Goal: Task Accomplishment & Management: Use online tool/utility

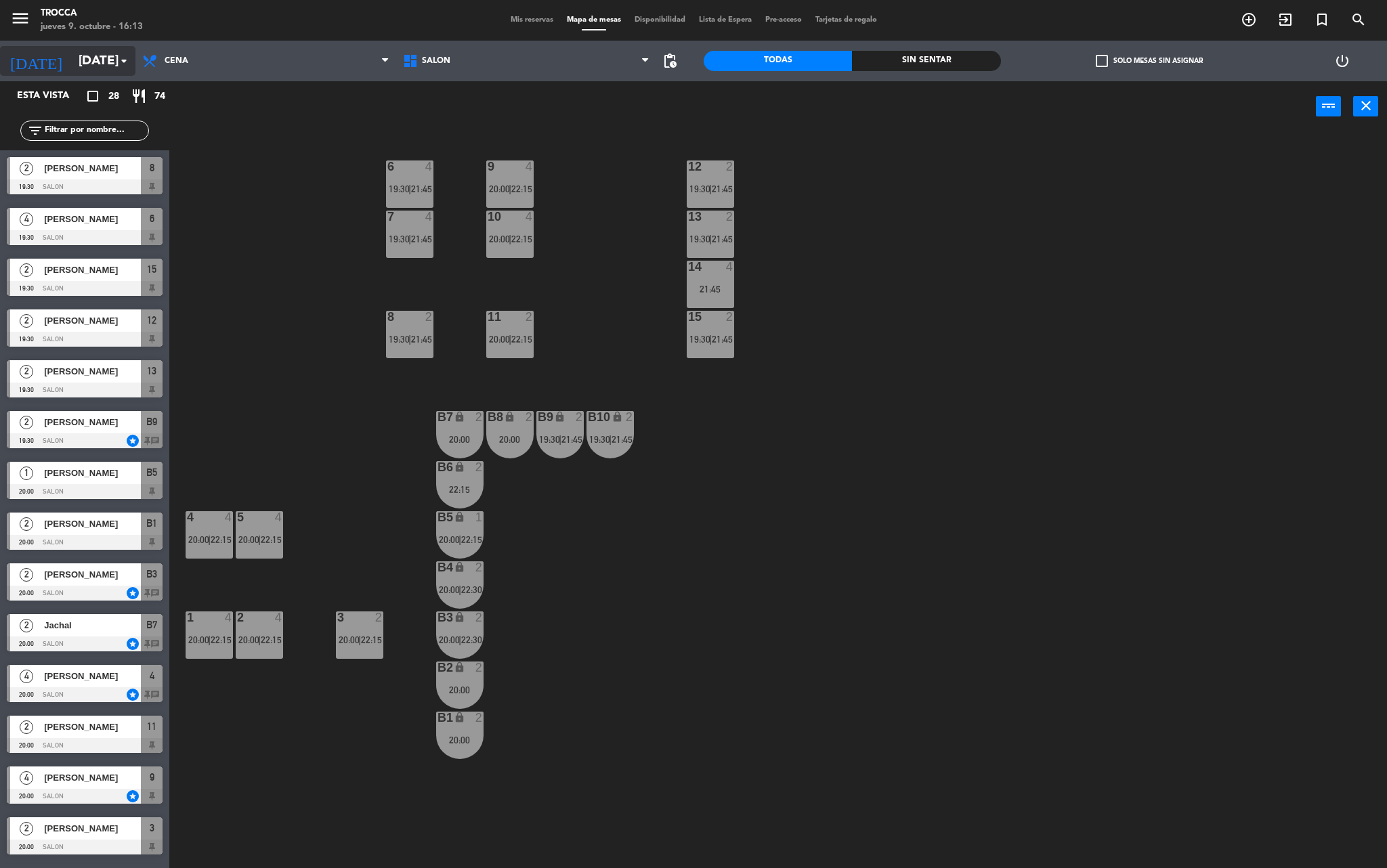
click at [86, 51] on input "[DATE]" at bounding box center [153, 61] width 163 height 28
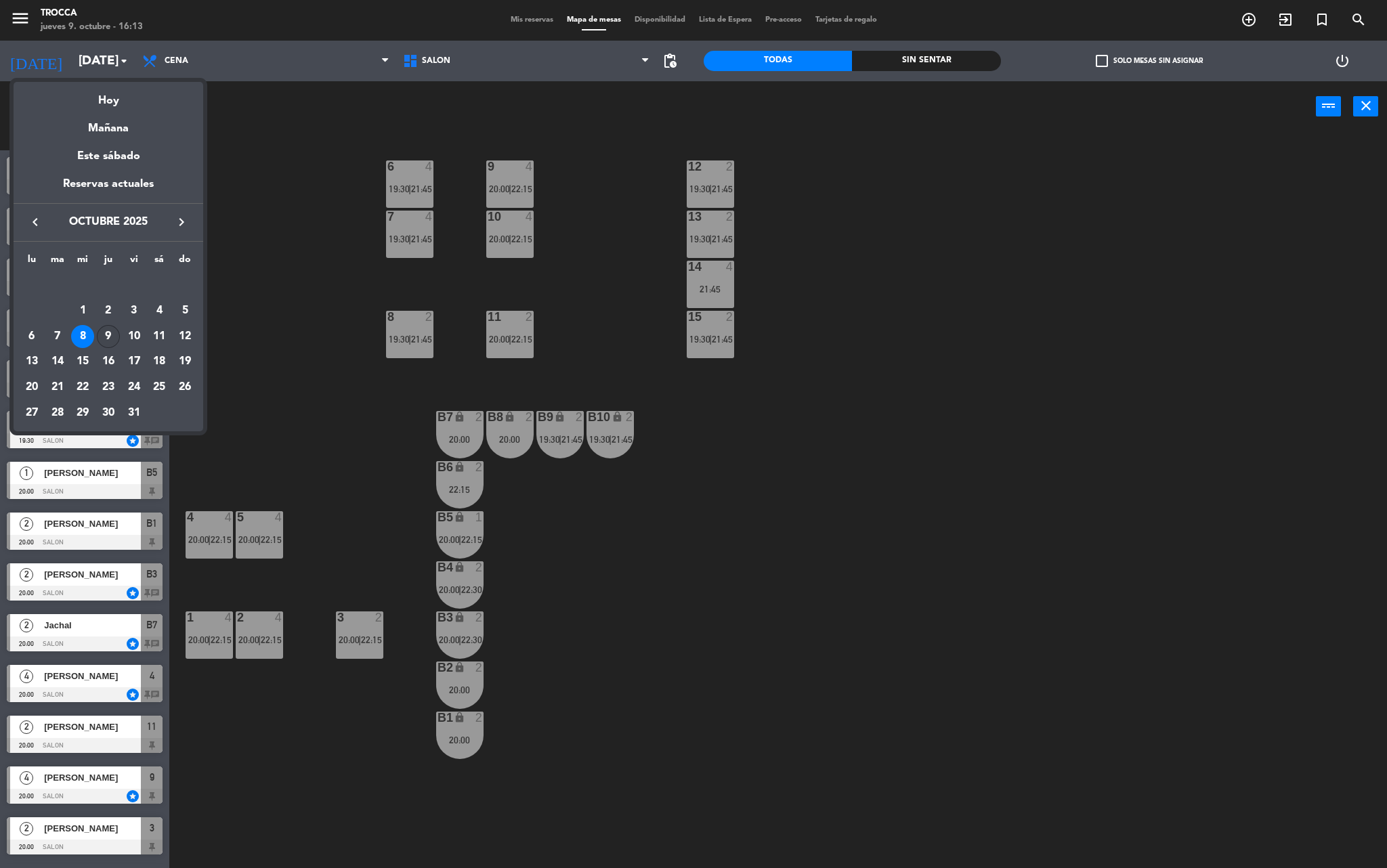
click at [113, 333] on div "9" at bounding box center [108, 336] width 23 height 23
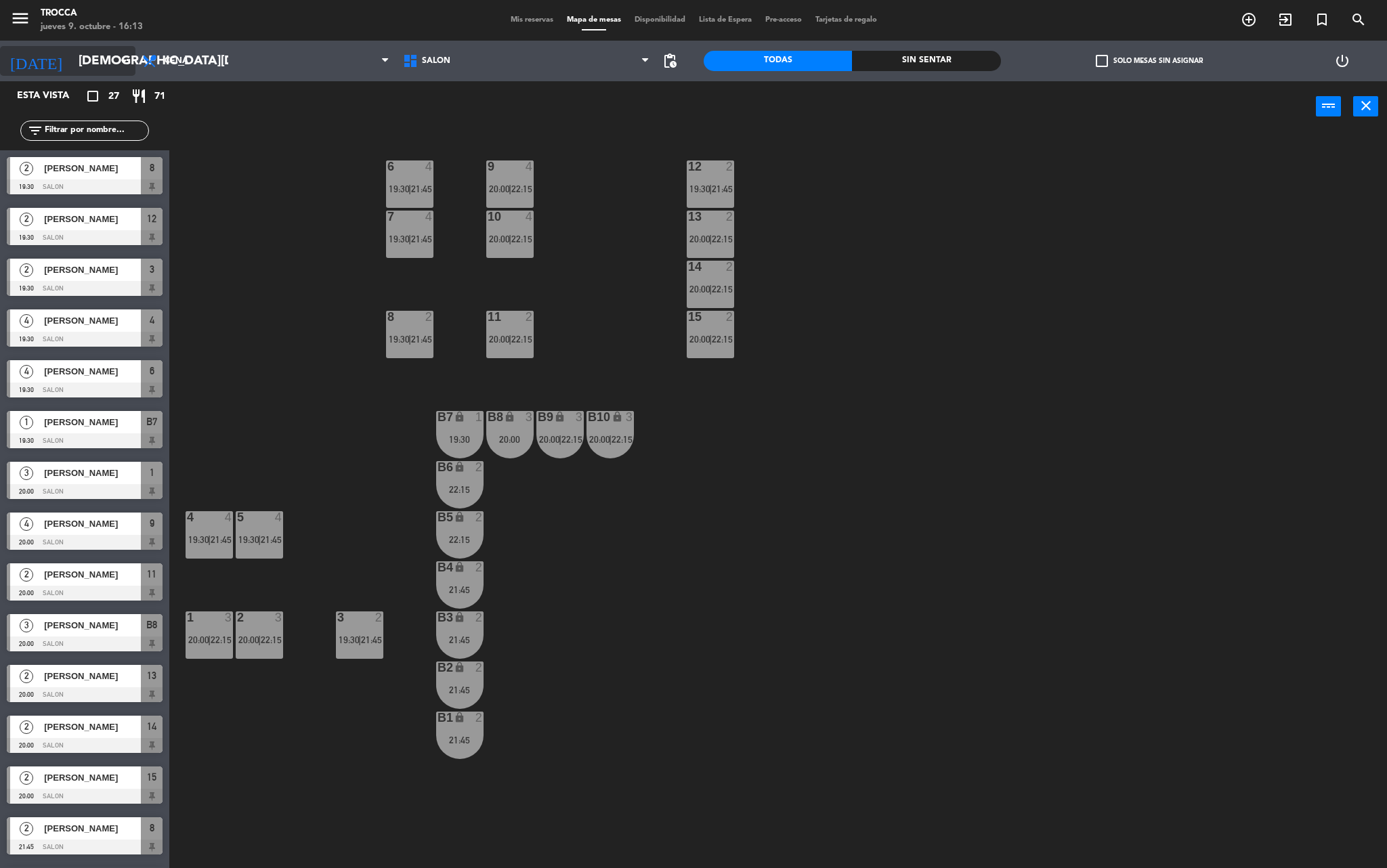
click at [88, 72] on input "[DEMOGRAPHIC_DATA][DATE]" at bounding box center [153, 61] width 163 height 28
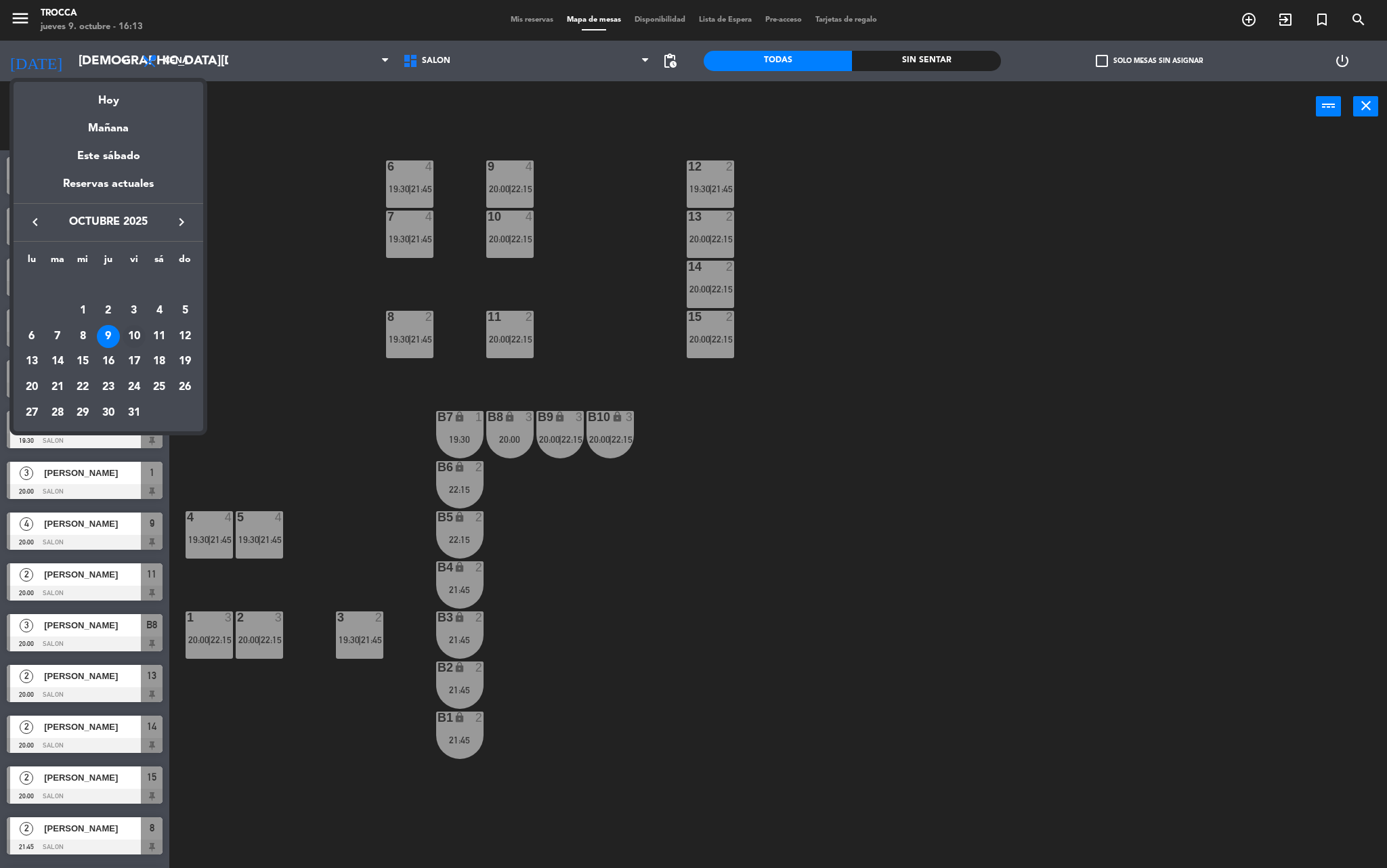
click at [129, 333] on div "10" at bounding box center [133, 336] width 23 height 23
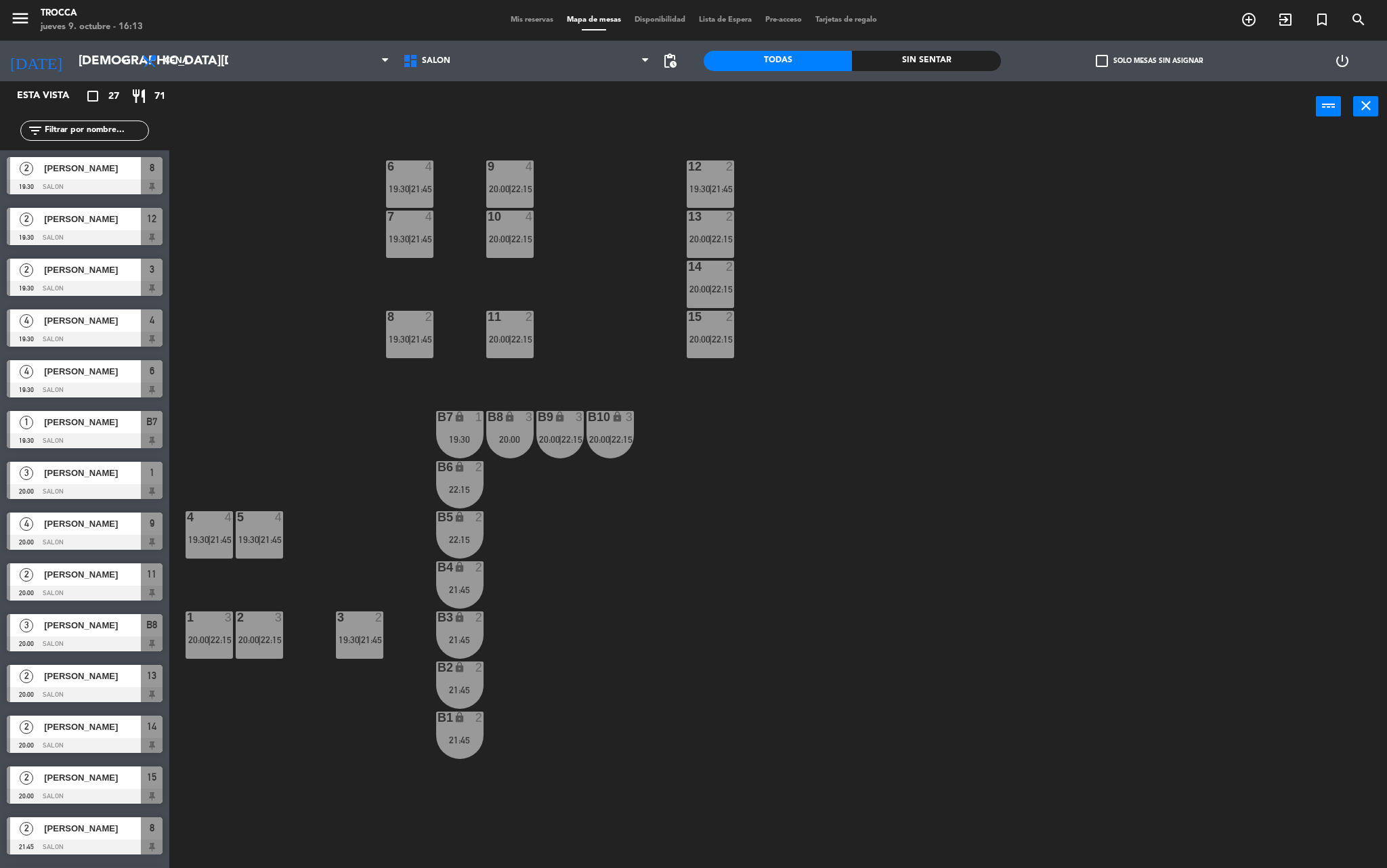
type input "[DATE]"
click at [521, 17] on span "Mis reservas" at bounding box center [532, 20] width 56 height 8
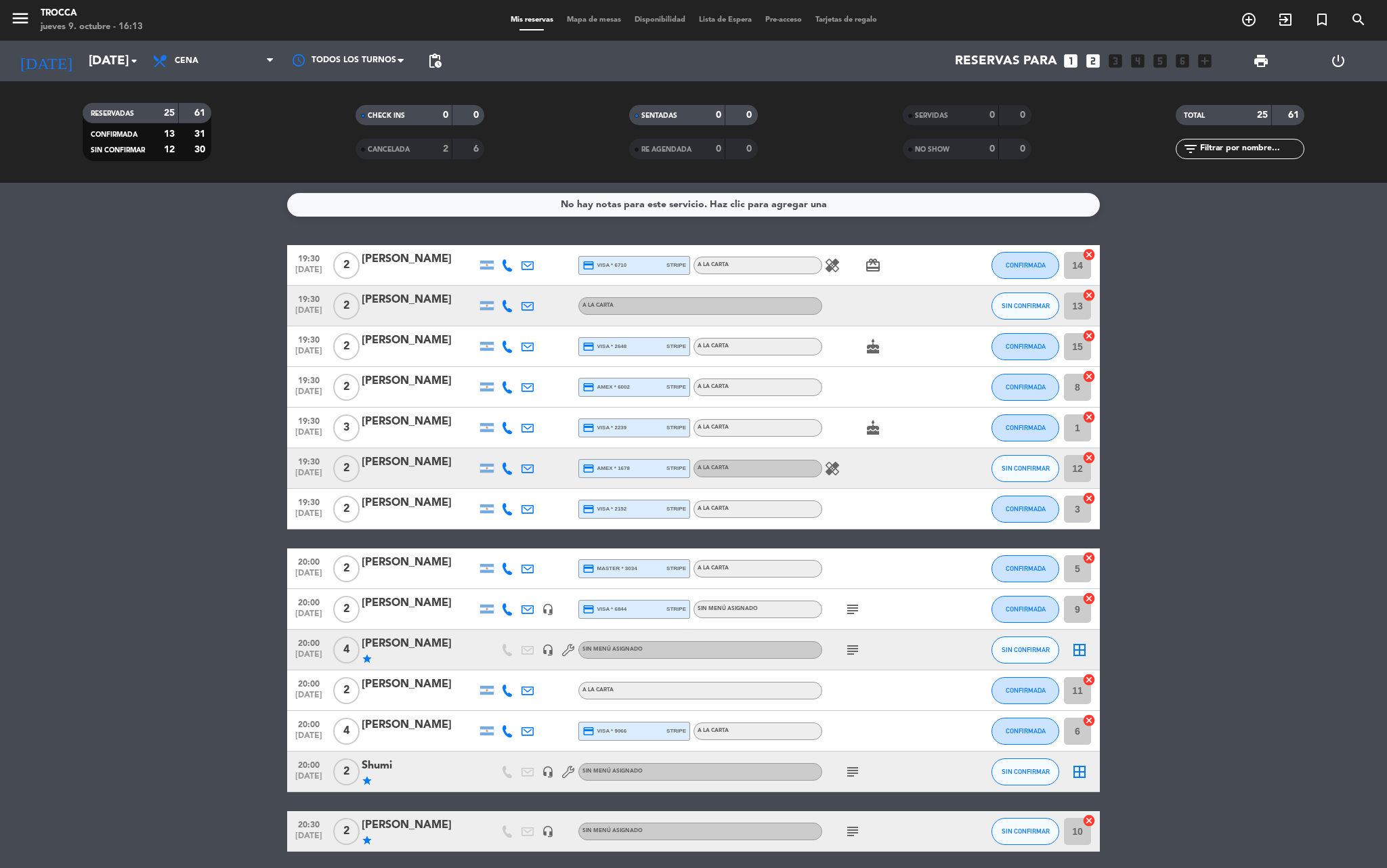
click at [1086, 256] on icon "cancel" at bounding box center [1089, 255] width 14 height 14
click at [1092, 294] on icon "cancel" at bounding box center [1089, 295] width 14 height 14
click at [1090, 332] on icon "cancel" at bounding box center [1089, 336] width 14 height 14
click at [1092, 375] on icon "cancel" at bounding box center [1089, 377] width 14 height 14
click at [1089, 415] on icon "cancel" at bounding box center [1089, 417] width 14 height 14
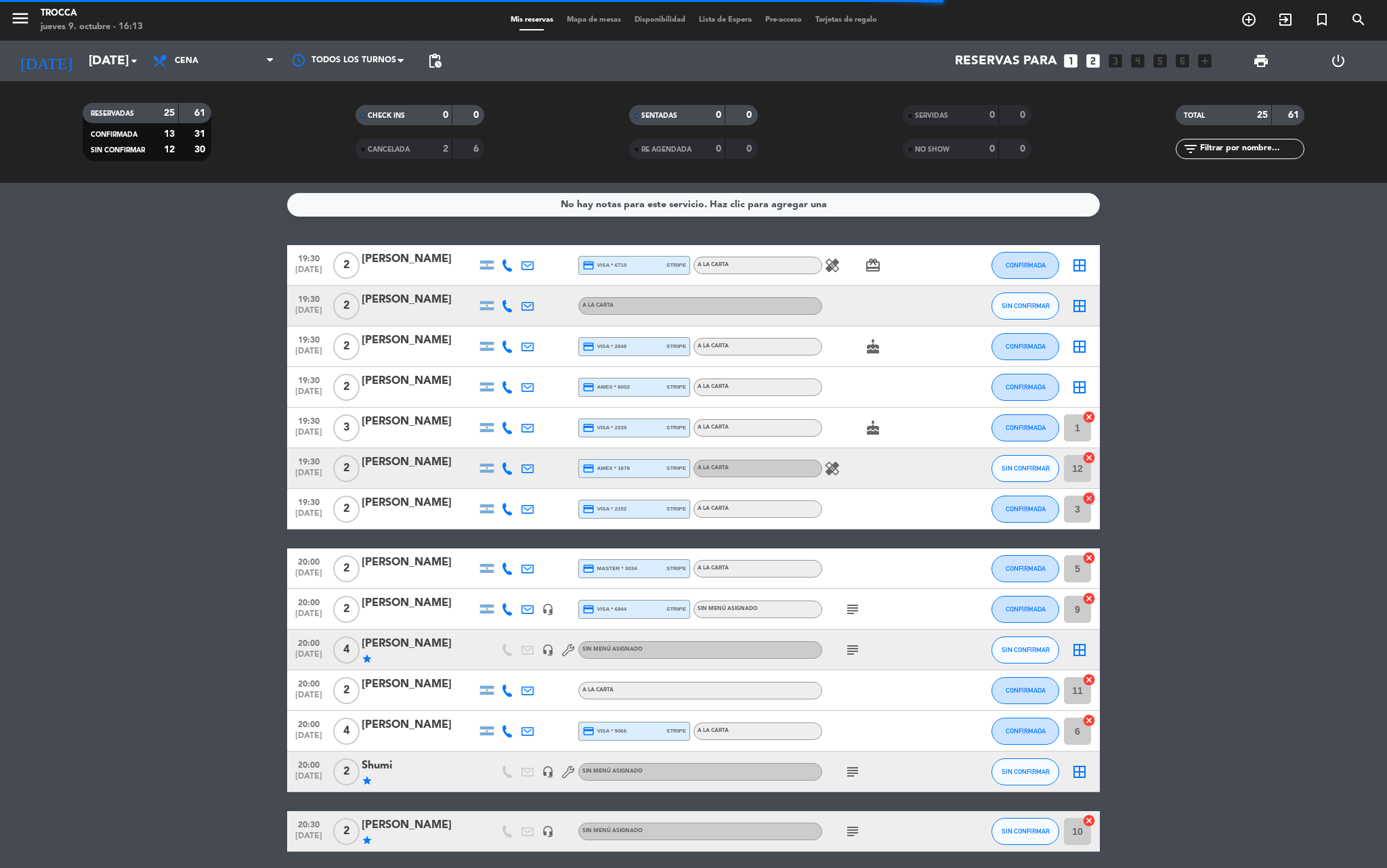
click at [1090, 496] on icon "cancel" at bounding box center [1089, 498] width 14 height 14
click at [1093, 559] on icon "cancel" at bounding box center [1089, 558] width 14 height 14
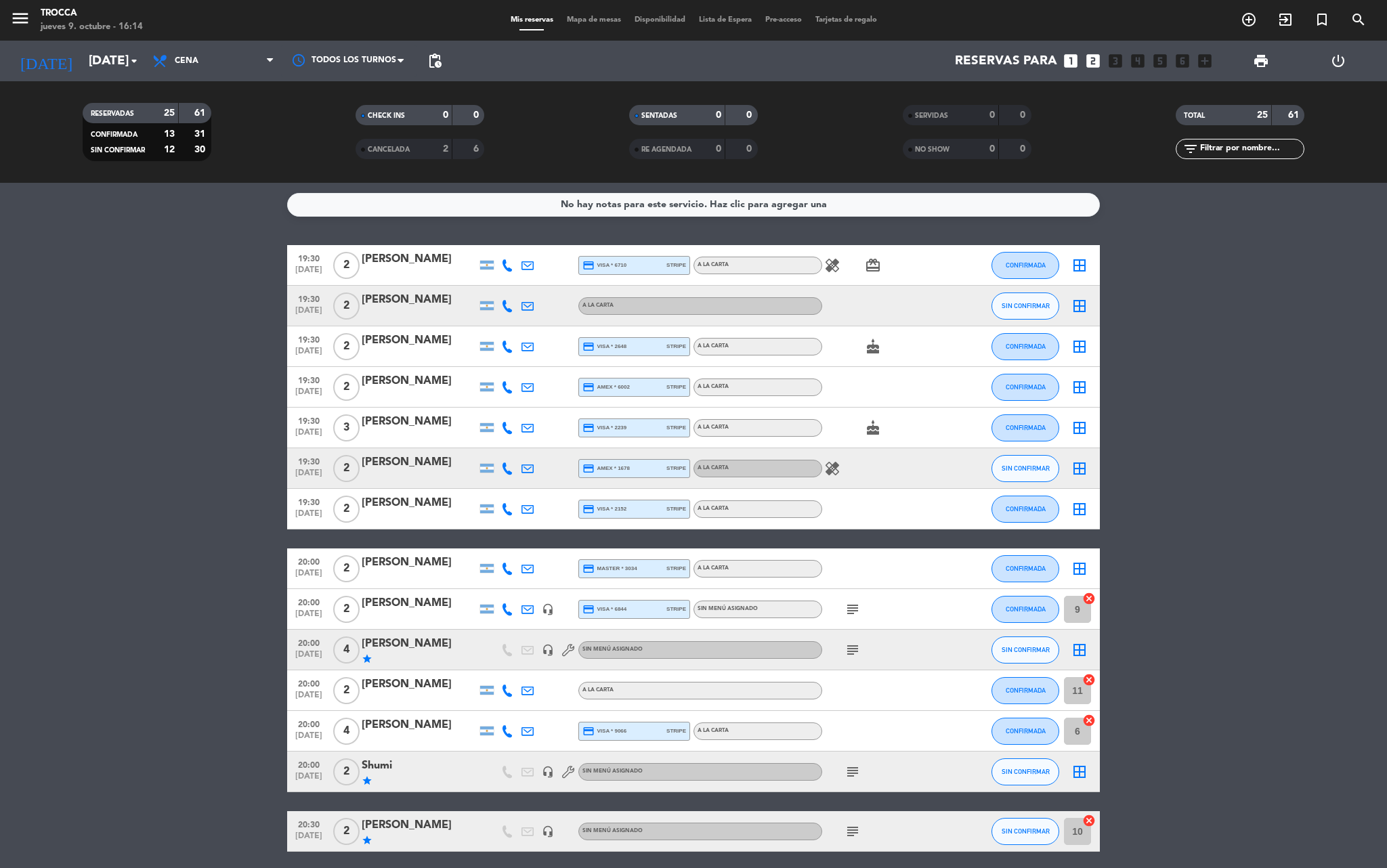
click at [1089, 721] on icon "cancel" at bounding box center [1089, 721] width 14 height 14
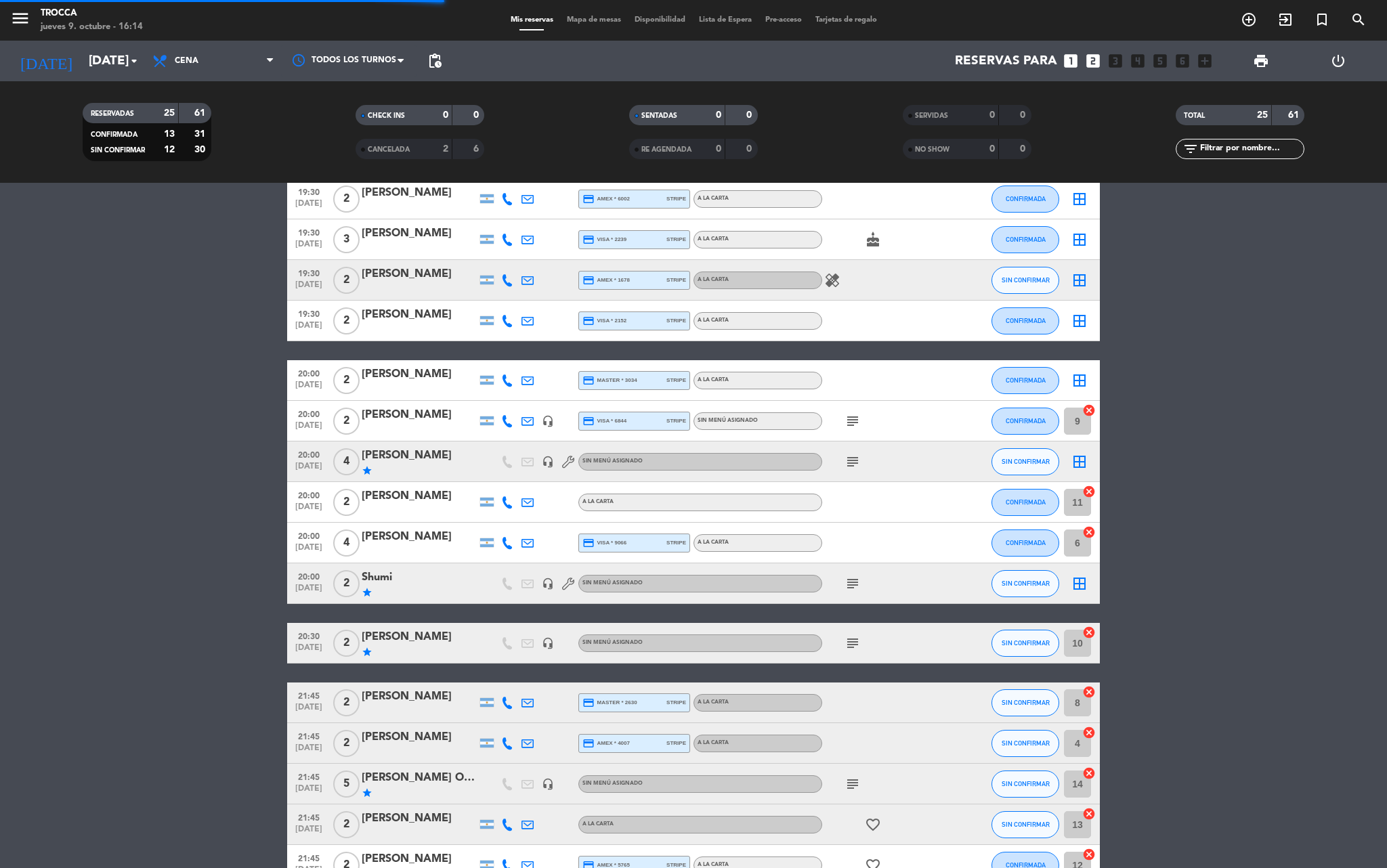
scroll to position [271, 0]
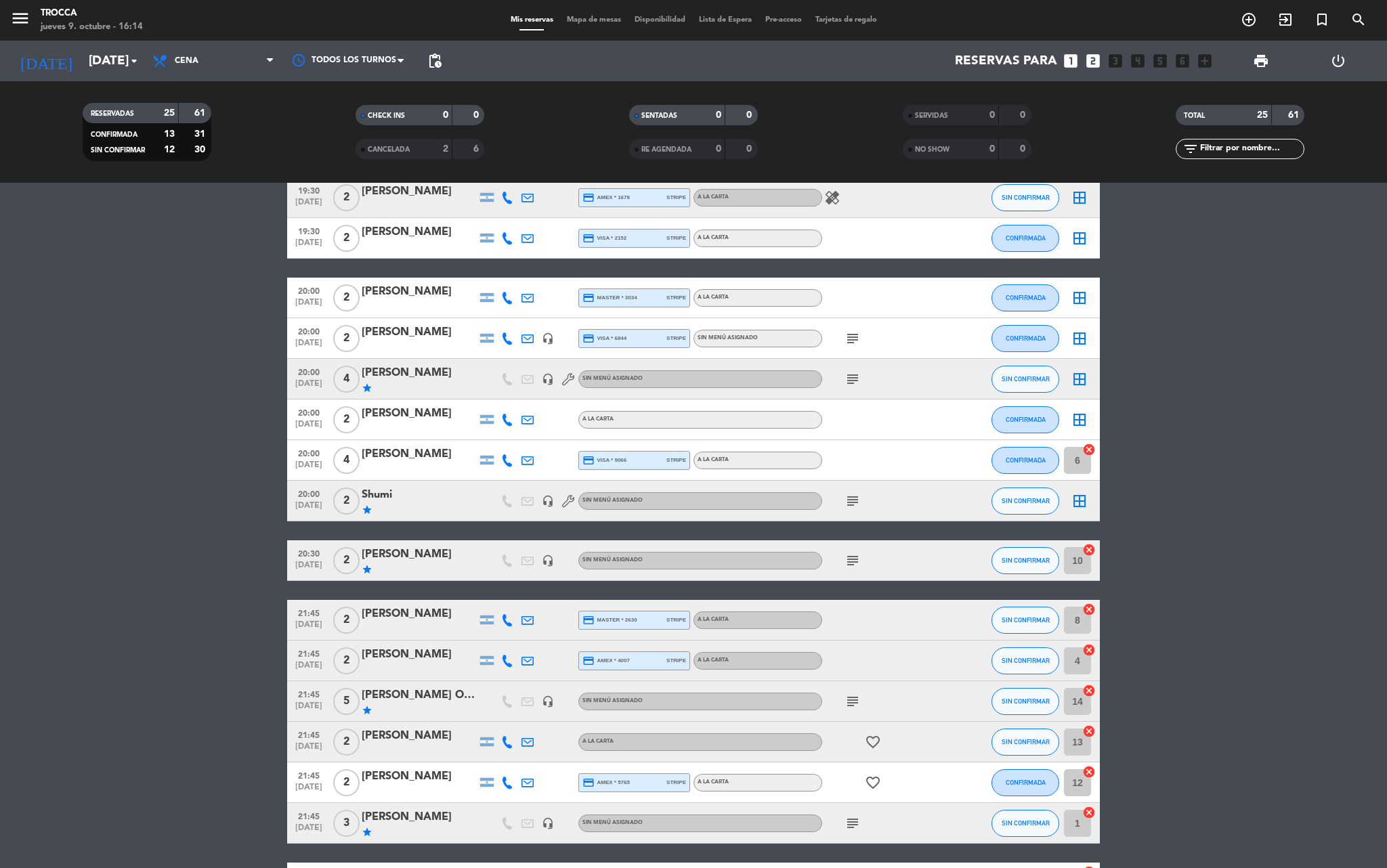
click at [1089, 551] on icon "cancel" at bounding box center [1089, 550] width 14 height 14
click at [1090, 611] on icon "cancel" at bounding box center [1089, 610] width 14 height 14
click at [1090, 650] on icon "cancel" at bounding box center [1089, 650] width 14 height 14
click at [1090, 689] on icon "cancel" at bounding box center [1089, 690] width 14 height 14
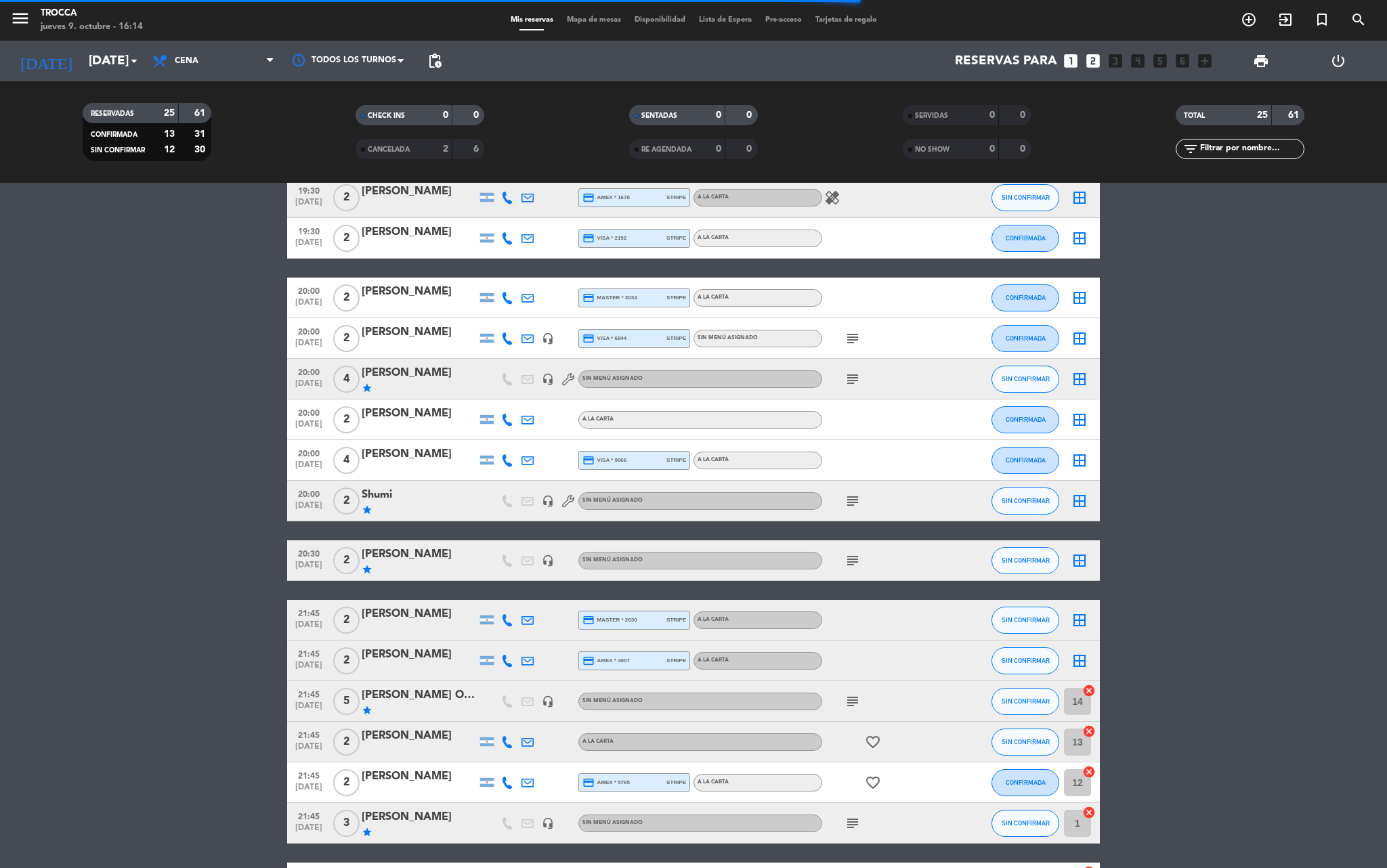
click at [1089, 735] on icon "cancel" at bounding box center [1089, 731] width 14 height 14
click at [1090, 771] on icon "cancel" at bounding box center [1089, 772] width 14 height 14
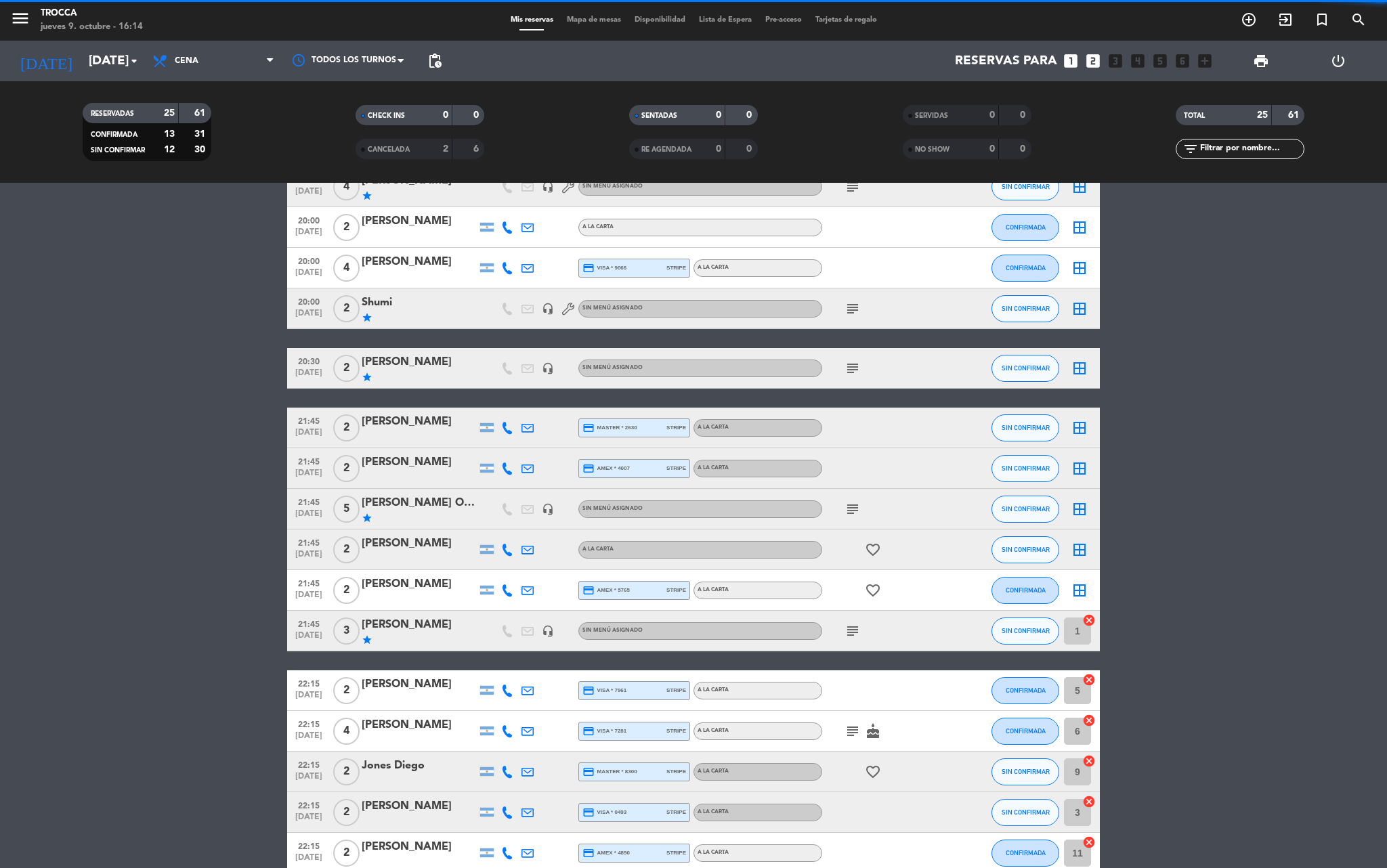
scroll to position [536, 0]
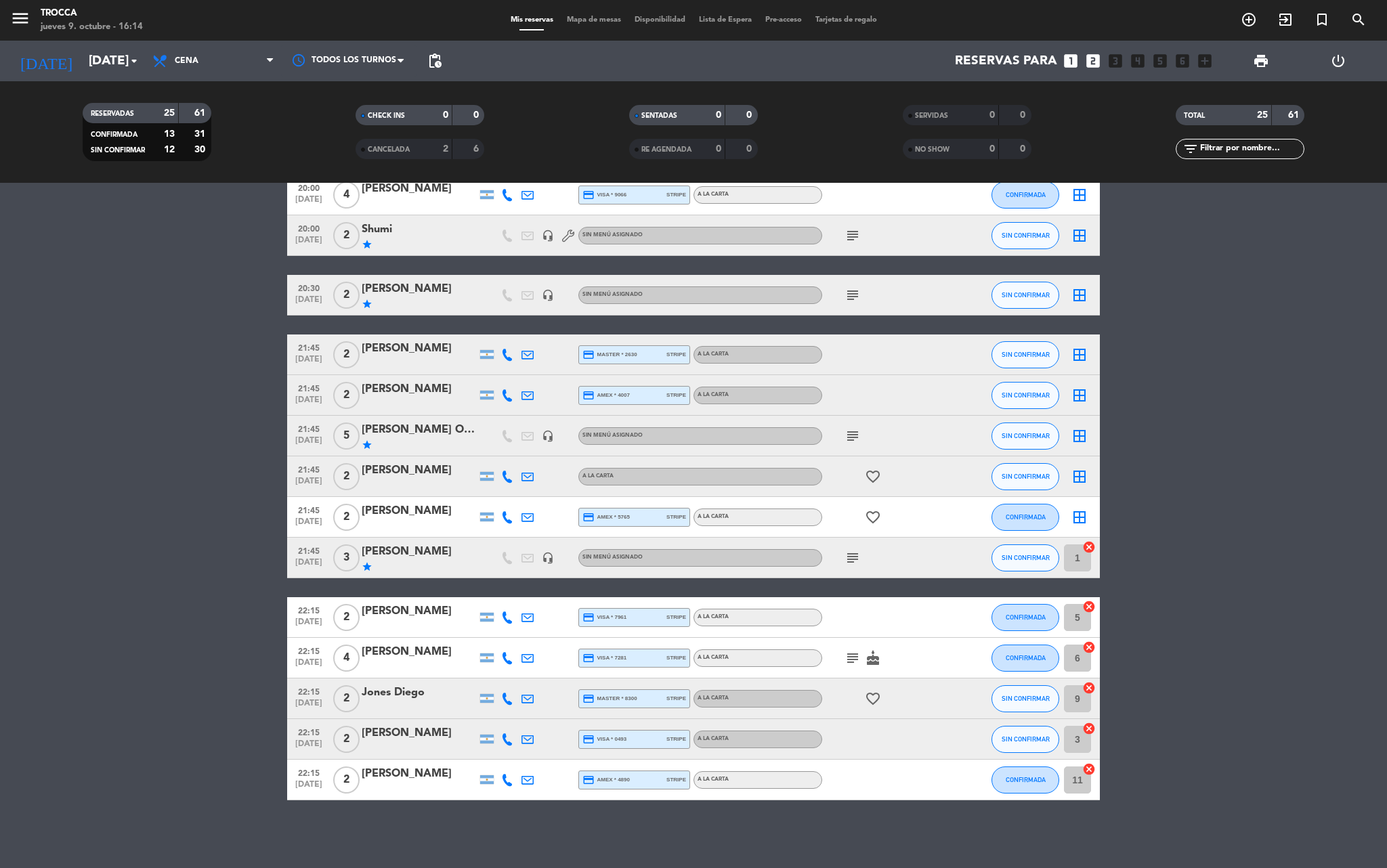
click at [1088, 771] on icon "cancel" at bounding box center [1089, 769] width 14 height 14
click at [1090, 721] on icon "cancel" at bounding box center [1089, 728] width 14 height 14
click at [1090, 685] on icon "cancel" at bounding box center [1089, 688] width 14 height 14
click at [1085, 648] on icon "cancel" at bounding box center [1089, 648] width 14 height 14
click at [1092, 607] on icon "cancel" at bounding box center [1089, 607] width 14 height 14
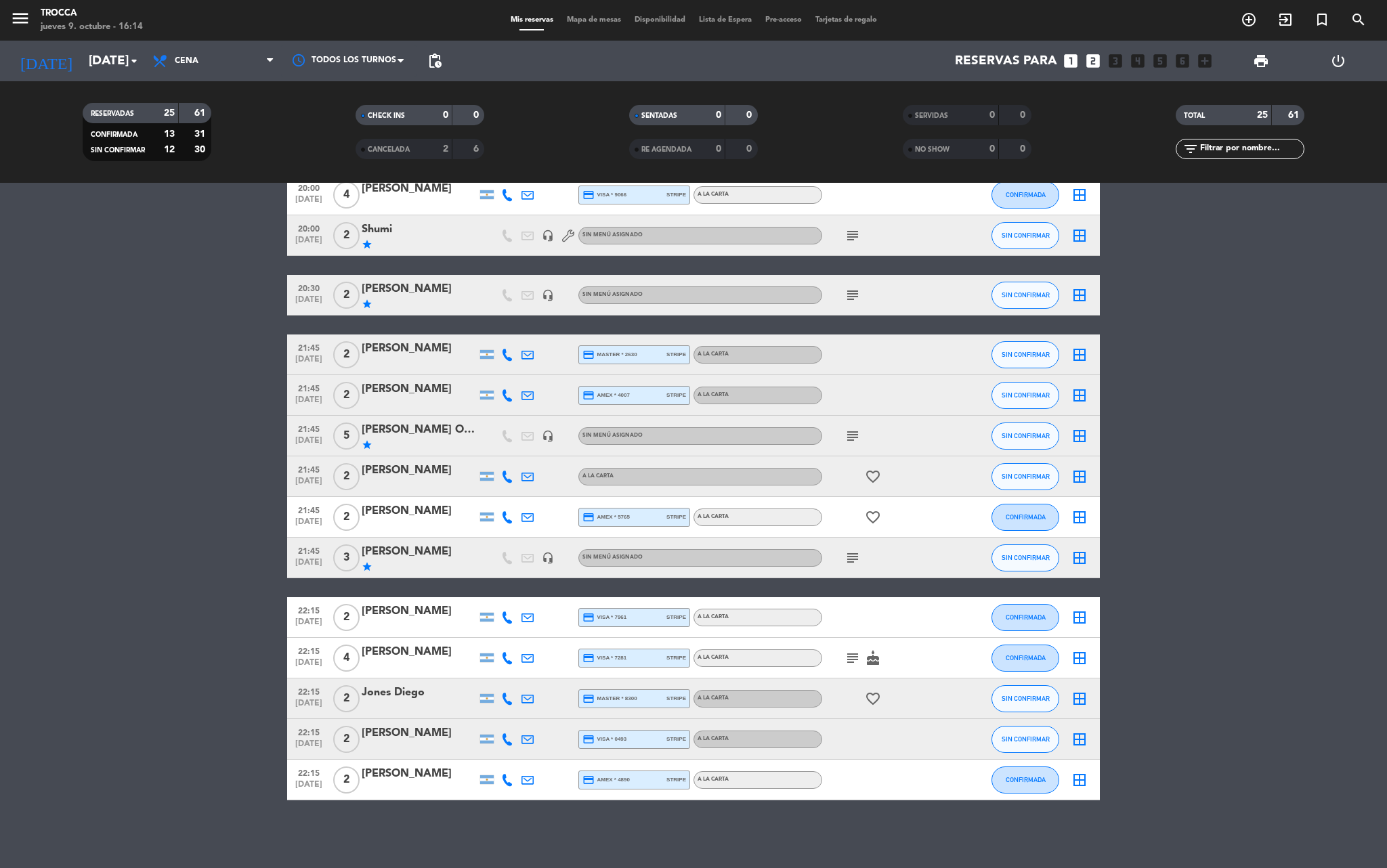
scroll to position [0, 0]
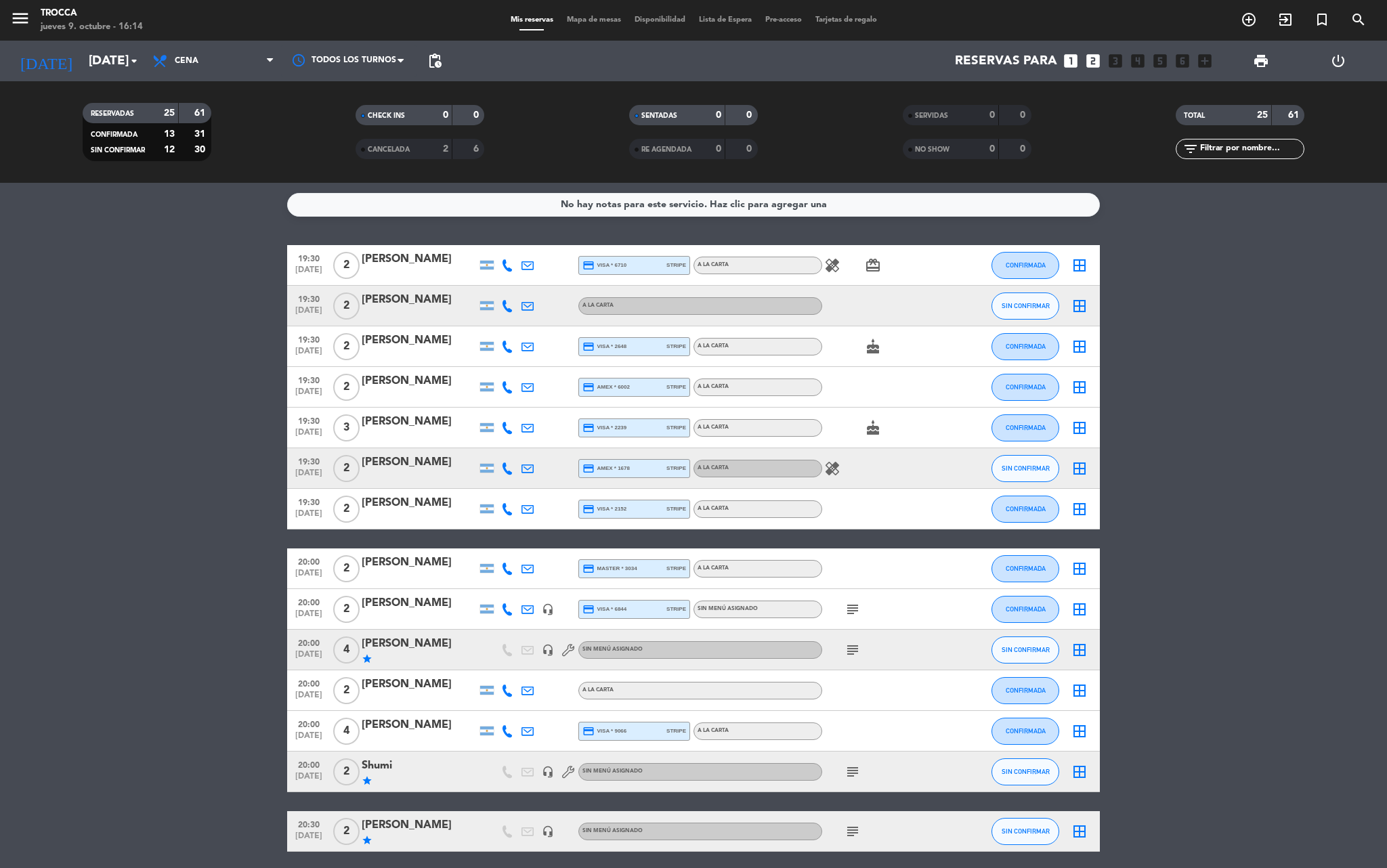
click at [582, 15] on div "Mis reservas Mapa de mesas Disponibilidad Lista de Espera Pre-acceso Tarjetas d…" at bounding box center [694, 21] width 380 height 12
click at [592, 21] on span "Mapa de mesas" at bounding box center [594, 20] width 68 height 8
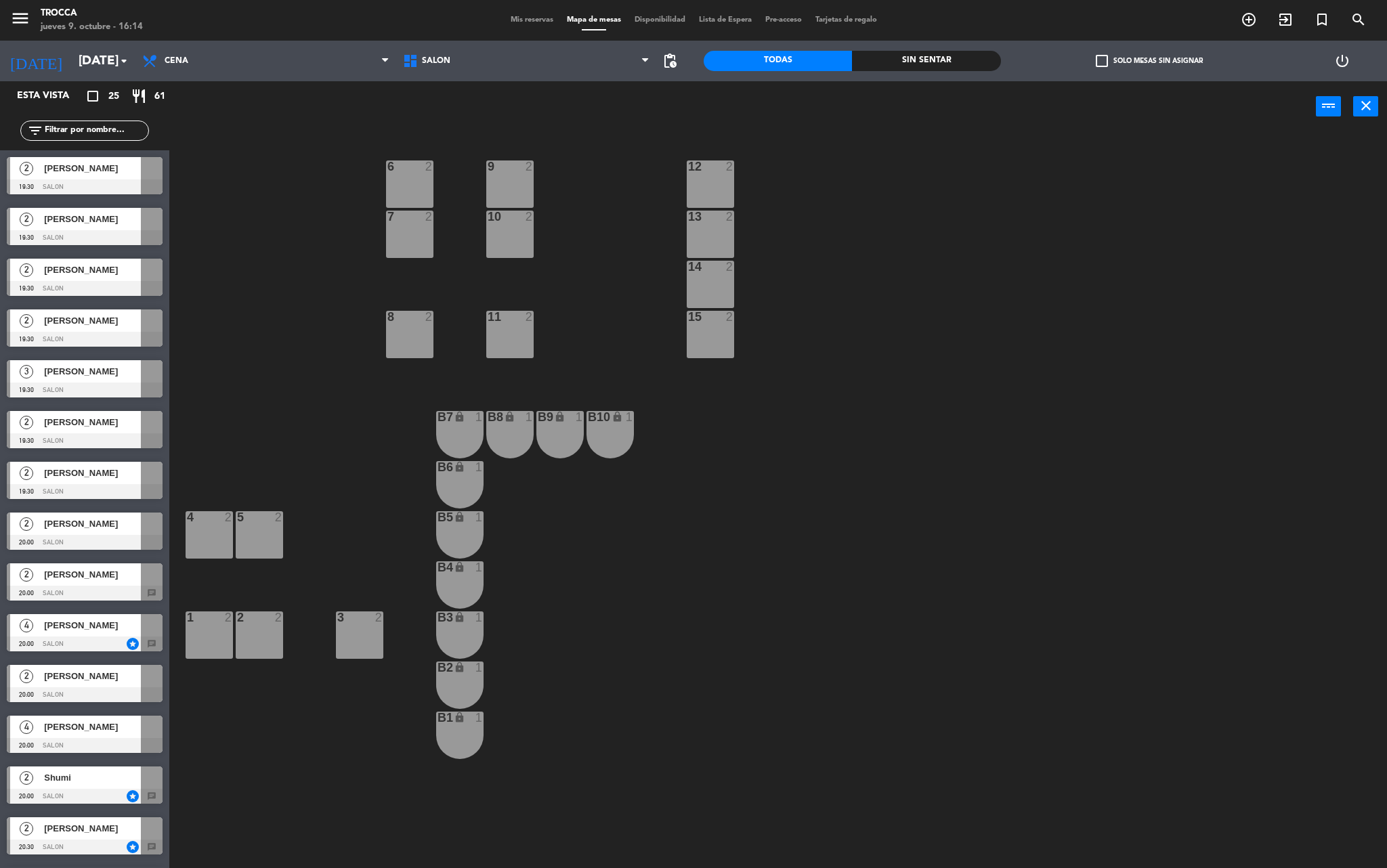
click at [149, 643] on div at bounding box center [84, 644] width 156 height 15
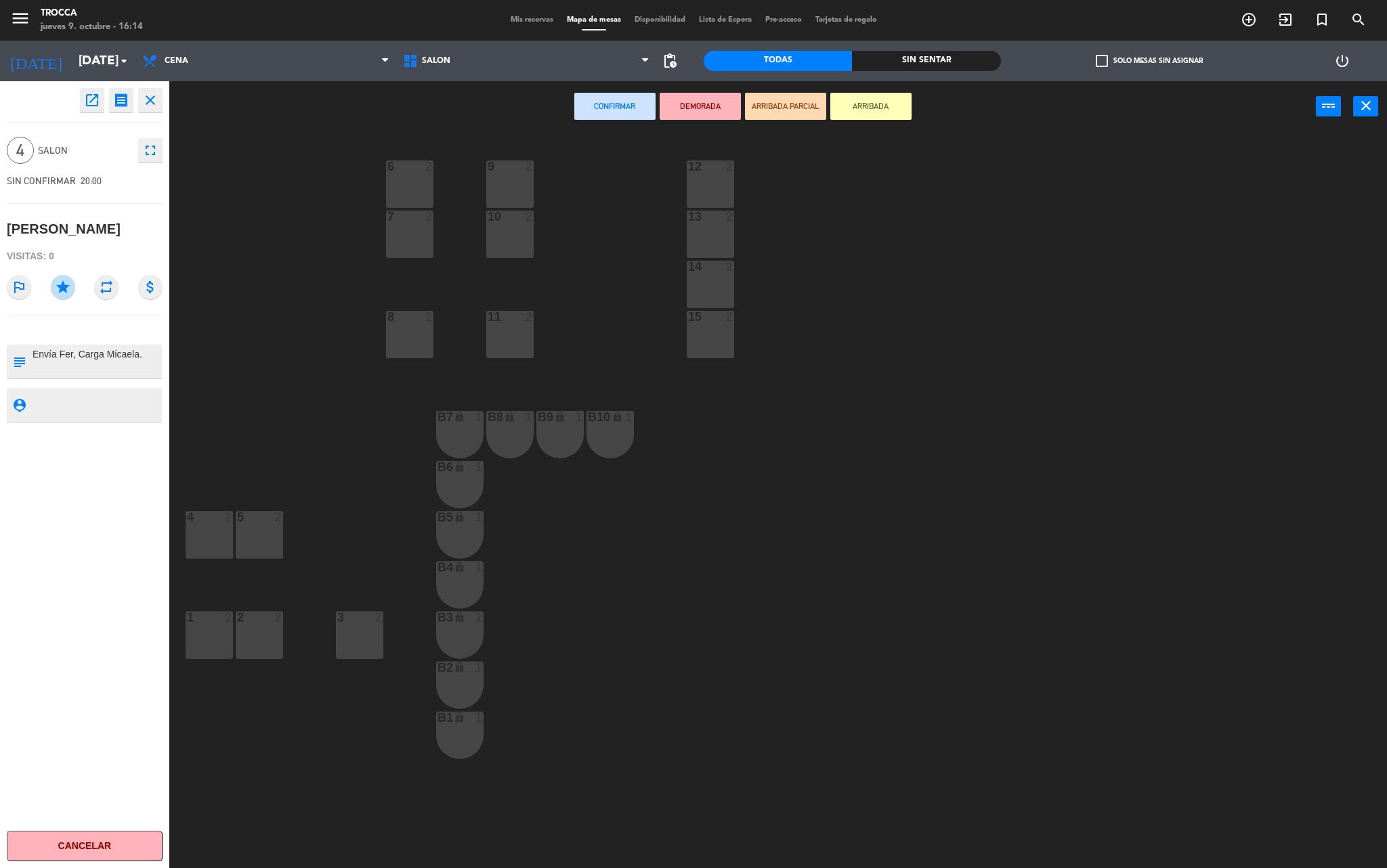
click at [144, 103] on icon "close" at bounding box center [151, 100] width 17 height 17
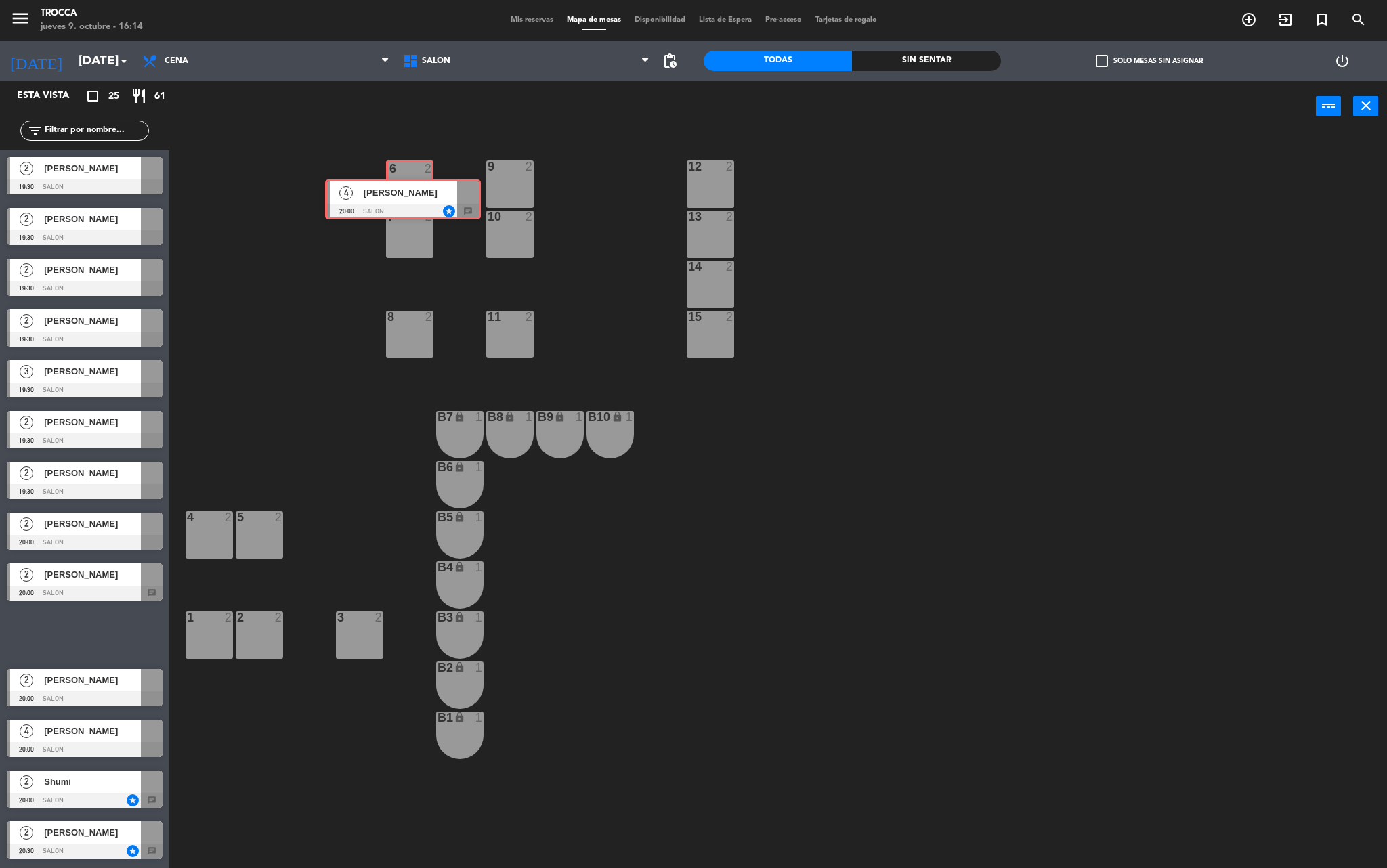
drag, startPoint x: 89, startPoint y: 634, endPoint x: 408, endPoint y: 199, distance: 539.4
click at [408, 199] on div "Esta vista crop_square 25 restaurant 61 filter_list 2 [PERSON_NAME] 19:30 SALON…" at bounding box center [694, 477] width 1387 height 791
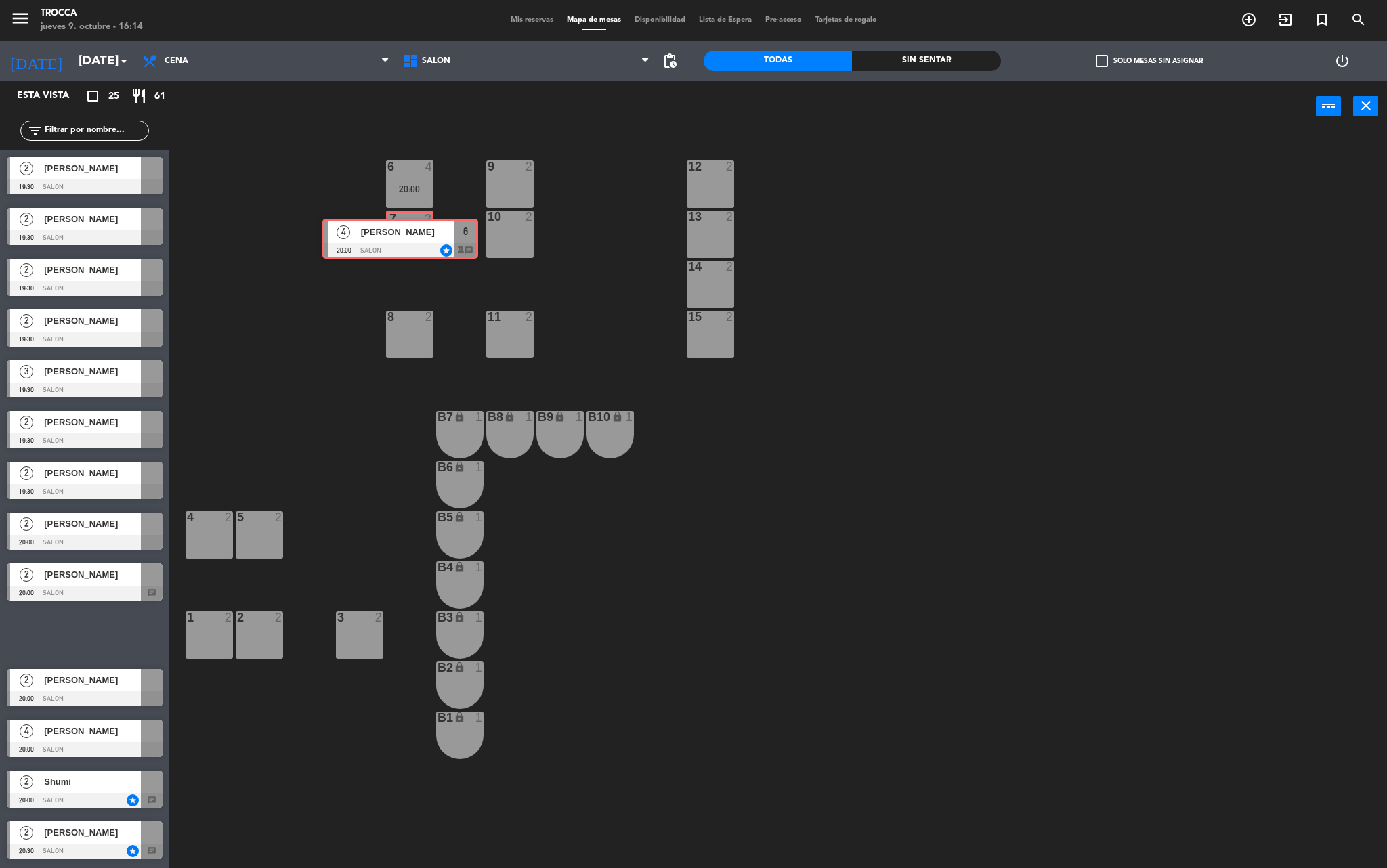
drag, startPoint x: 88, startPoint y: 636, endPoint x: 404, endPoint y: 241, distance: 505.8
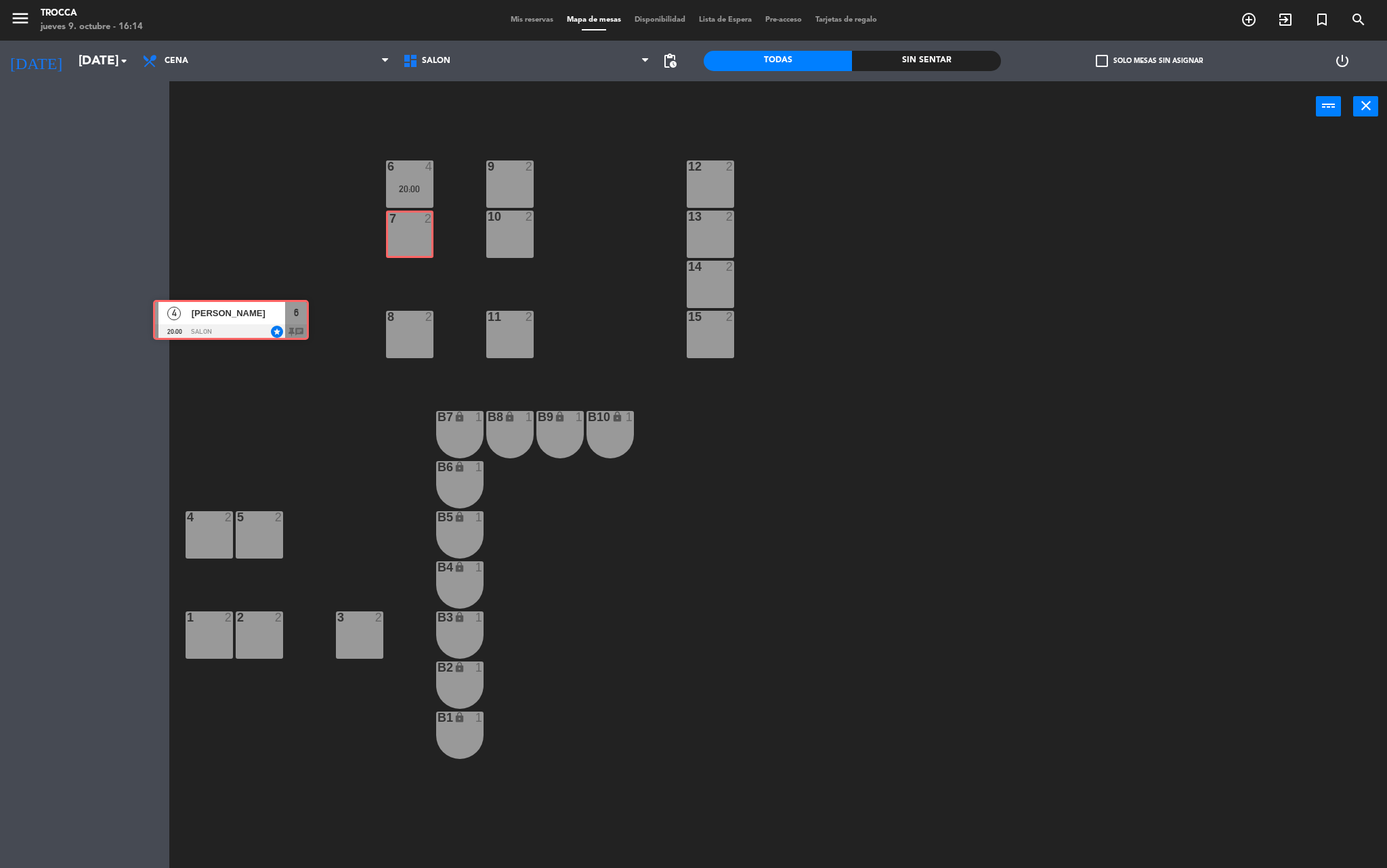
click at [404, 241] on div "Esta vista crop_square 25 restaurant 61 filter_list 2 [PERSON_NAME] 19:30 SALON…" at bounding box center [694, 477] width 1387 height 791
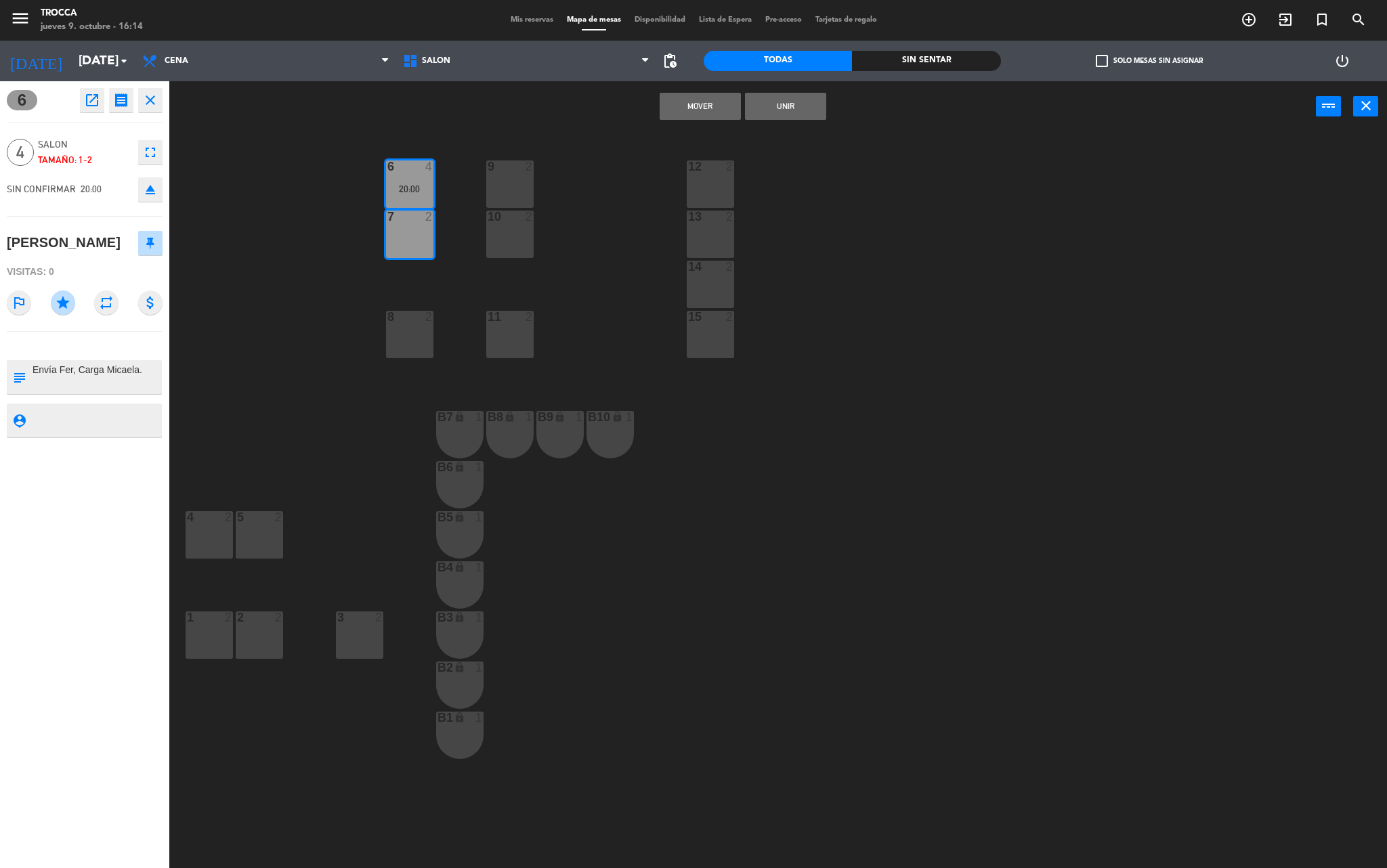
click at [761, 99] on button "Unir" at bounding box center [786, 106] width 82 height 27
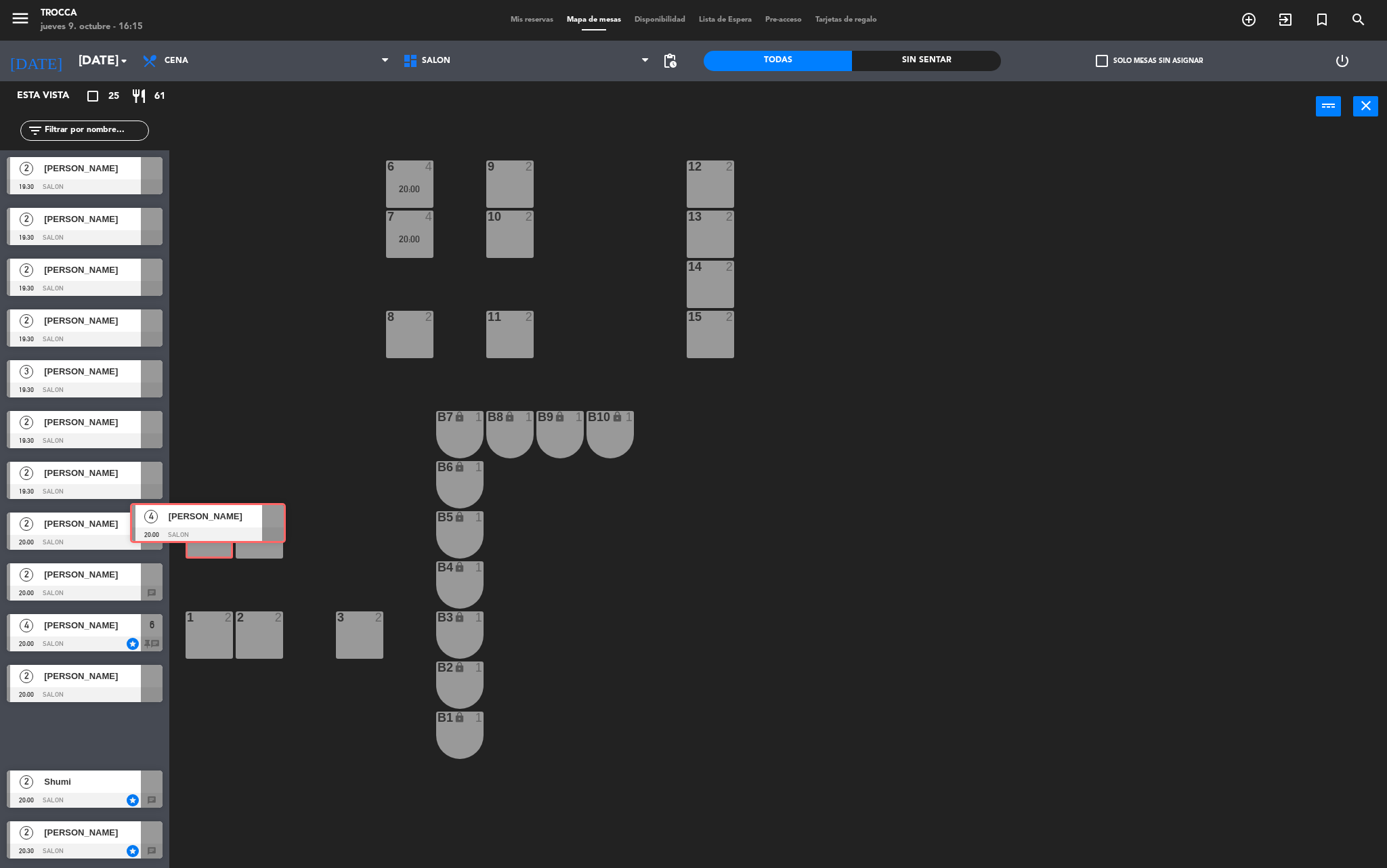
drag, startPoint x: 84, startPoint y: 735, endPoint x: 210, endPoint y: 522, distance: 247.5
click at [210, 522] on div "Esta vista crop_square 25 restaurant 61 filter_list 2 [PERSON_NAME] 19:30 SALON…" at bounding box center [694, 477] width 1387 height 791
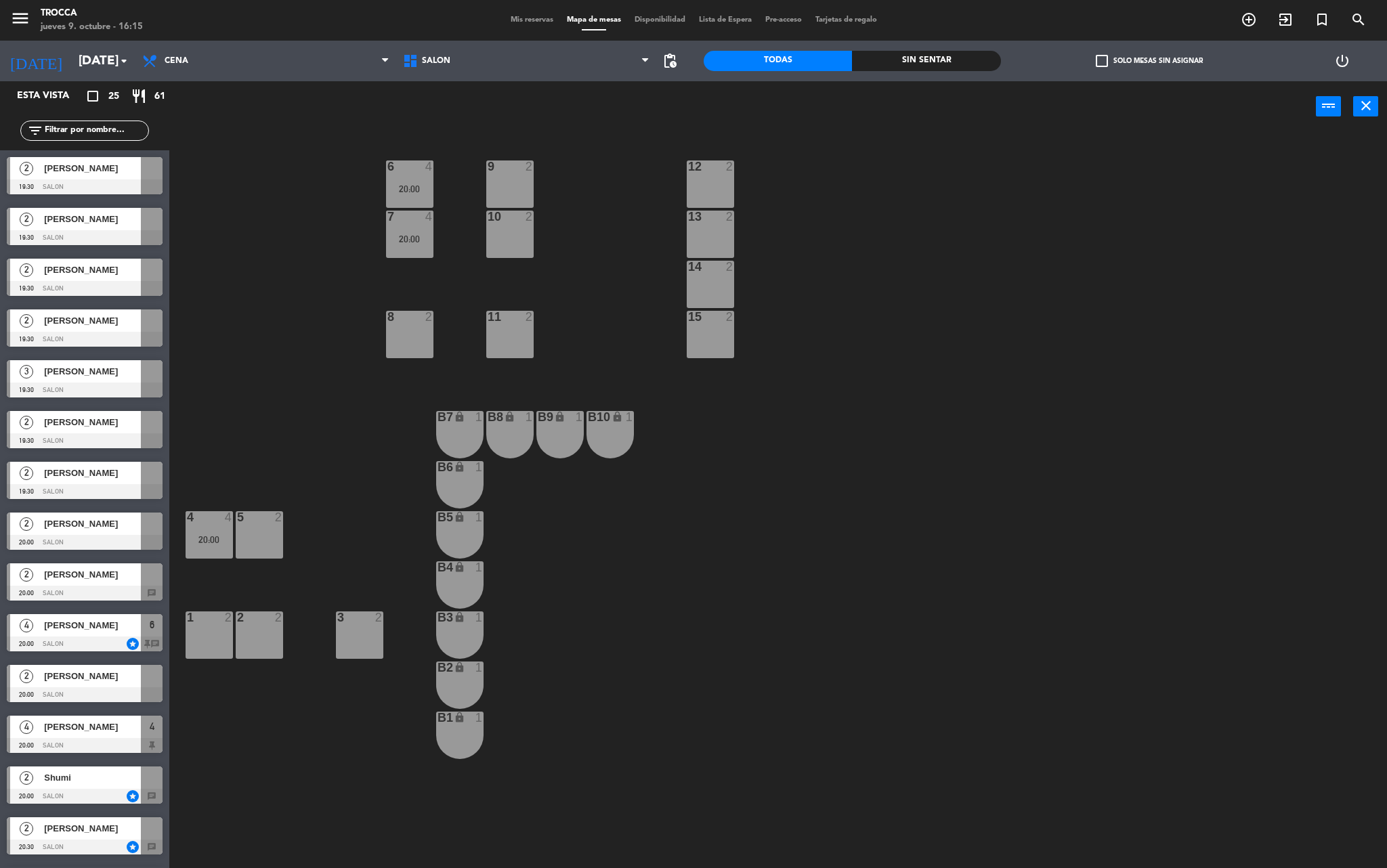
drag, startPoint x: 88, startPoint y: 733, endPoint x: 250, endPoint y: 522, distance: 266.0
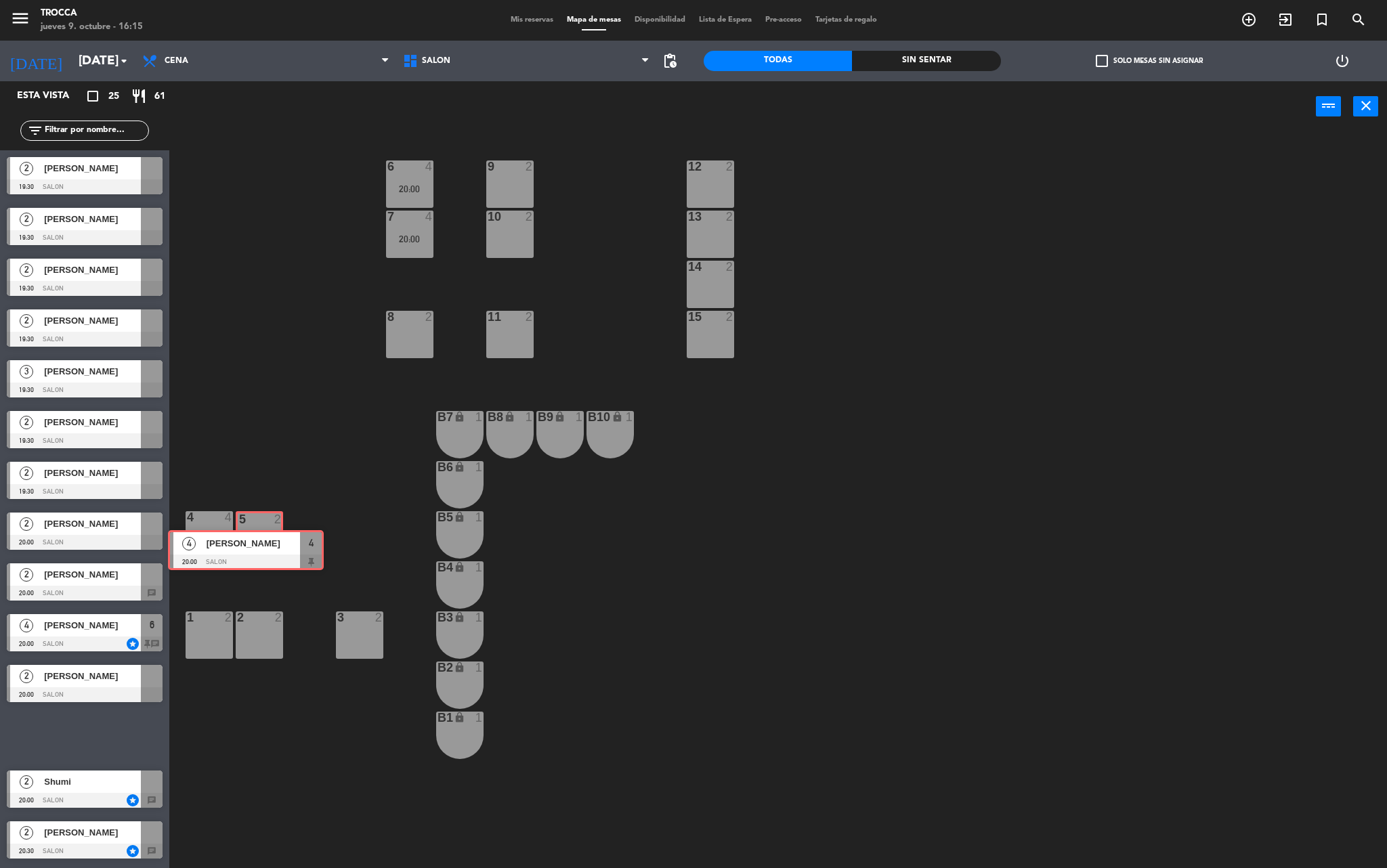
drag, startPoint x: 161, startPoint y: 695, endPoint x: 264, endPoint y: 529, distance: 195.4
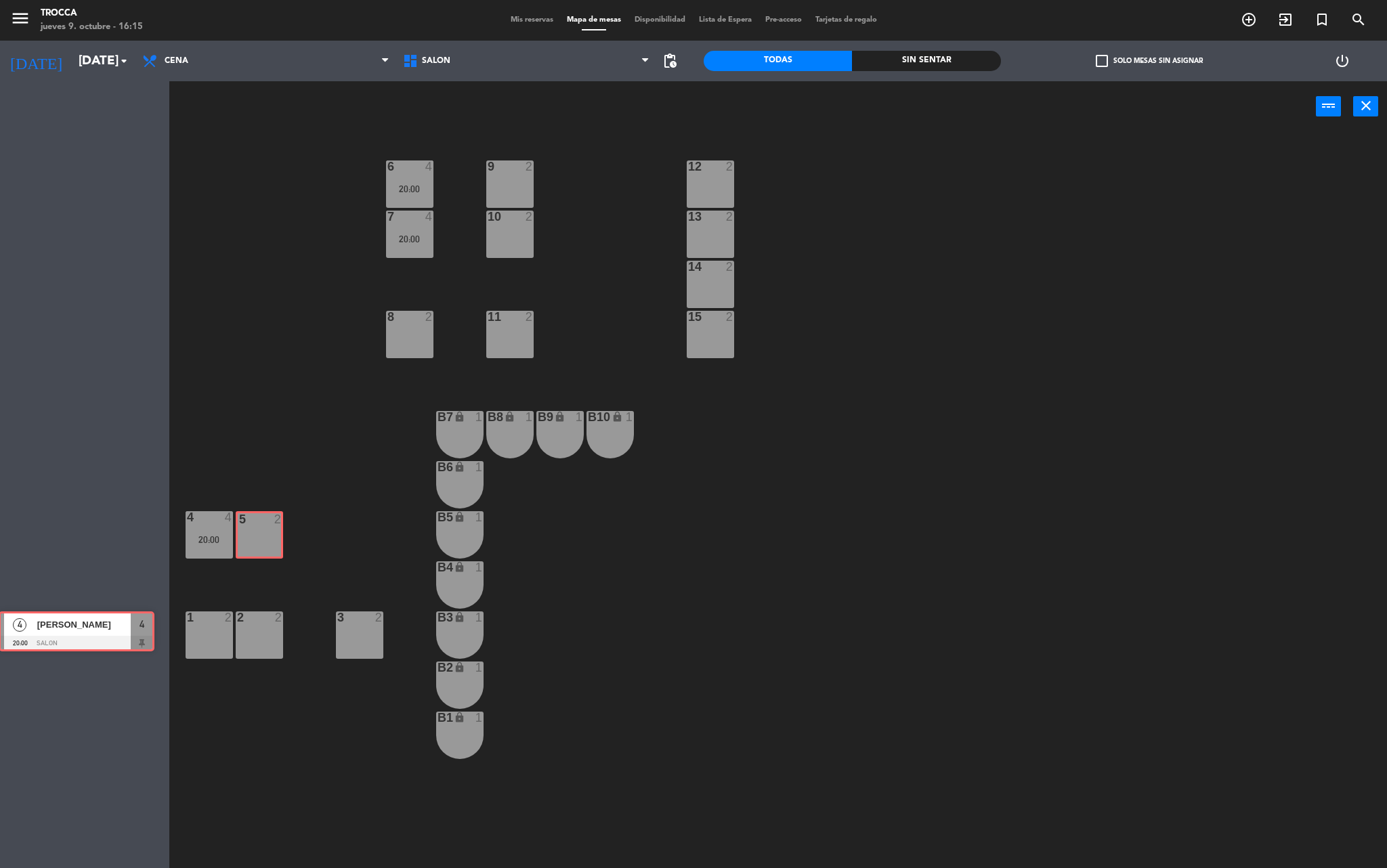
click at [264, 529] on div "Esta vista crop_square 25 restaurant 61 filter_list 2 [PERSON_NAME] 19:30 SALON…" at bounding box center [694, 477] width 1387 height 791
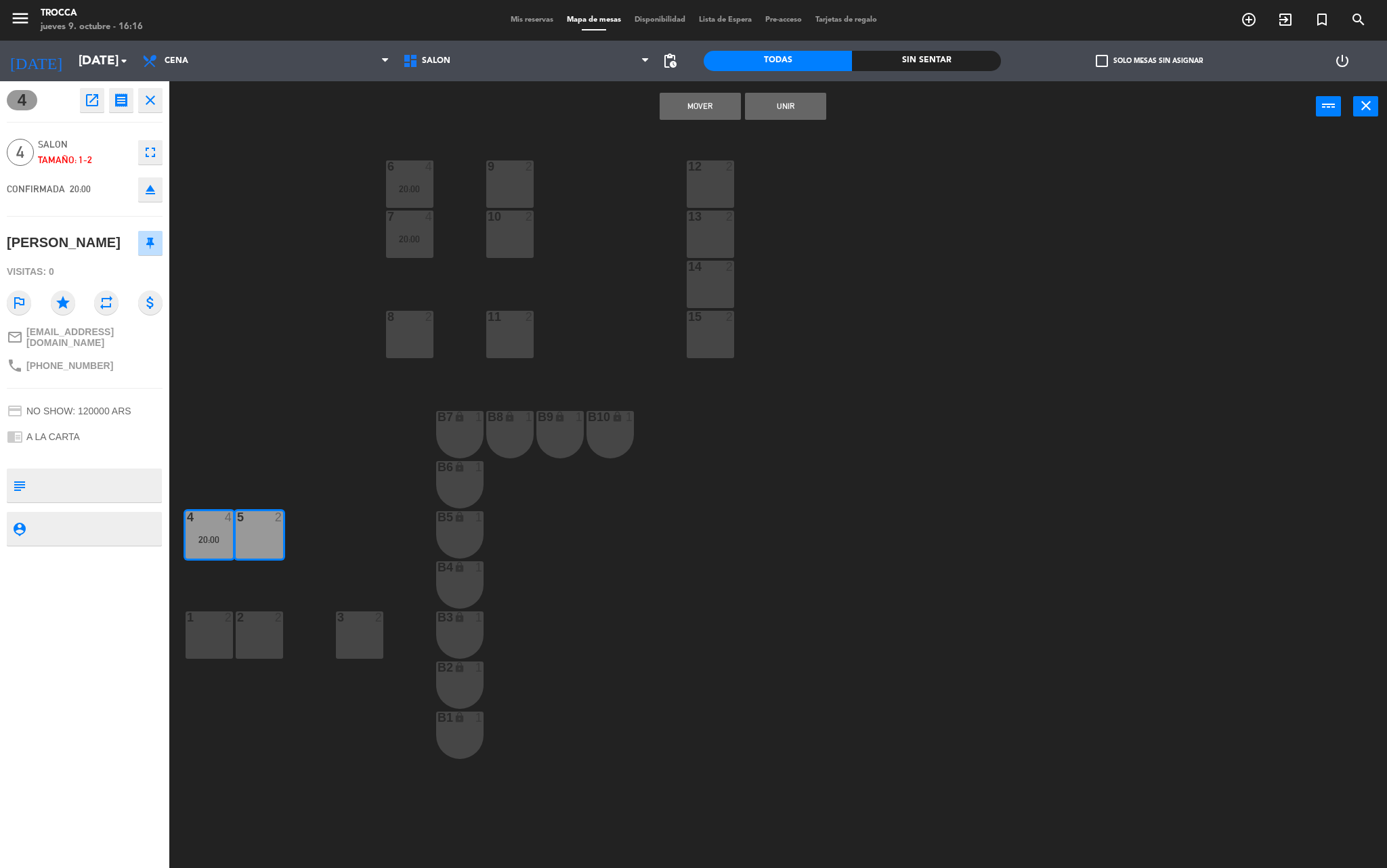
click at [797, 99] on button "Unir" at bounding box center [786, 106] width 82 height 27
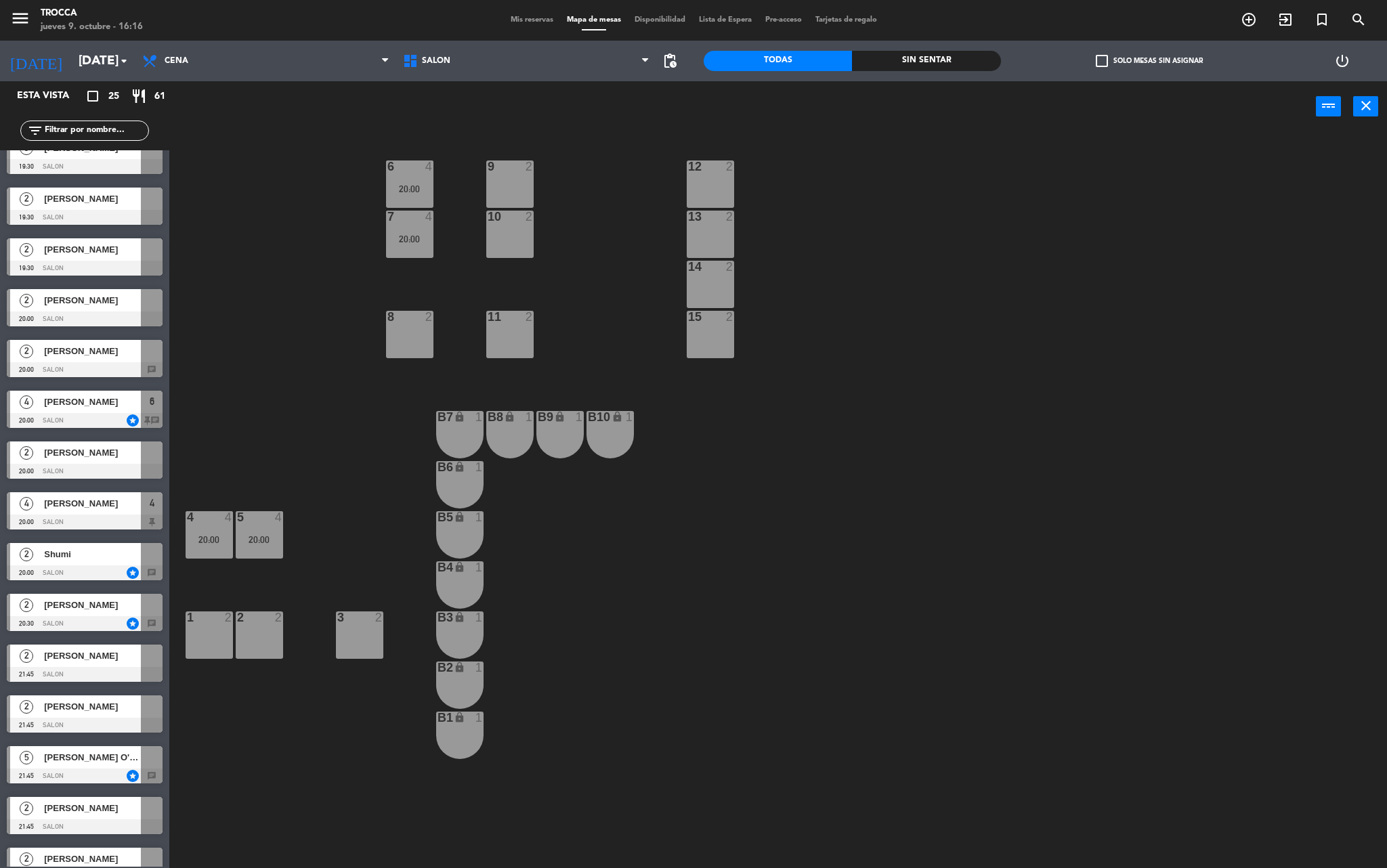
scroll to position [271, 0]
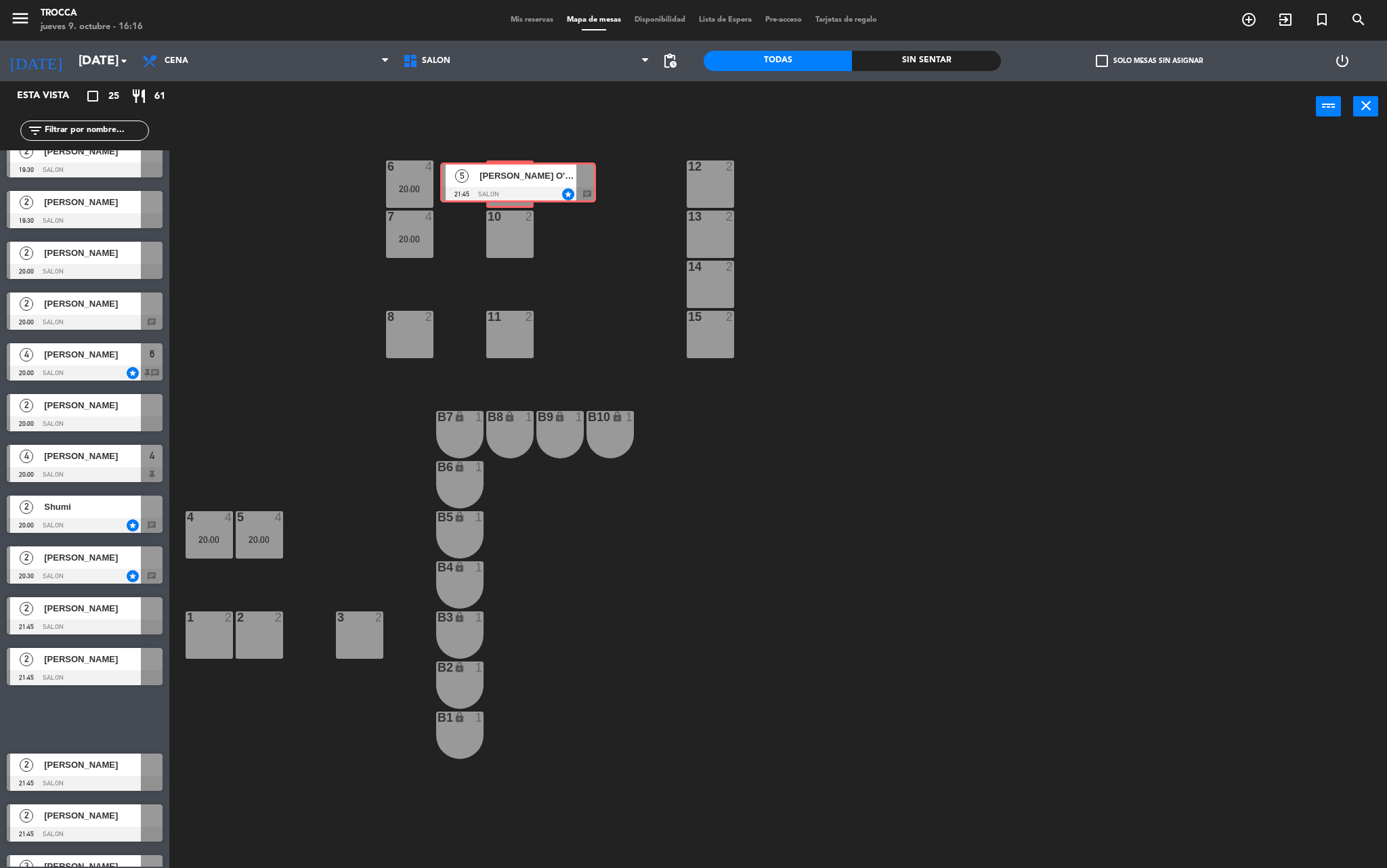
drag, startPoint x: 69, startPoint y: 717, endPoint x: 503, endPoint y: 182, distance: 688.9
click at [503, 182] on div "Esta vista crop_square 25 restaurant 61 filter_list 2 [PERSON_NAME] 19:30 SALON…" at bounding box center [694, 477] width 1387 height 791
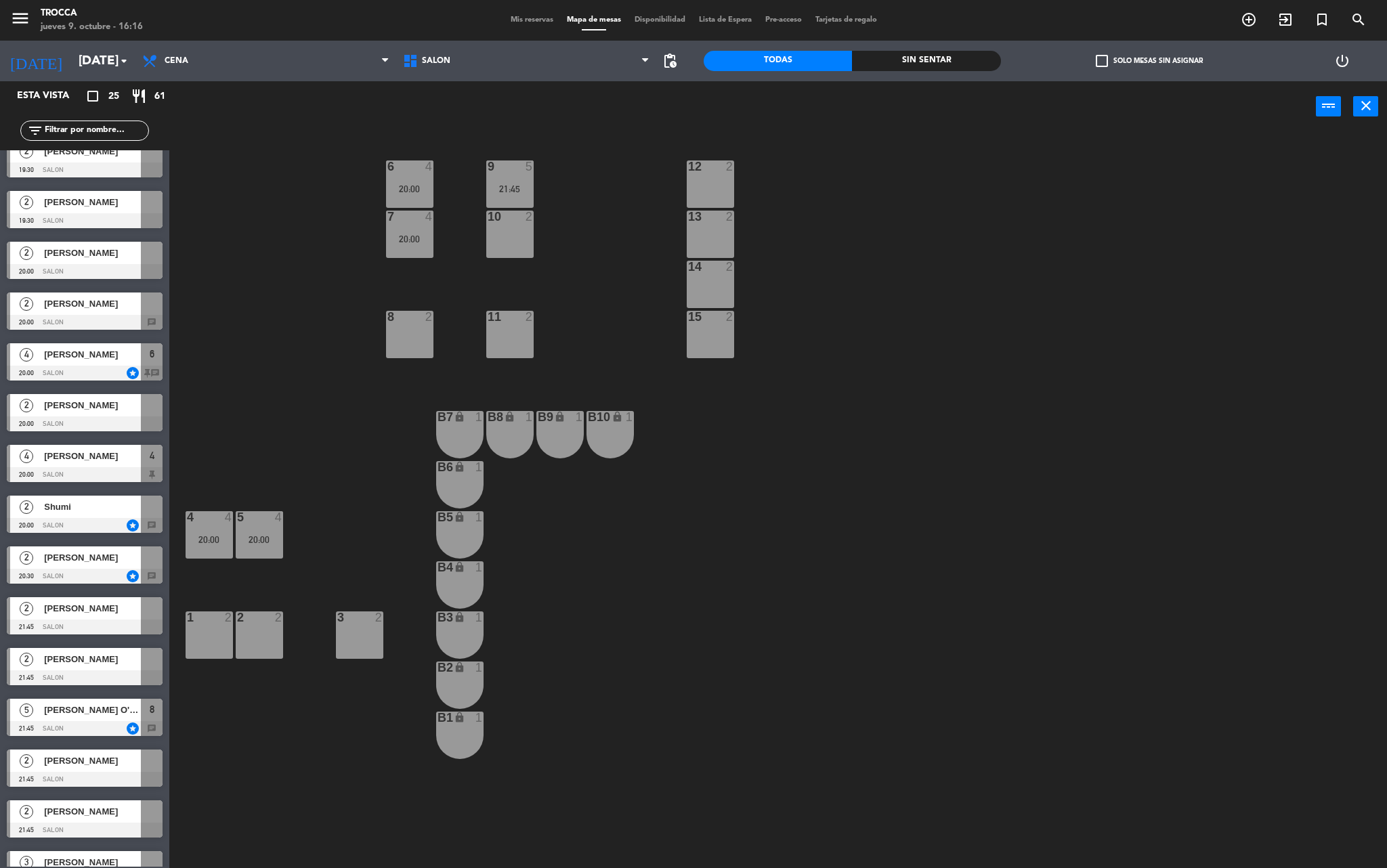
drag, startPoint x: 82, startPoint y: 715, endPoint x: 500, endPoint y: 241, distance: 632.0
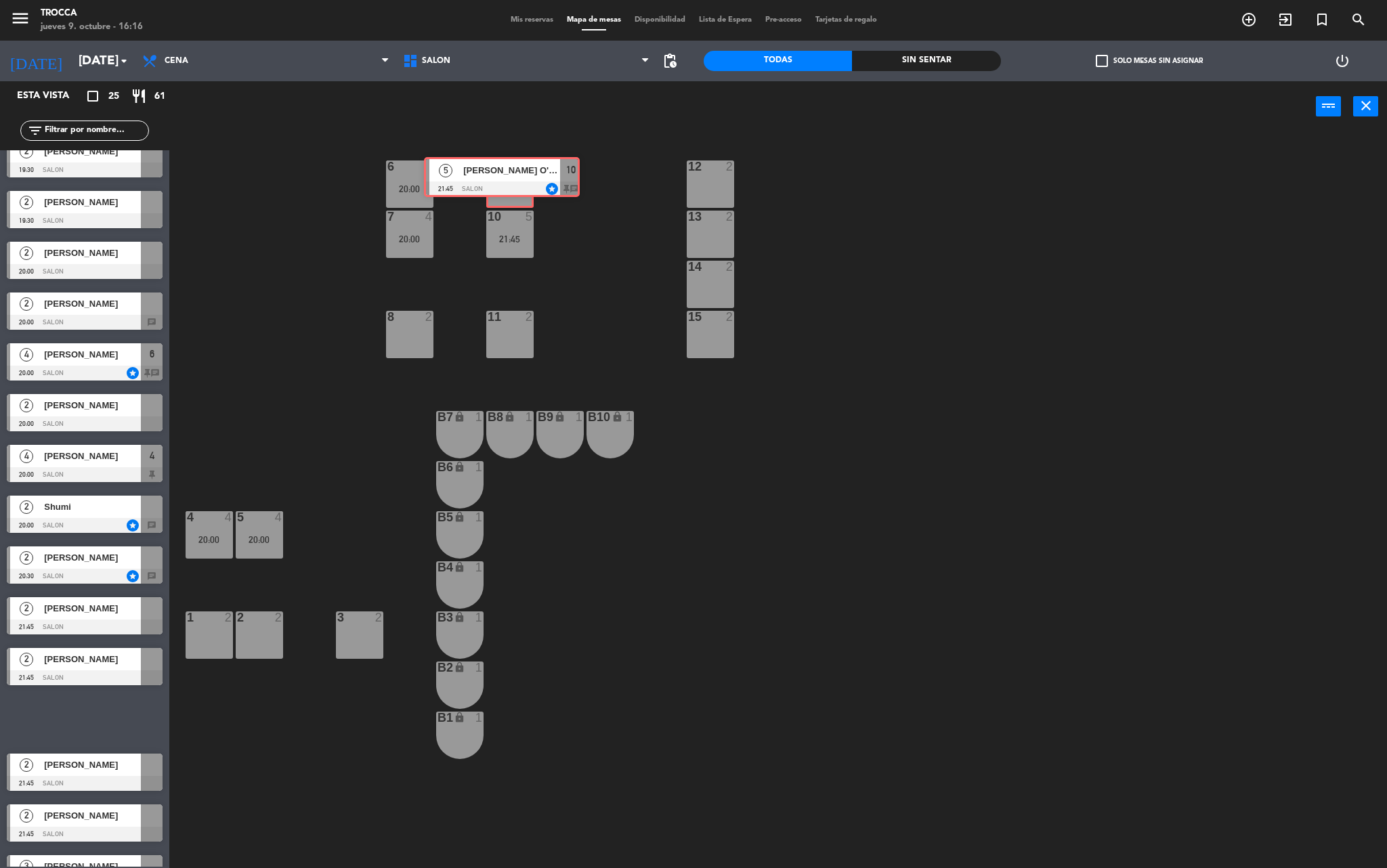
drag, startPoint x: 93, startPoint y: 723, endPoint x: 511, endPoint y: 182, distance: 683.7
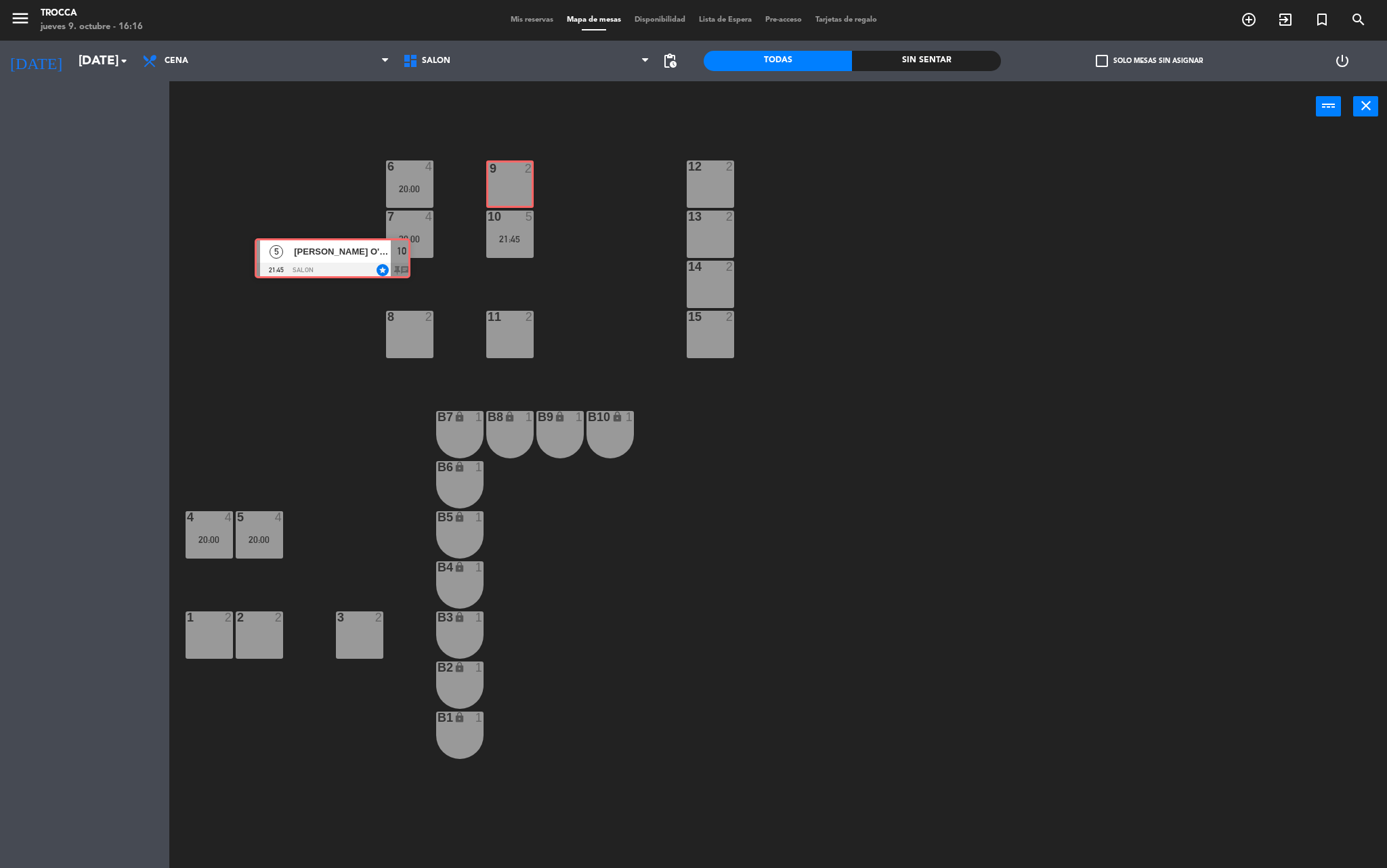
click at [511, 182] on div "Esta vista crop_square 25 restaurant 61 filter_list 2 [PERSON_NAME] 19:30 SALON…" at bounding box center [694, 477] width 1387 height 791
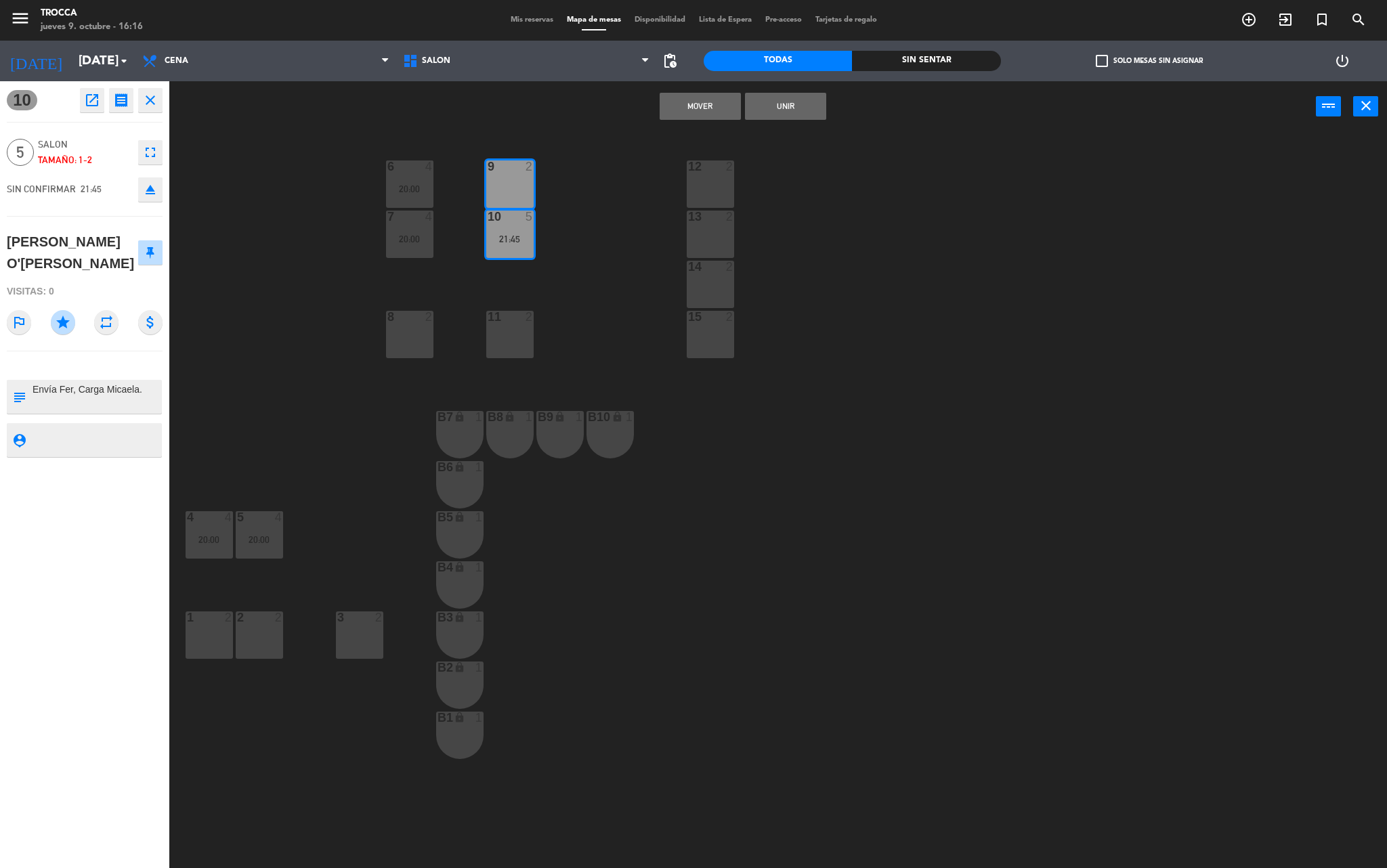
click at [757, 102] on button "Unir" at bounding box center [786, 106] width 82 height 27
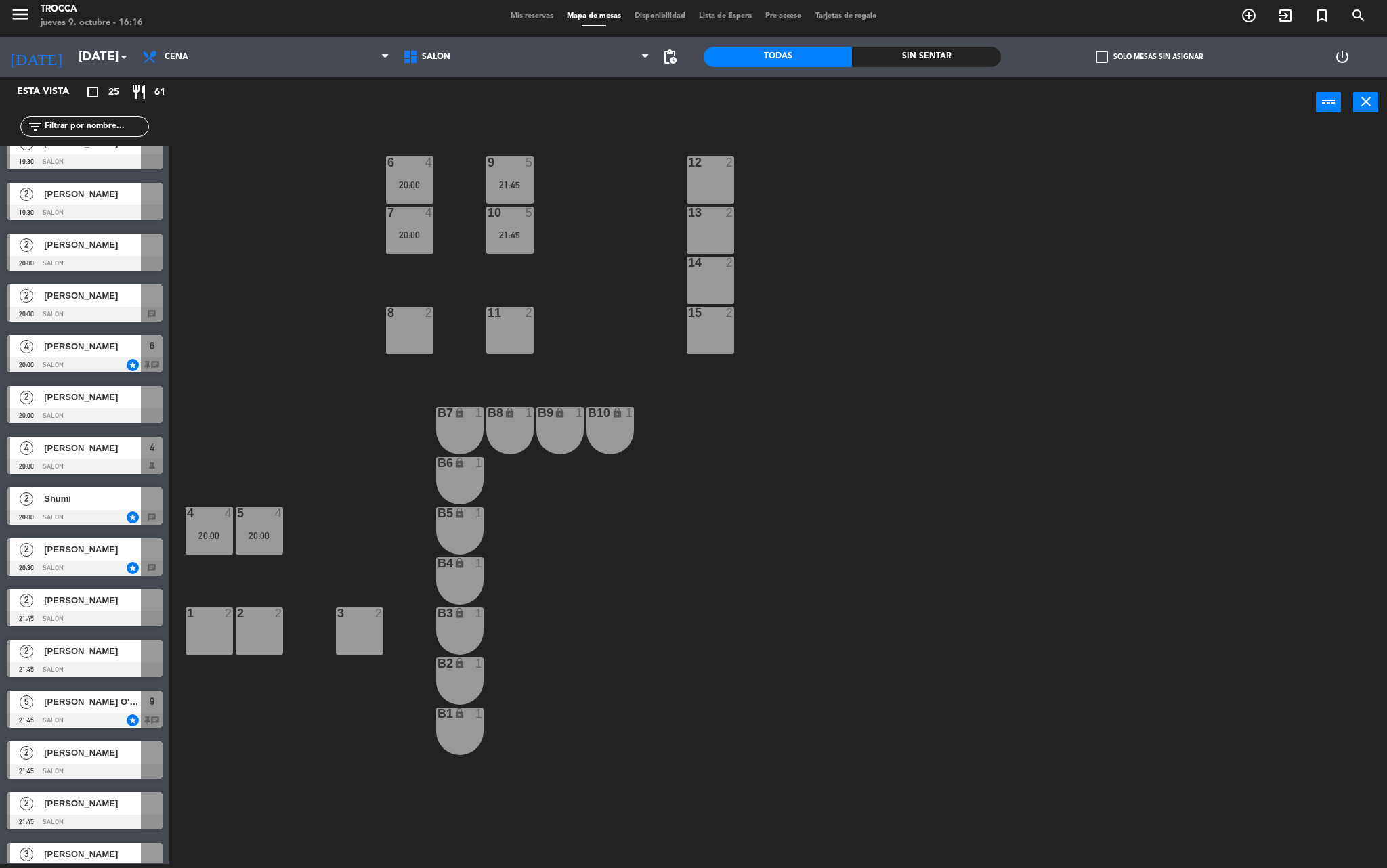
scroll to position [554, 0]
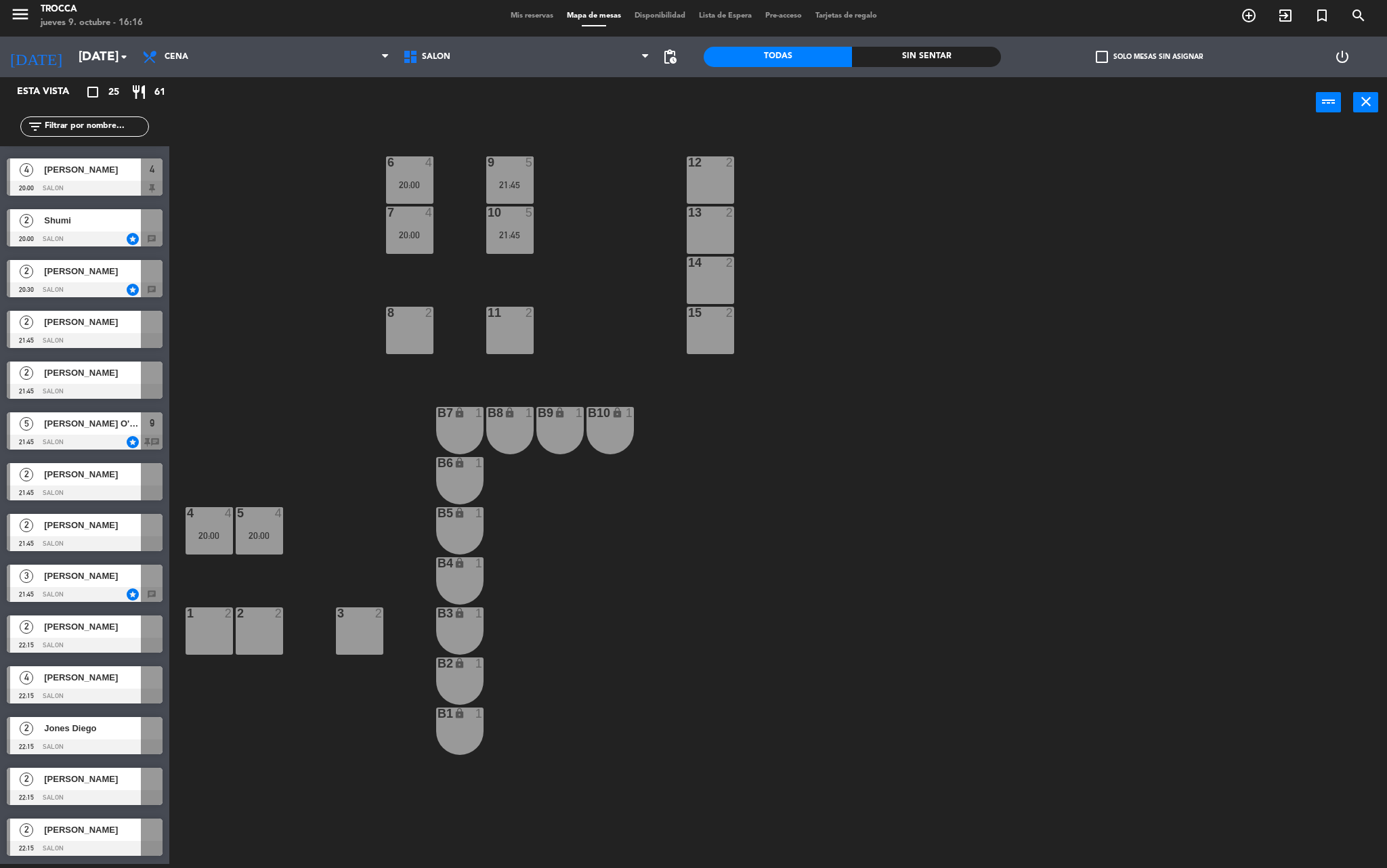
click at [104, 432] on div "[PERSON_NAME] O'[PERSON_NAME]" at bounding box center [92, 424] width 98 height 22
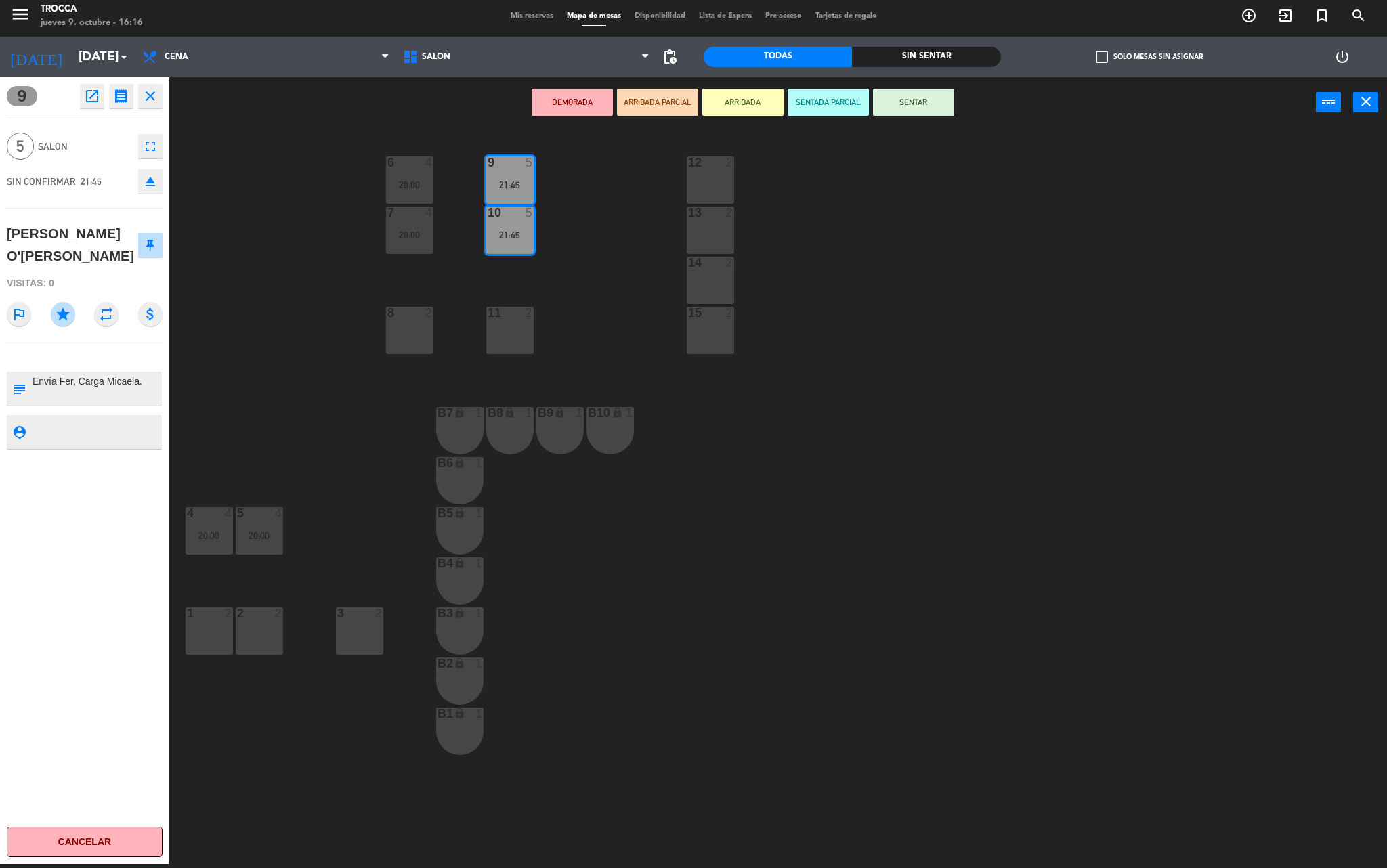
click at [145, 100] on icon "close" at bounding box center [151, 96] width 17 height 17
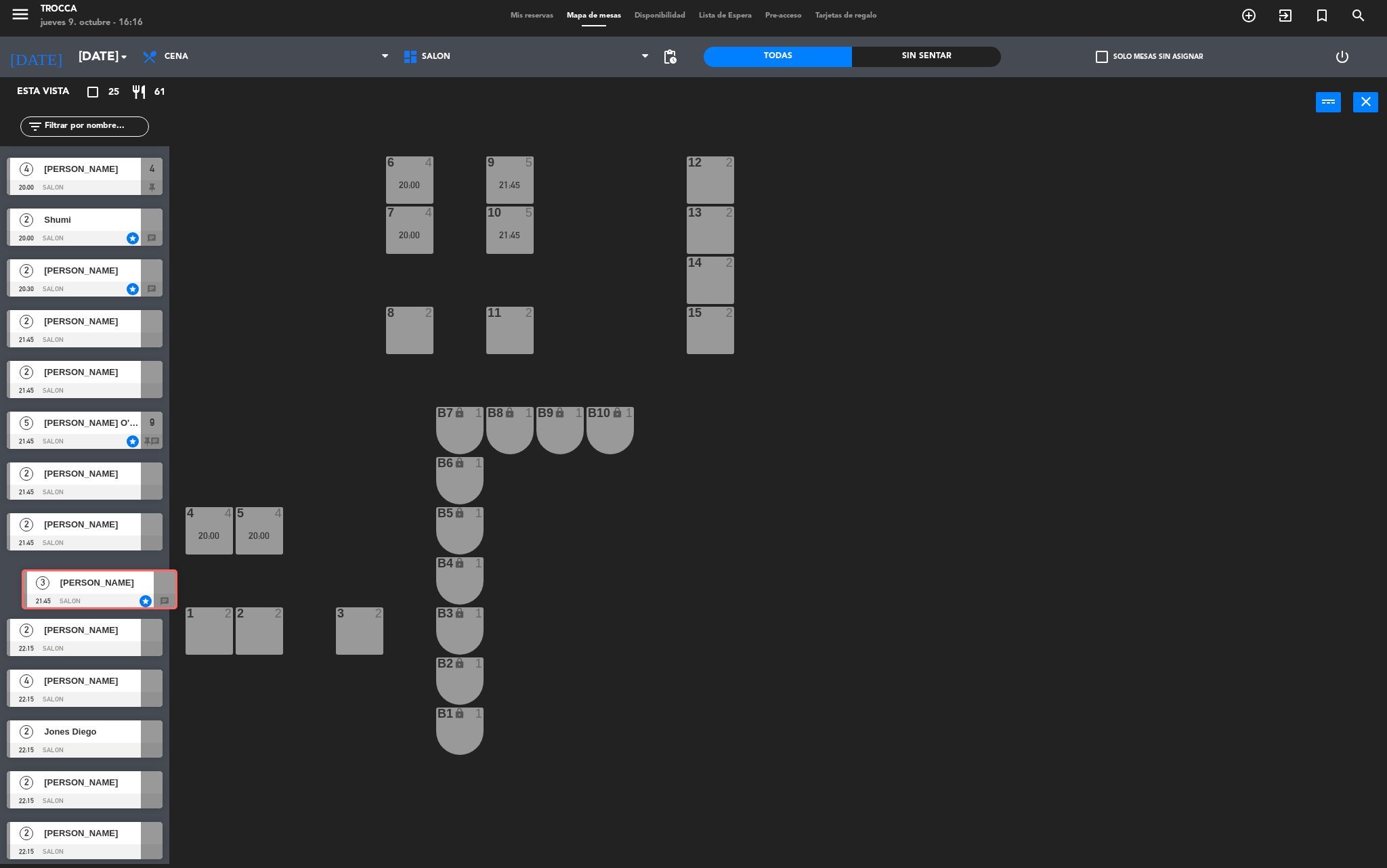
click at [93, 594] on div "3 [PERSON_NAME] 21:45 SALON star chat 3 [PERSON_NAME] 21:45 SALON star chat" at bounding box center [84, 584] width 169 height 55
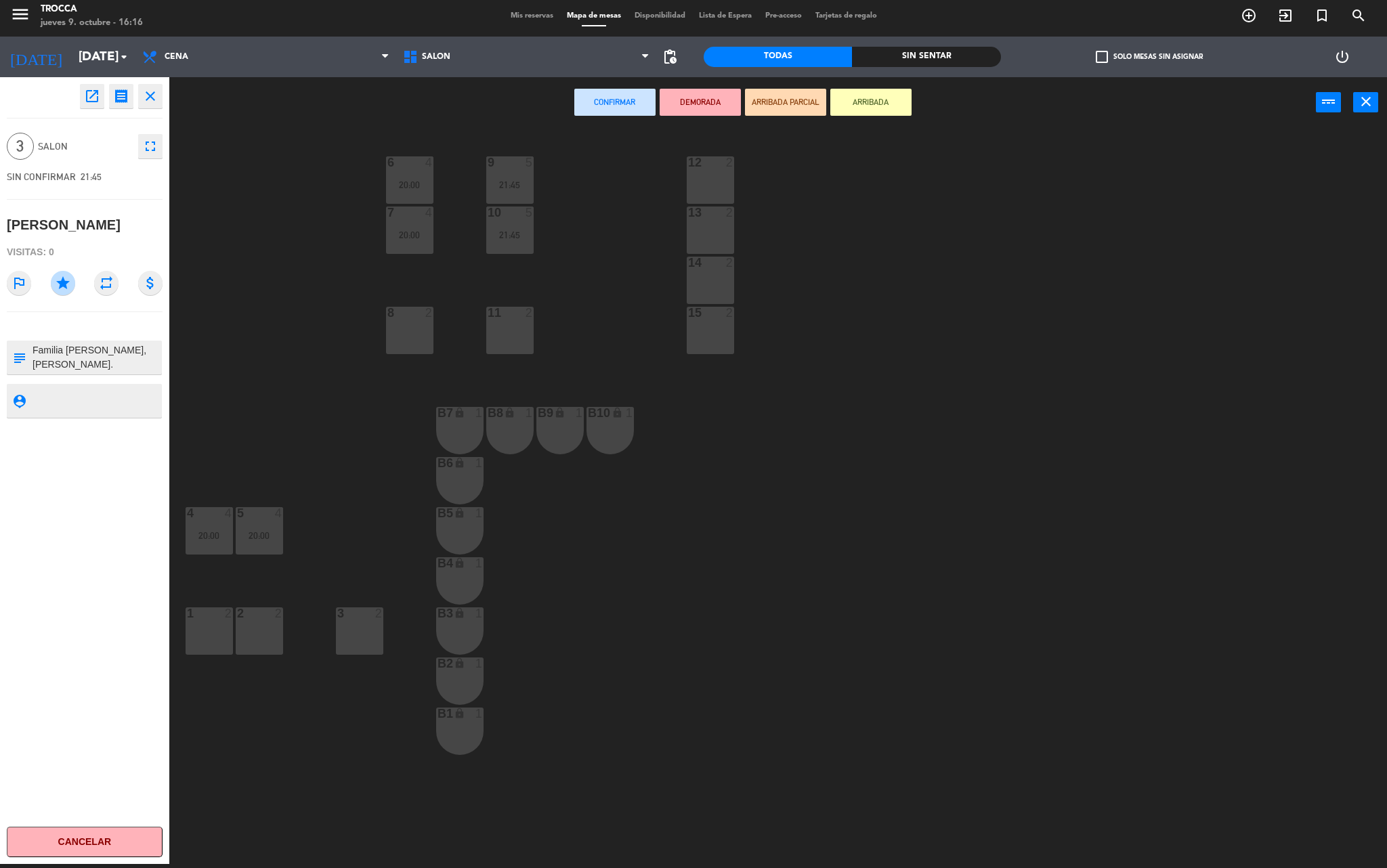
click at [256, 418] on div "9 5 21:45 12 2 6 4 20:00 7 4 20:00 10 5 21:45 13 2 14 2 15 2 8 2 11 2 B7 lock 1…" at bounding box center [785, 500] width 1204 height 736
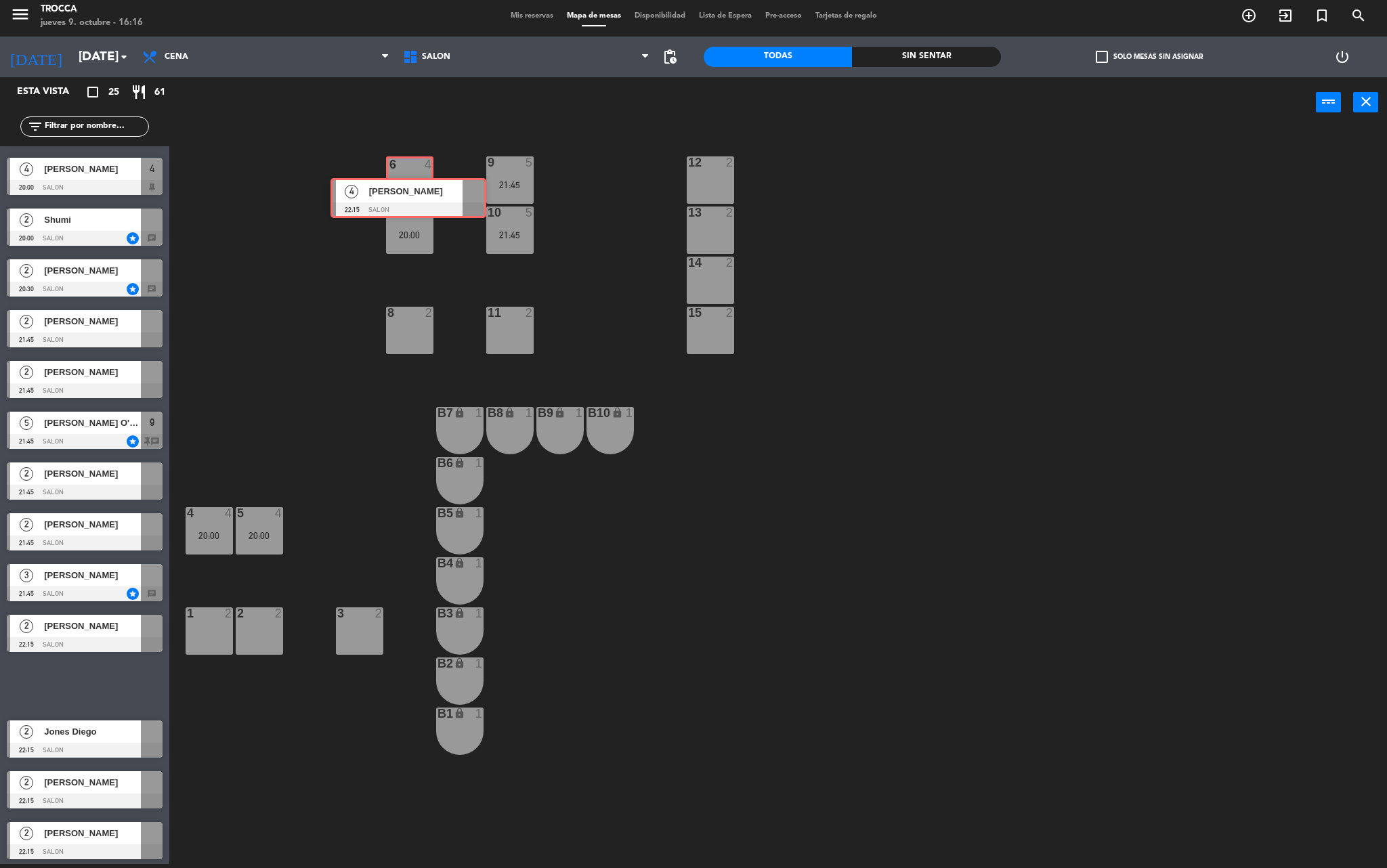
drag, startPoint x: 71, startPoint y: 681, endPoint x: 395, endPoint y: 187, distance: 590.8
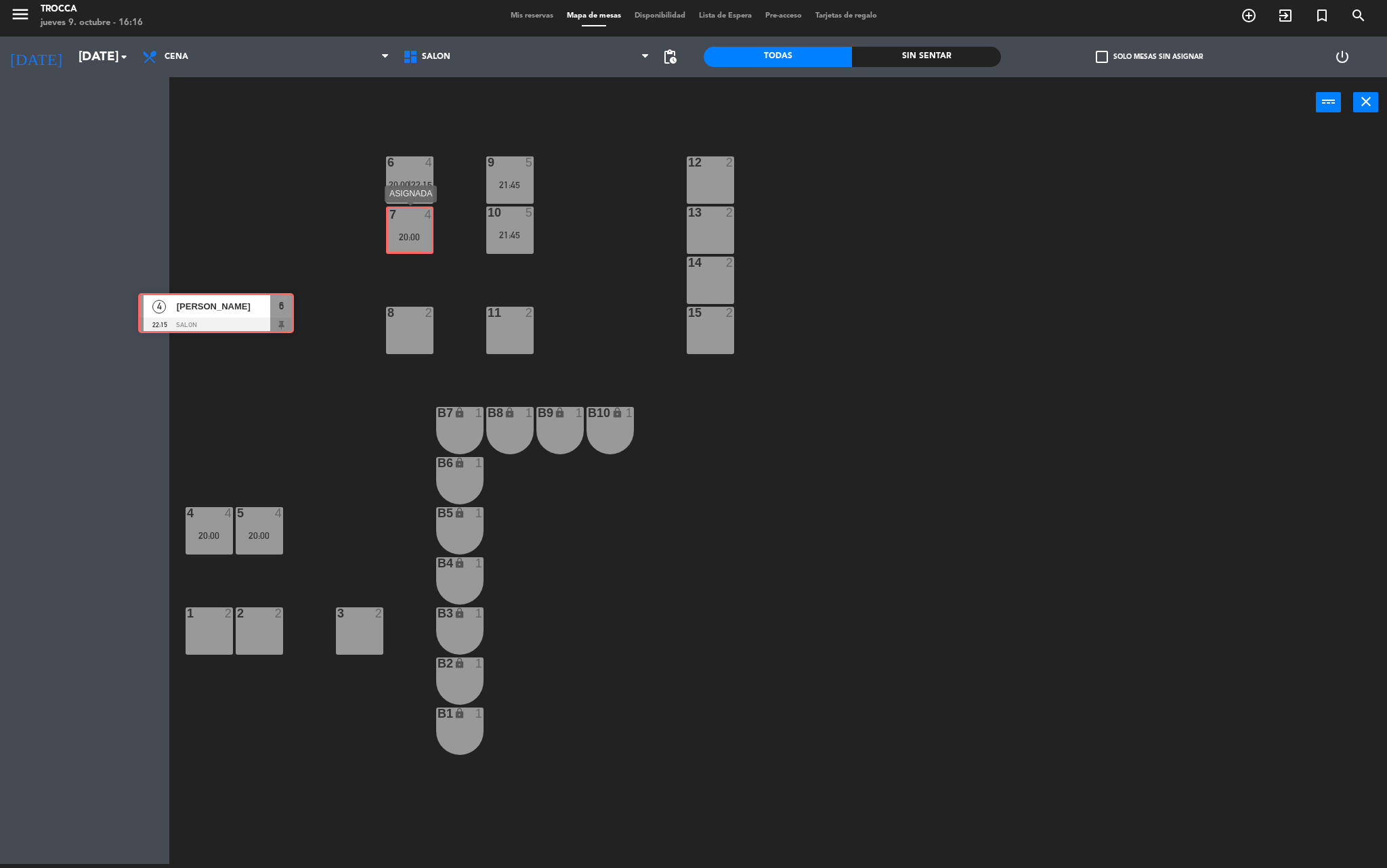
click at [405, 243] on div "Esta vista crop_square 25 restaurant 61 filter_list 2 [PERSON_NAME] 19:30 SALON…" at bounding box center [694, 473] width 1387 height 791
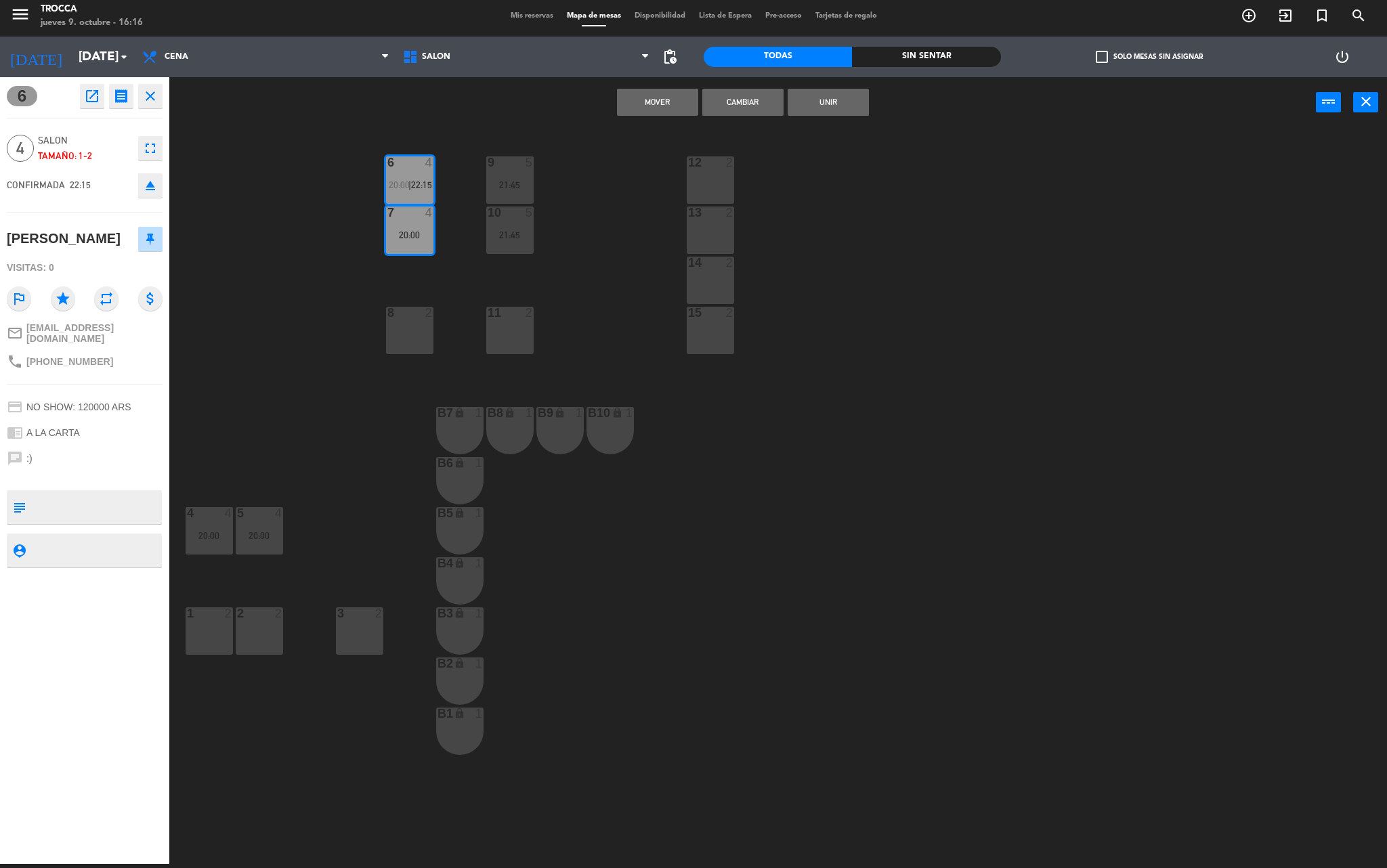
click at [817, 110] on button "Unir" at bounding box center [828, 102] width 82 height 27
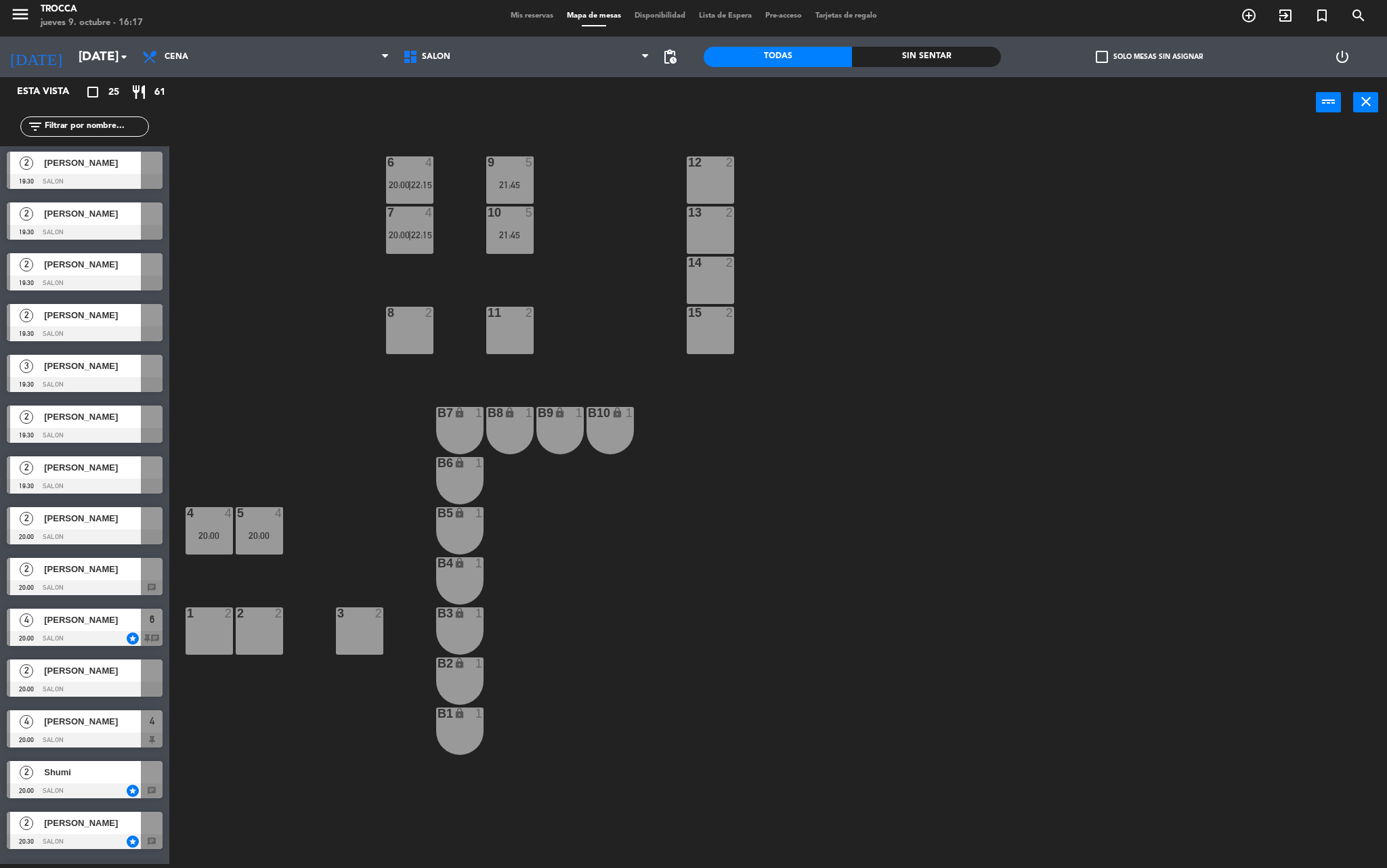
scroll to position [0, 0]
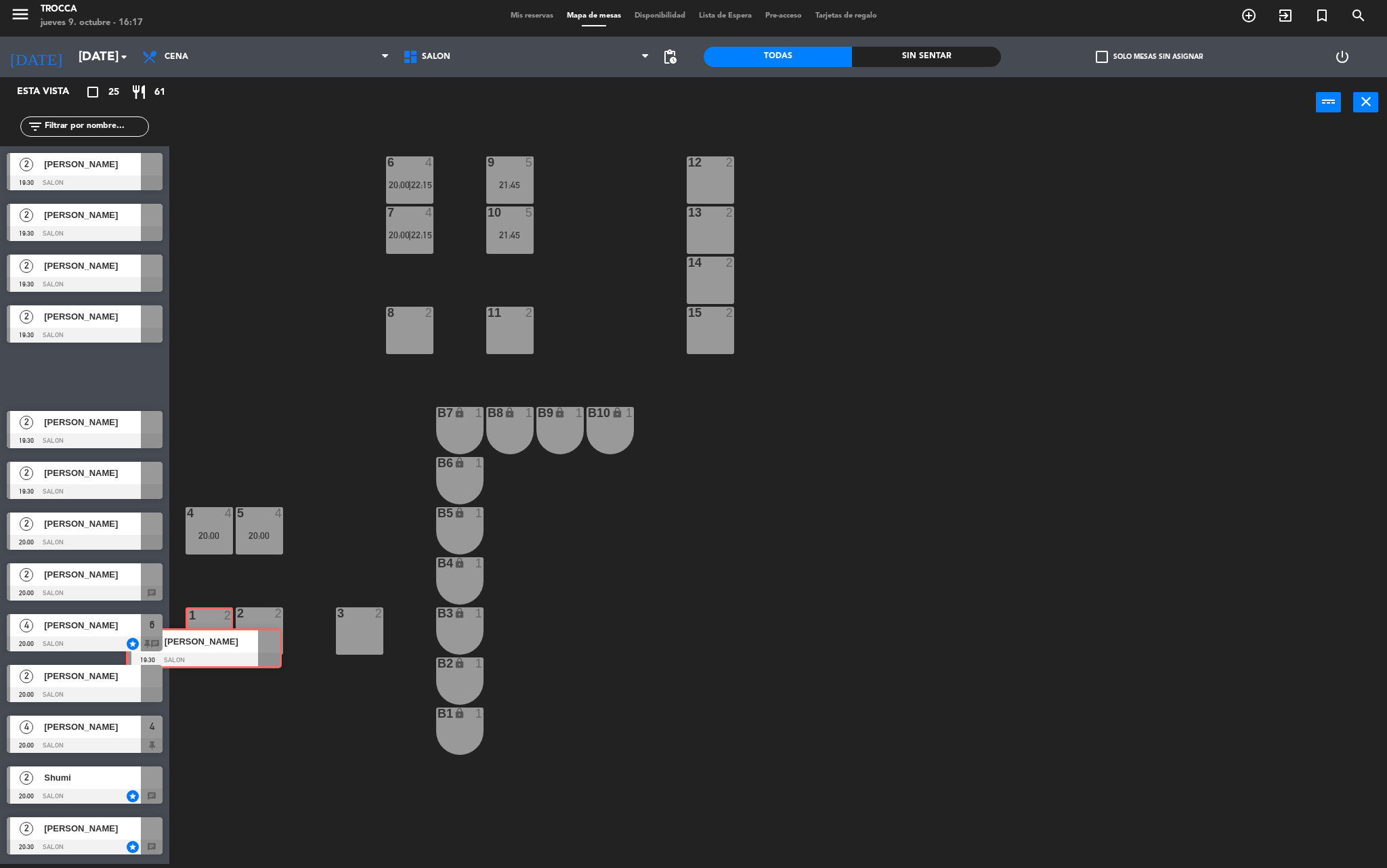
drag, startPoint x: 97, startPoint y: 372, endPoint x: 214, endPoint y: 645, distance: 297.0
click at [214, 645] on div "Esta vista crop_square 25 restaurant 61 filter_list 2 [PERSON_NAME] 19:30 SALON…" at bounding box center [694, 473] width 1387 height 791
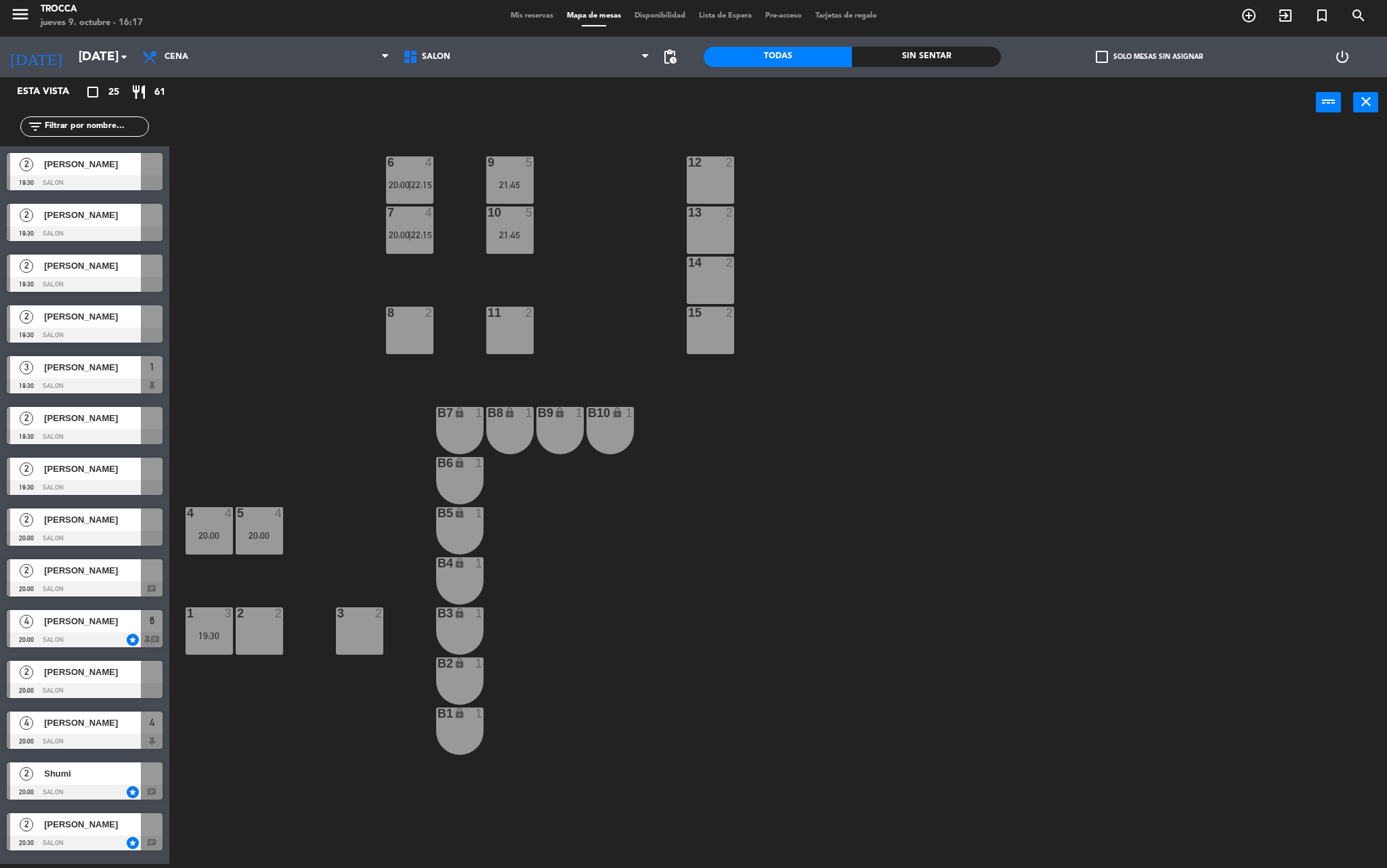
drag, startPoint x: 82, startPoint y: 370, endPoint x: 245, endPoint y: 421, distance: 170.8
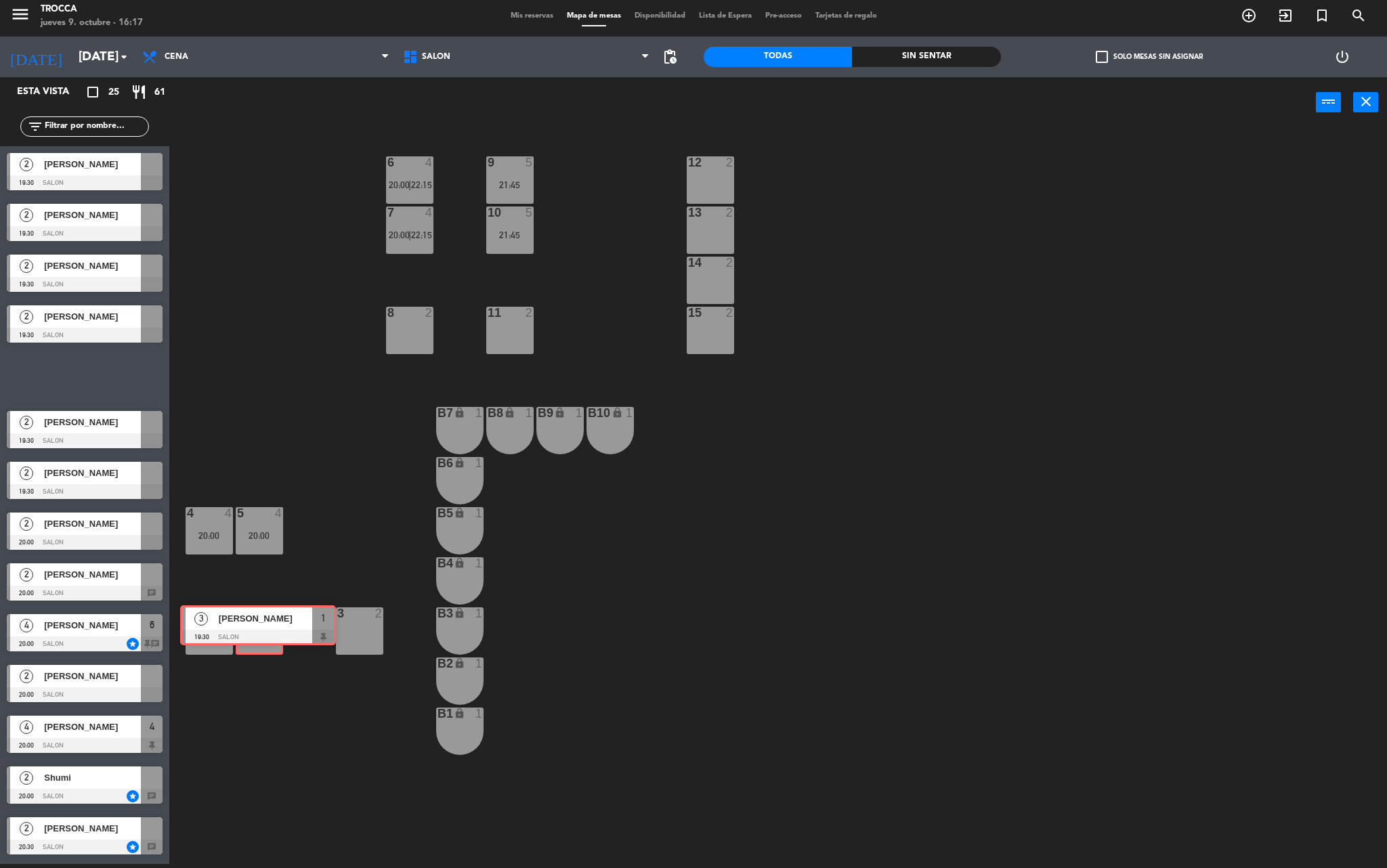
drag, startPoint x: 92, startPoint y: 377, endPoint x: 266, endPoint y: 625, distance: 303.0
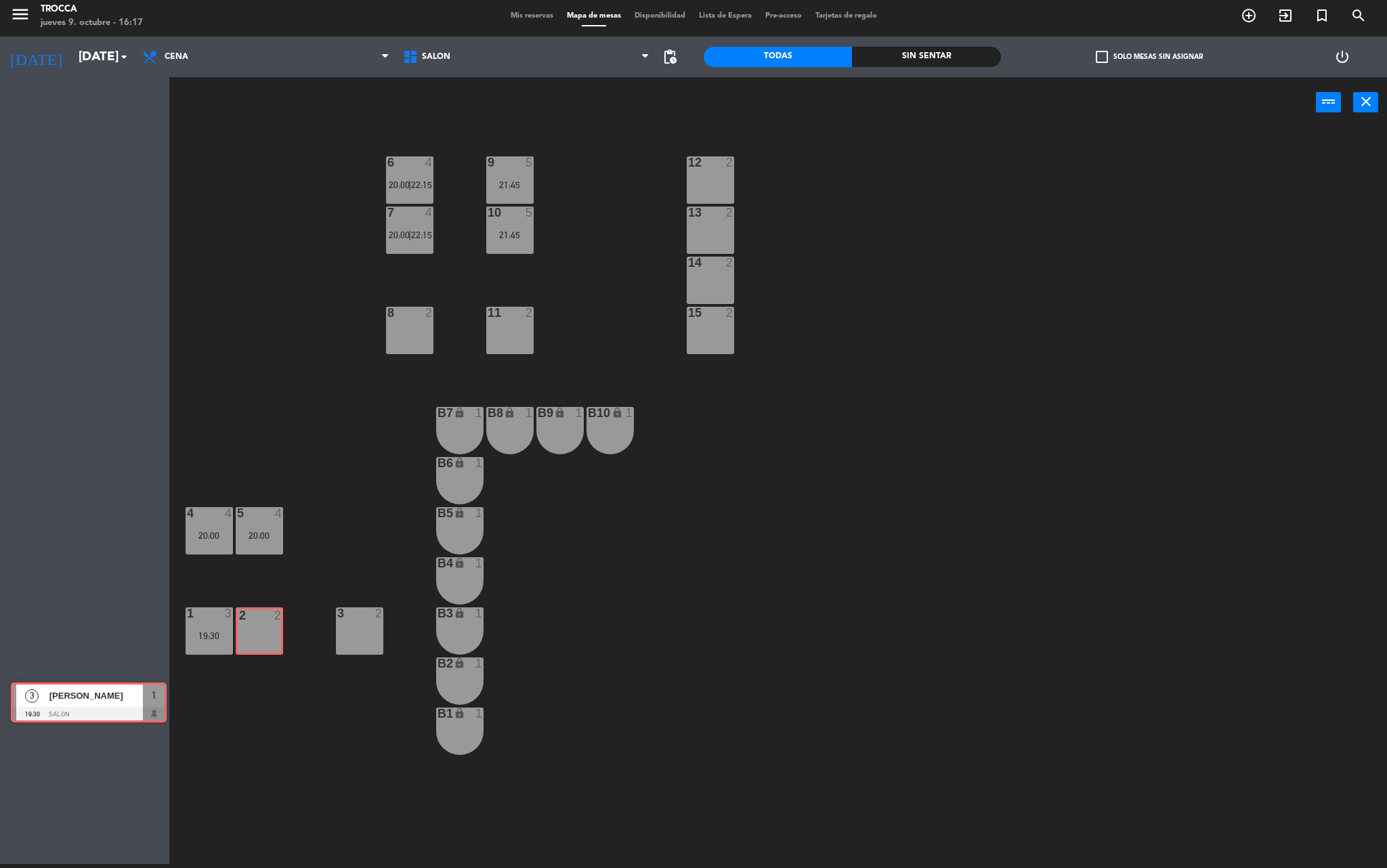
click at [266, 625] on div "Esta vista crop_square 25 restaurant 61 filter_list 2 [PERSON_NAME] 19:30 SALON…" at bounding box center [694, 473] width 1387 height 791
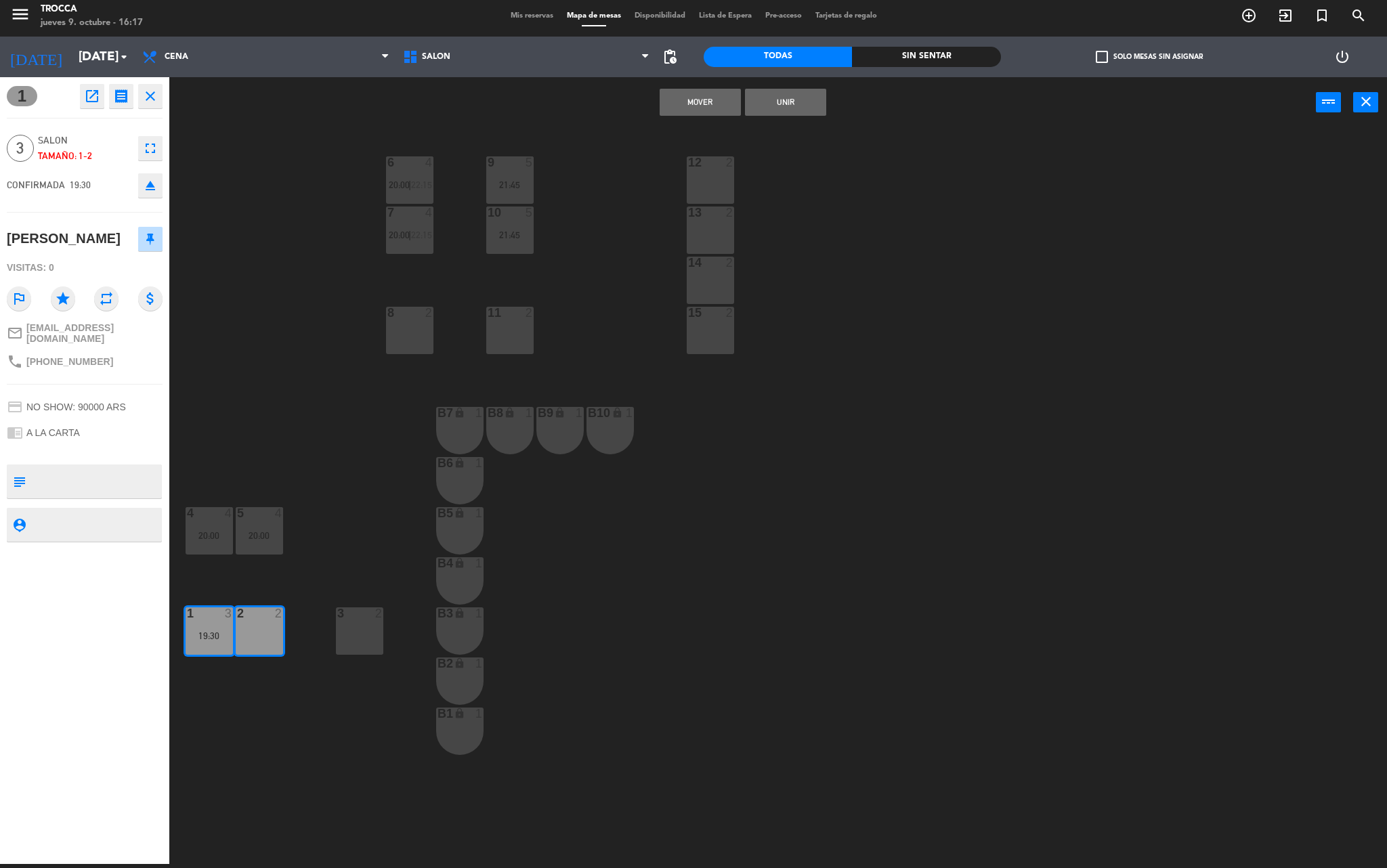
click at [797, 95] on button "Unir" at bounding box center [786, 102] width 82 height 27
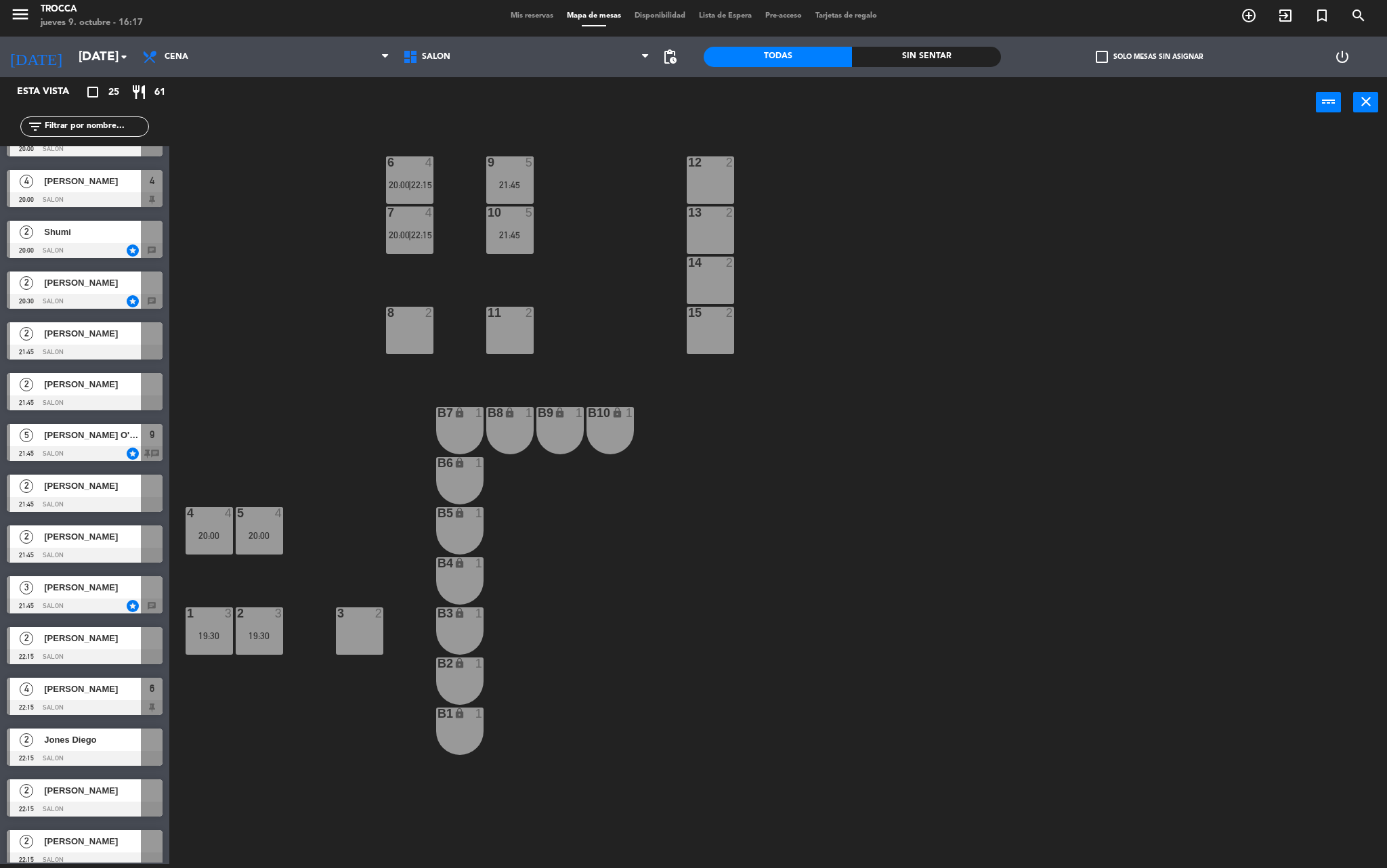
scroll to position [554, 0]
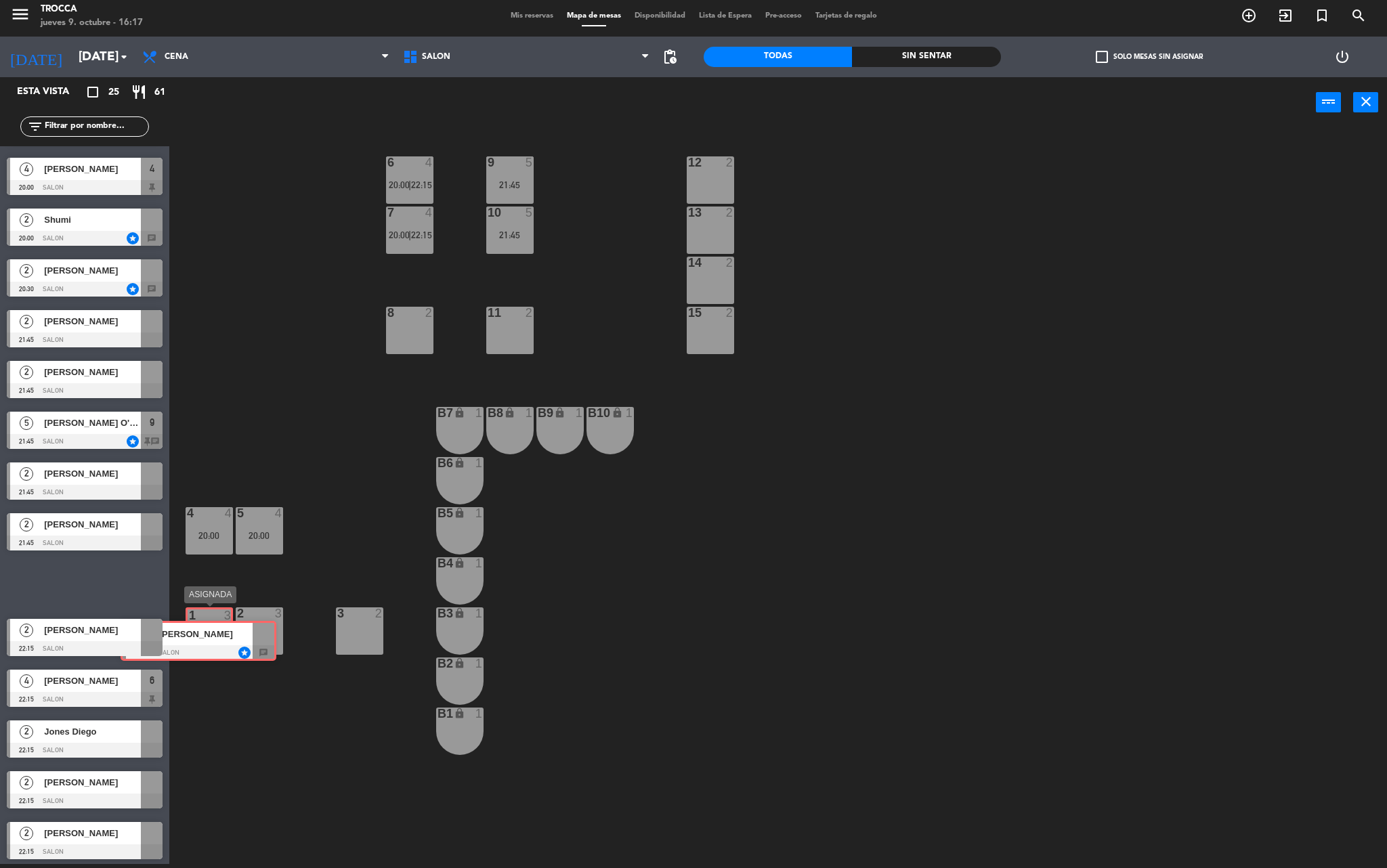
drag, startPoint x: 91, startPoint y: 586, endPoint x: 205, endPoint y: 643, distance: 127.5
click at [205, 643] on div "Esta vista crop_square 25 restaurant 61 filter_list 2 [PERSON_NAME] 19:30 SALON…" at bounding box center [694, 473] width 1387 height 791
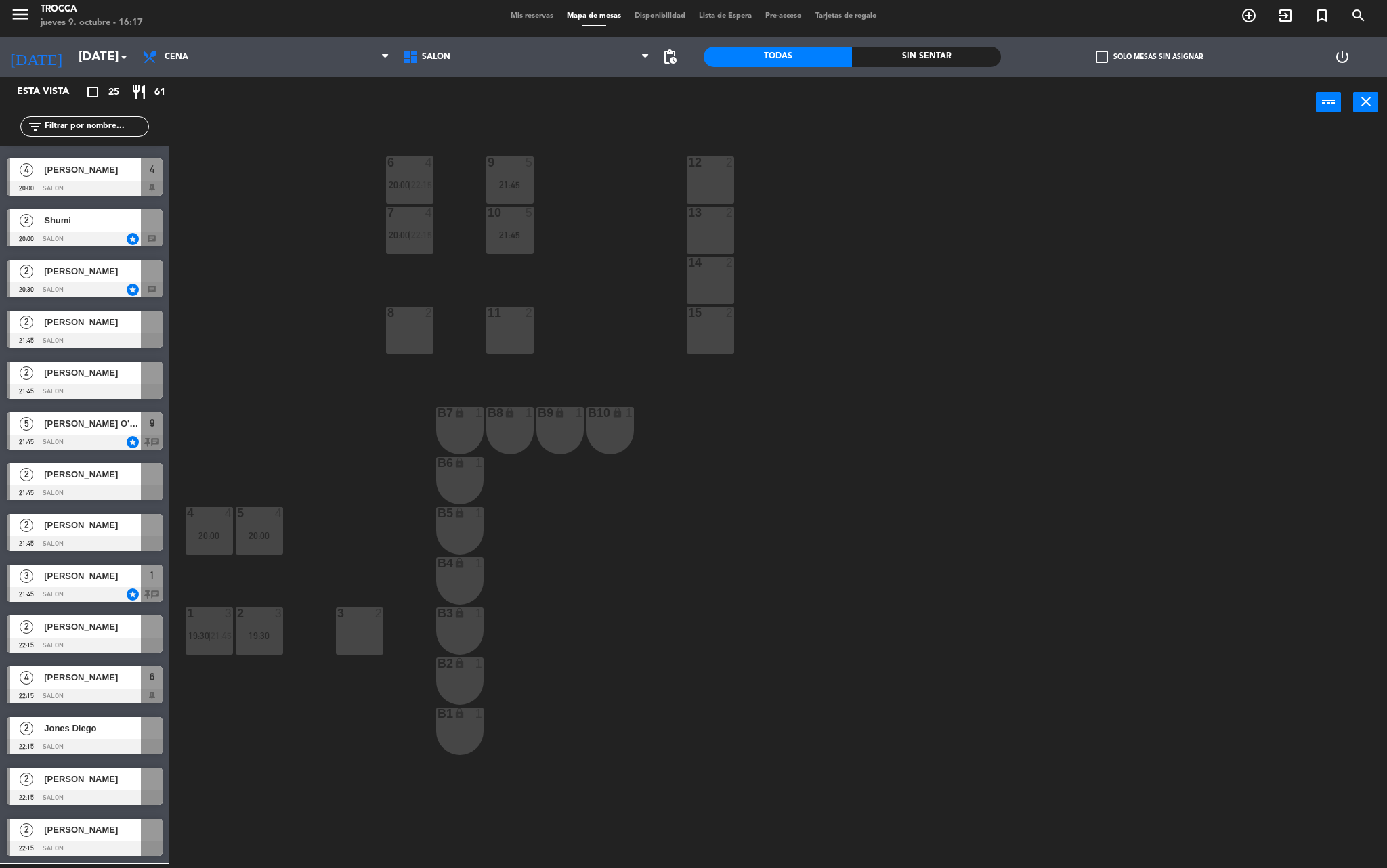
drag, startPoint x: 79, startPoint y: 586, endPoint x: 282, endPoint y: 650, distance: 212.8
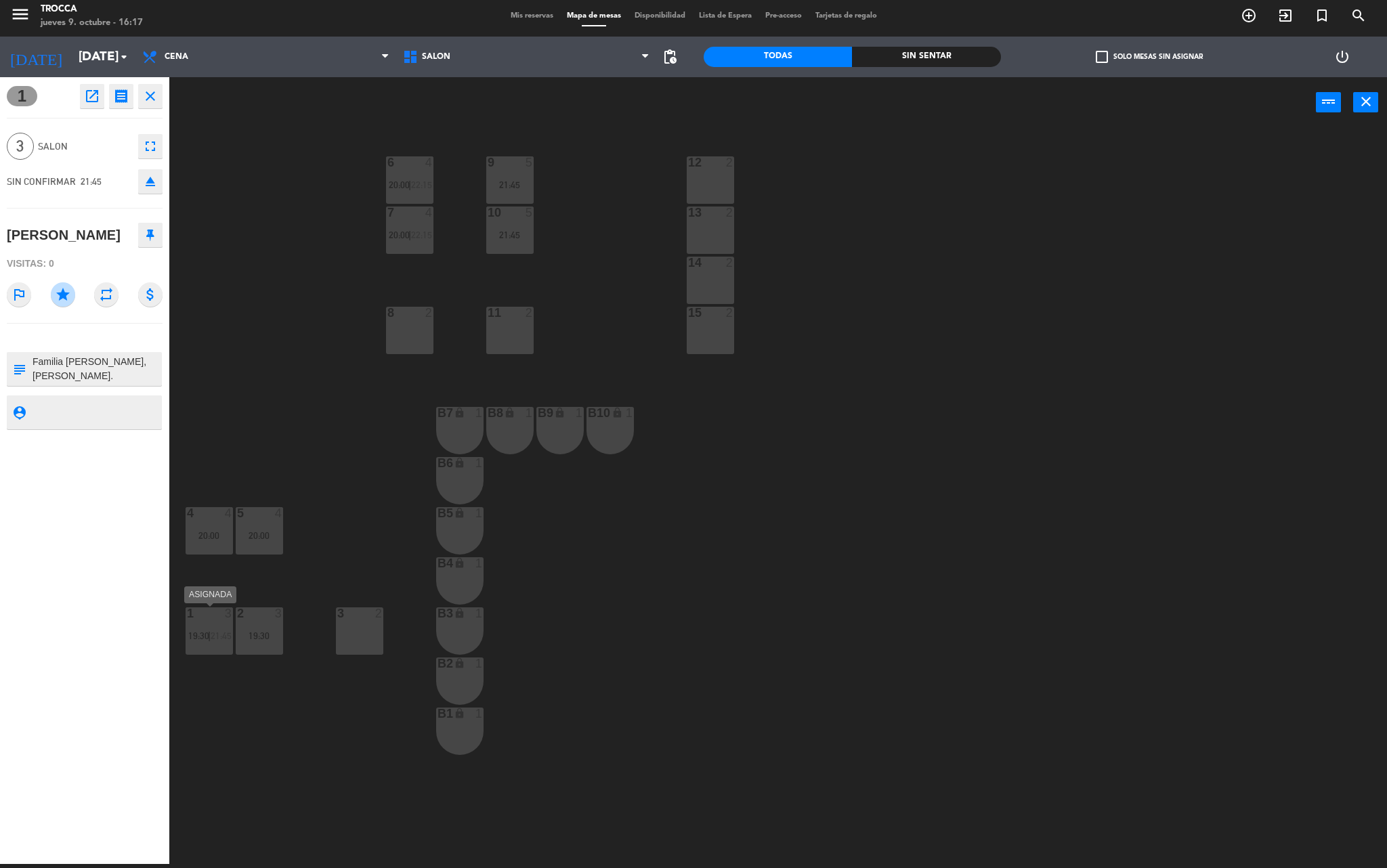
click at [206, 635] on span "19:30" at bounding box center [198, 636] width 21 height 11
click at [267, 632] on div "19:30" at bounding box center [259, 636] width 48 height 10
click at [758, 103] on button "Unir" at bounding box center [786, 102] width 82 height 27
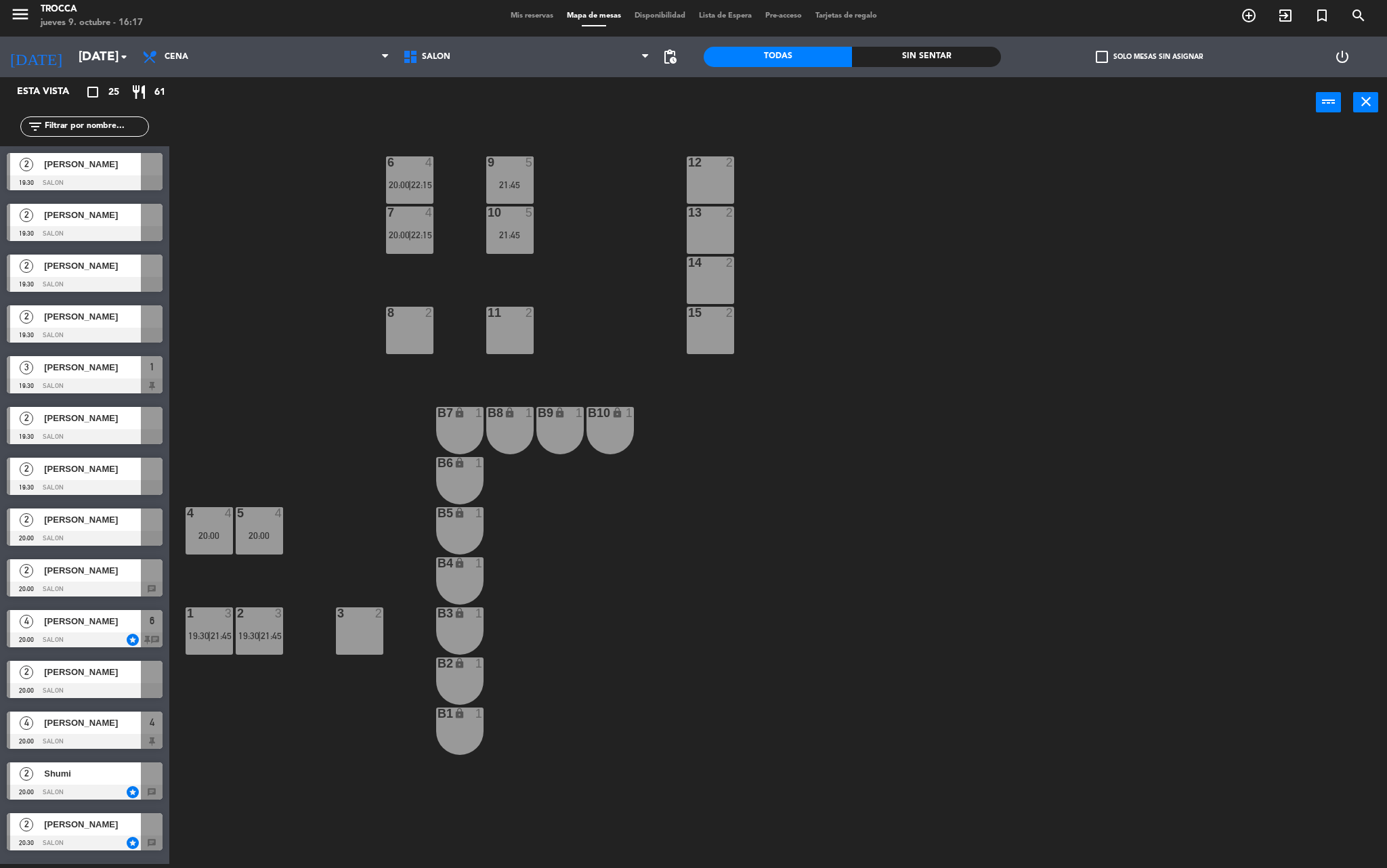
scroll to position [145, 0]
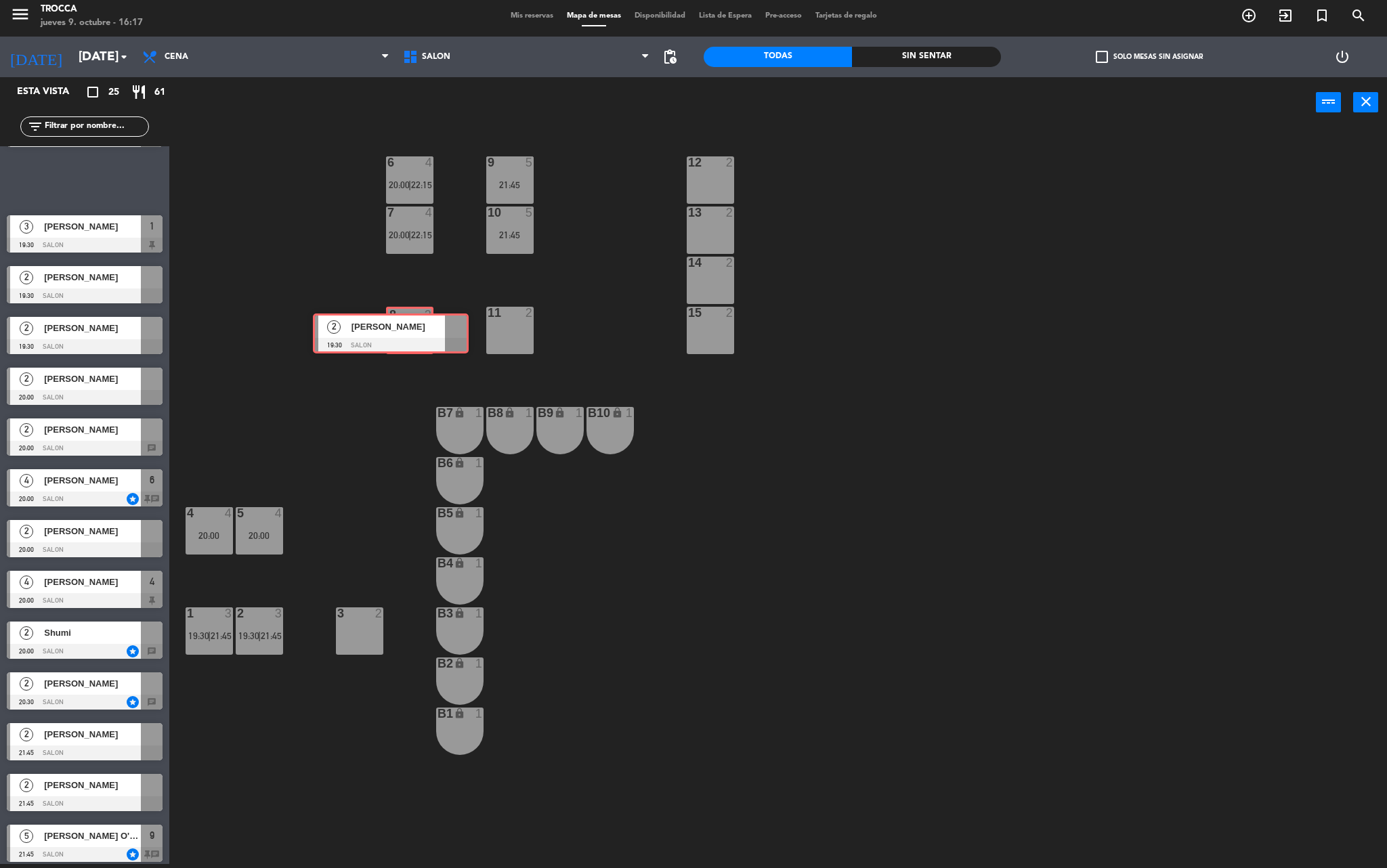
drag, startPoint x: 113, startPoint y: 187, endPoint x: 418, endPoint y: 340, distance: 341.2
click at [418, 340] on div "Esta vista crop_square 25 restaurant 61 filter_list 2 [PERSON_NAME] 19:30 SALON…" at bounding box center [694, 473] width 1387 height 791
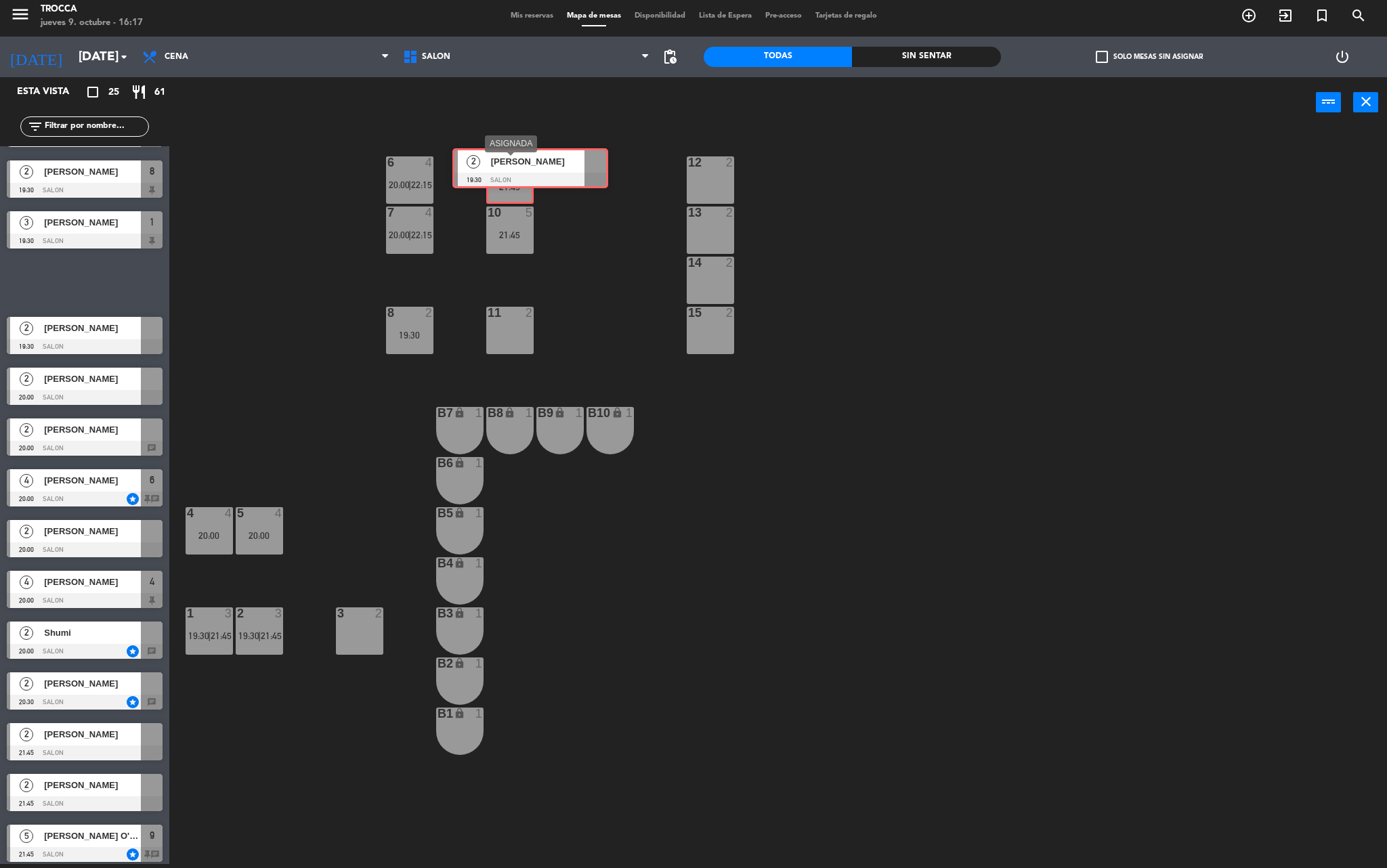
drag, startPoint x: 64, startPoint y: 284, endPoint x: 514, endPoint y: 171, distance: 464.0
click at [514, 171] on div "Esta vista crop_square 25 restaurant 61 filter_list 2 [PERSON_NAME] 19:30 SALON…" at bounding box center [694, 473] width 1387 height 791
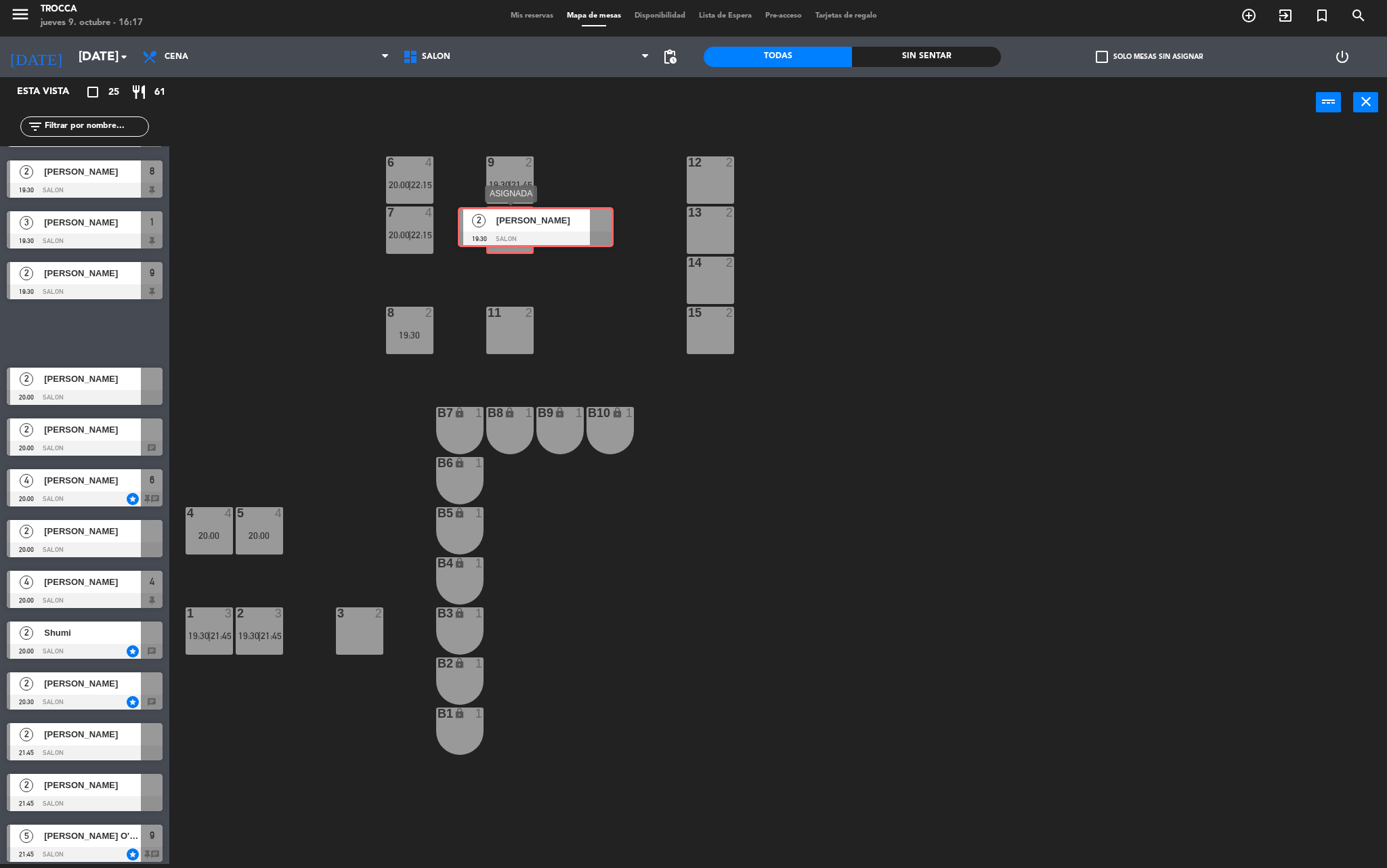
drag, startPoint x: 68, startPoint y: 332, endPoint x: 519, endPoint y: 226, distance: 463.3
click at [519, 226] on div "Esta vista crop_square 25 restaurant 61 filter_list 2 [PERSON_NAME] 19:30 SALON…" at bounding box center [694, 473] width 1387 height 791
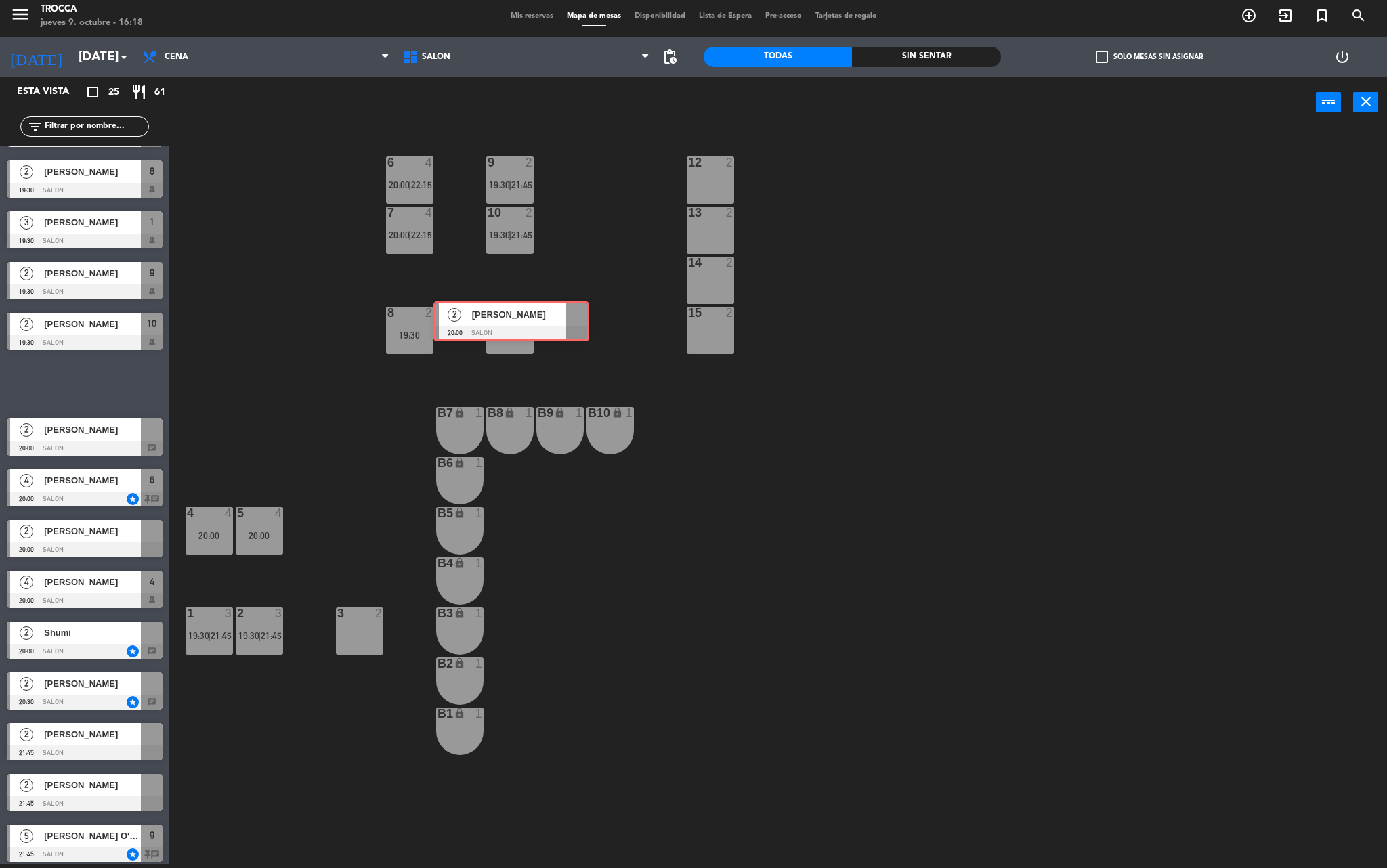
drag, startPoint x: 107, startPoint y: 379, endPoint x: 534, endPoint y: 318, distance: 431.3
click at [534, 318] on div "Esta vista crop_square 25 restaurant 61 filter_list 2 [PERSON_NAME] 19:30 SALON…" at bounding box center [694, 473] width 1387 height 791
drag, startPoint x: 85, startPoint y: 390, endPoint x: 504, endPoint y: 326, distance: 423.9
click at [504, 326] on div "Esta vista crop_square 25 restaurant 61 filter_list 2 [PERSON_NAME] 19:30 SALON…" at bounding box center [694, 473] width 1387 height 791
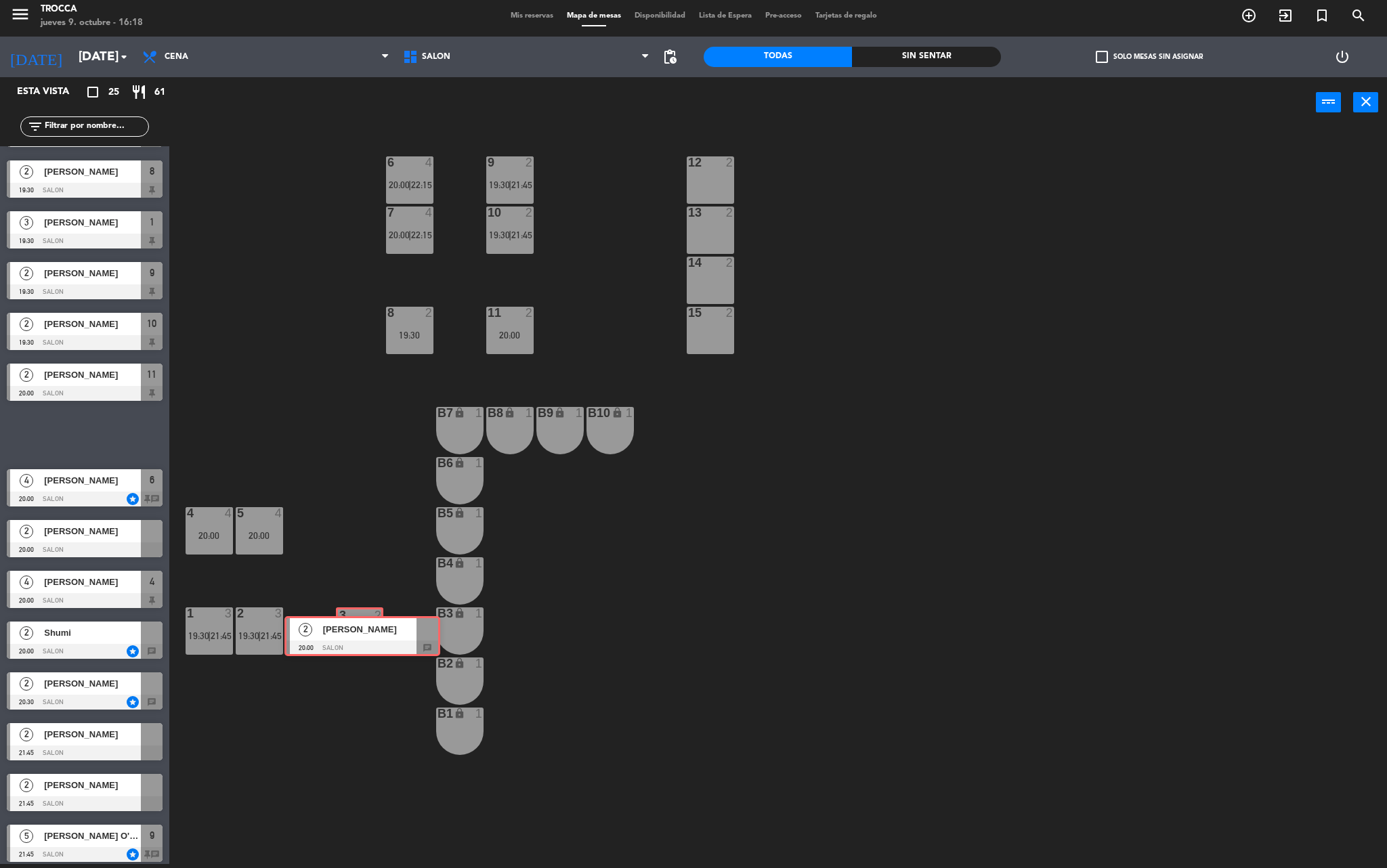
drag, startPoint x: 89, startPoint y: 435, endPoint x: 367, endPoint y: 636, distance: 343.1
click at [367, 636] on div "Esta vista crop_square 25 restaurant 61 filter_list 2 [PERSON_NAME] 19:30 SALON…" at bounding box center [694, 473] width 1387 height 791
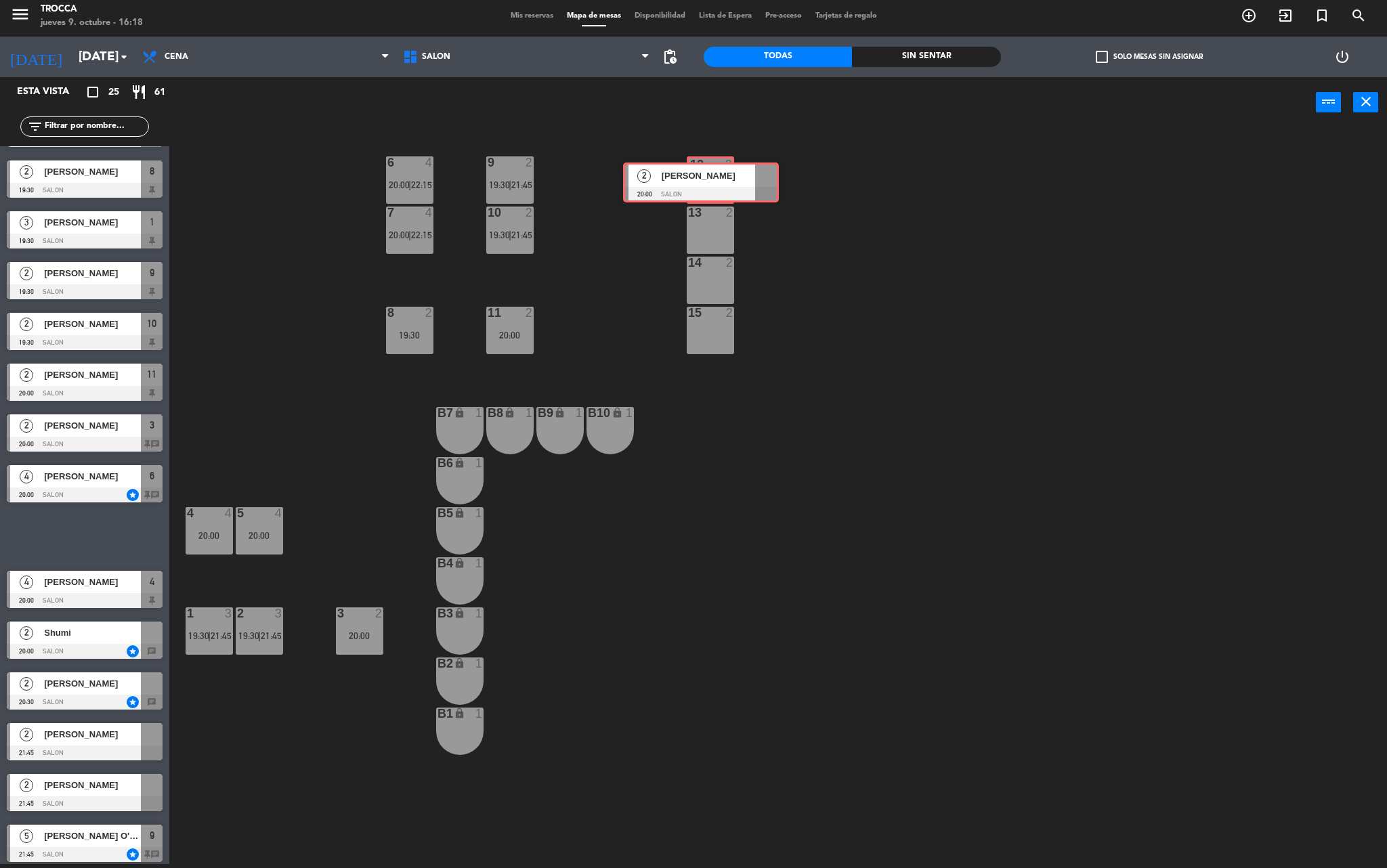
drag, startPoint x: 85, startPoint y: 538, endPoint x: 702, endPoint y: 184, distance: 711.3
click at [702, 184] on div "Esta vista crop_square 25 restaurant 61 filter_list 2 [PERSON_NAME] 19:30 SALON…" at bounding box center [694, 473] width 1387 height 791
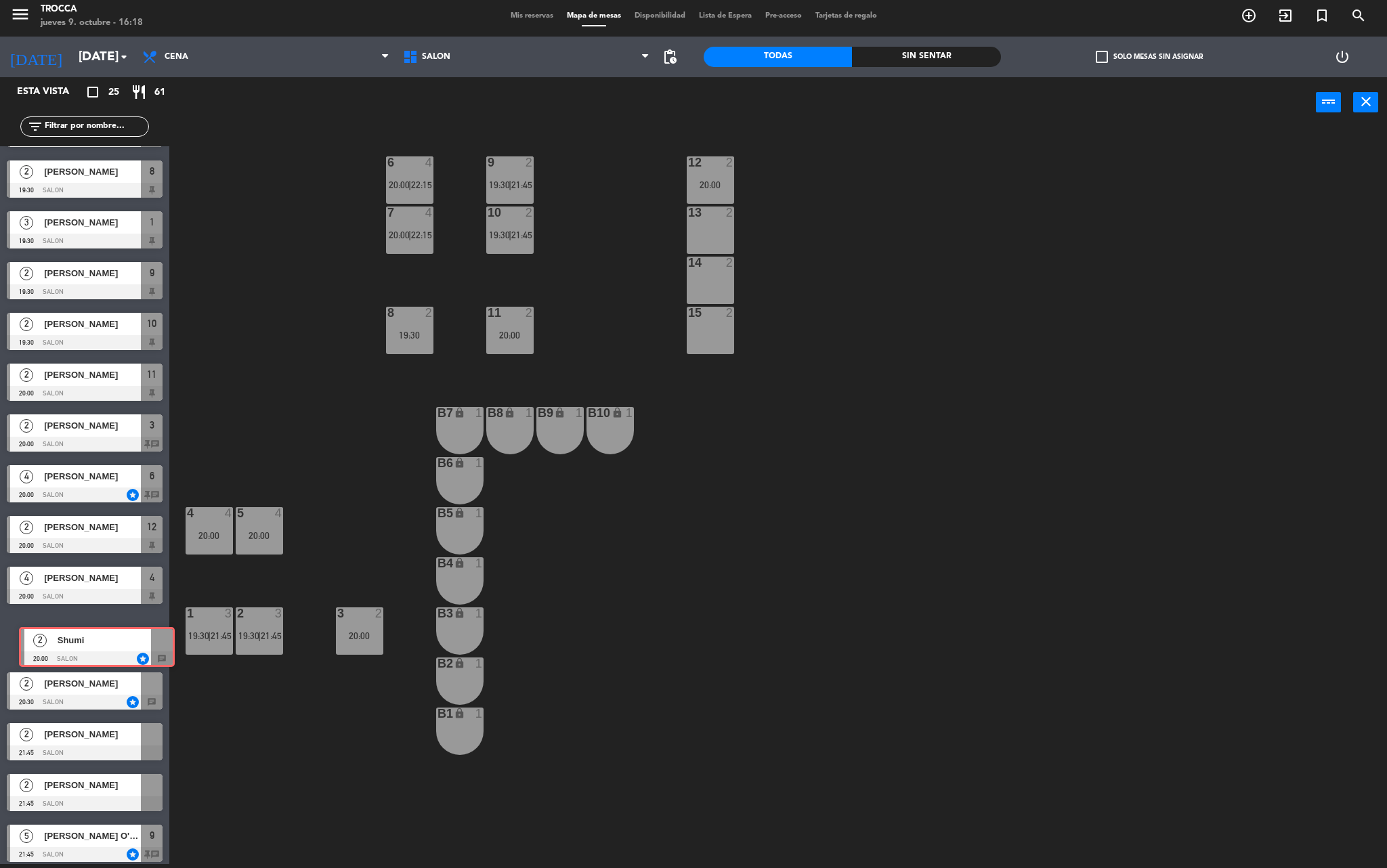
click at [103, 641] on div "2 Shumi 20:00 SALON star chat 2 Shumi 20:00 SALON star chat" at bounding box center [84, 638] width 169 height 55
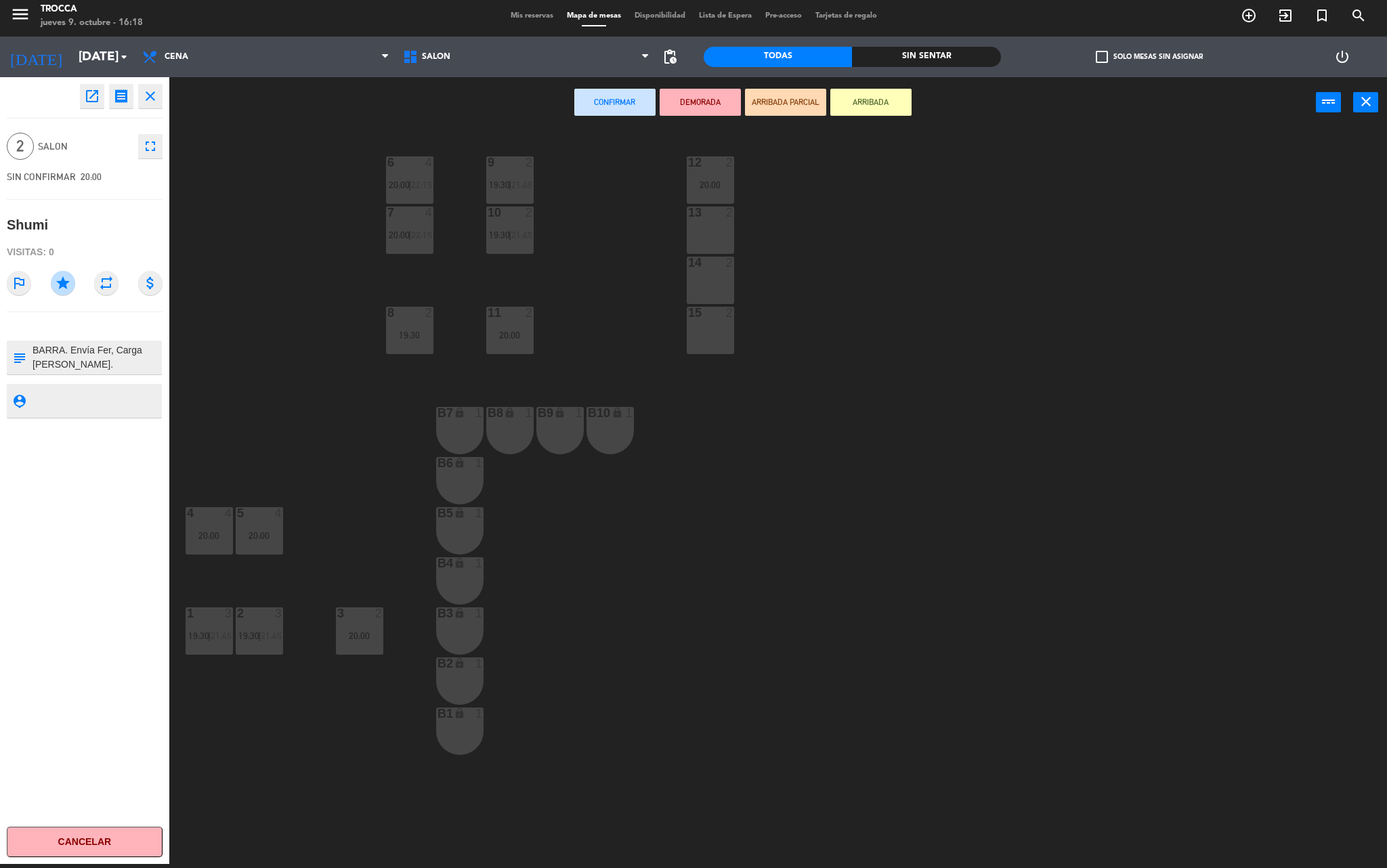
click at [321, 404] on div "9 2 19:30 | 21:45 12 2 20:00 6 4 20:00 | 22:15 7 4 20:00 | 22:15 10 2 19:30 | 2…" at bounding box center [785, 500] width 1204 height 736
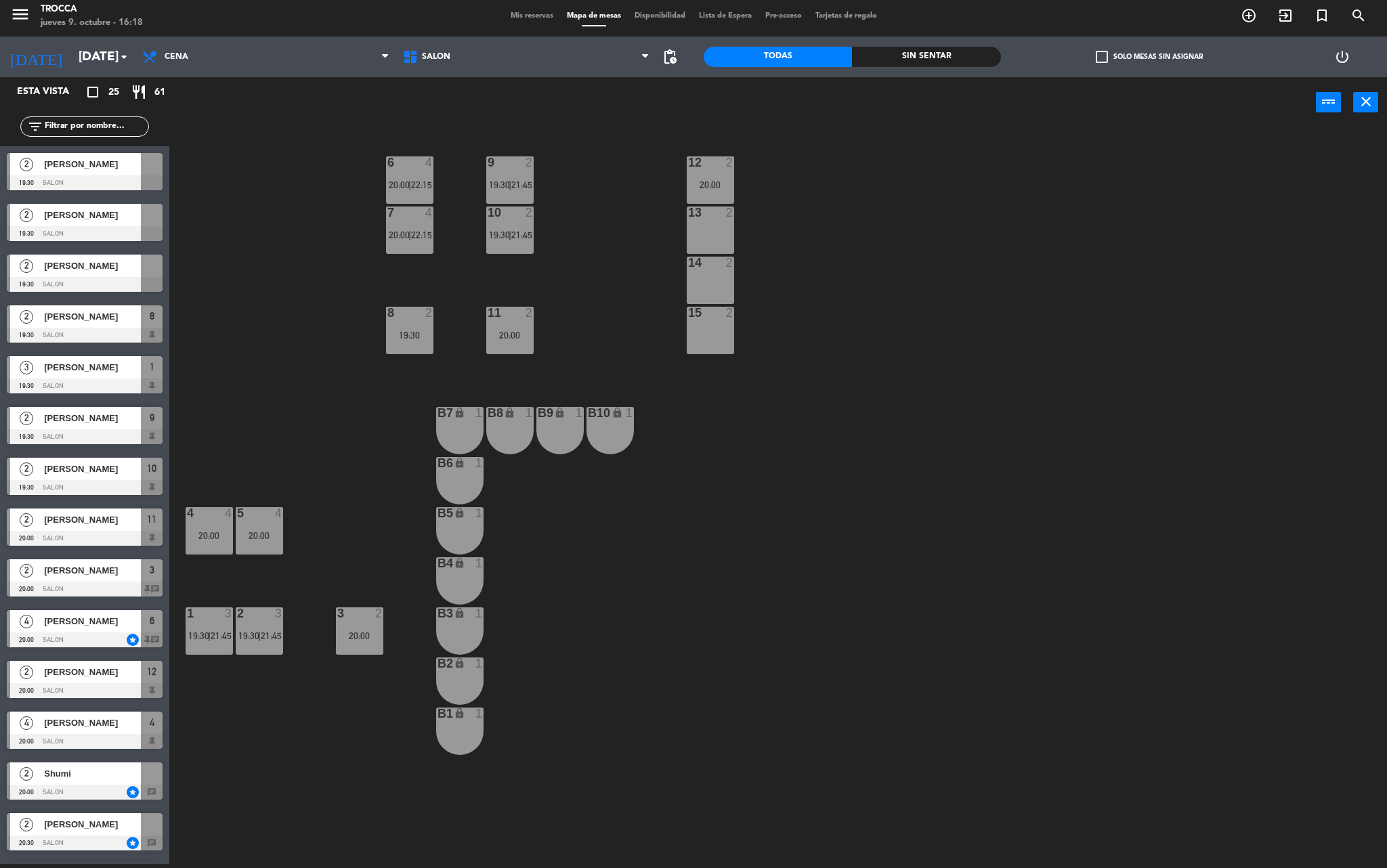
scroll to position [4, 0]
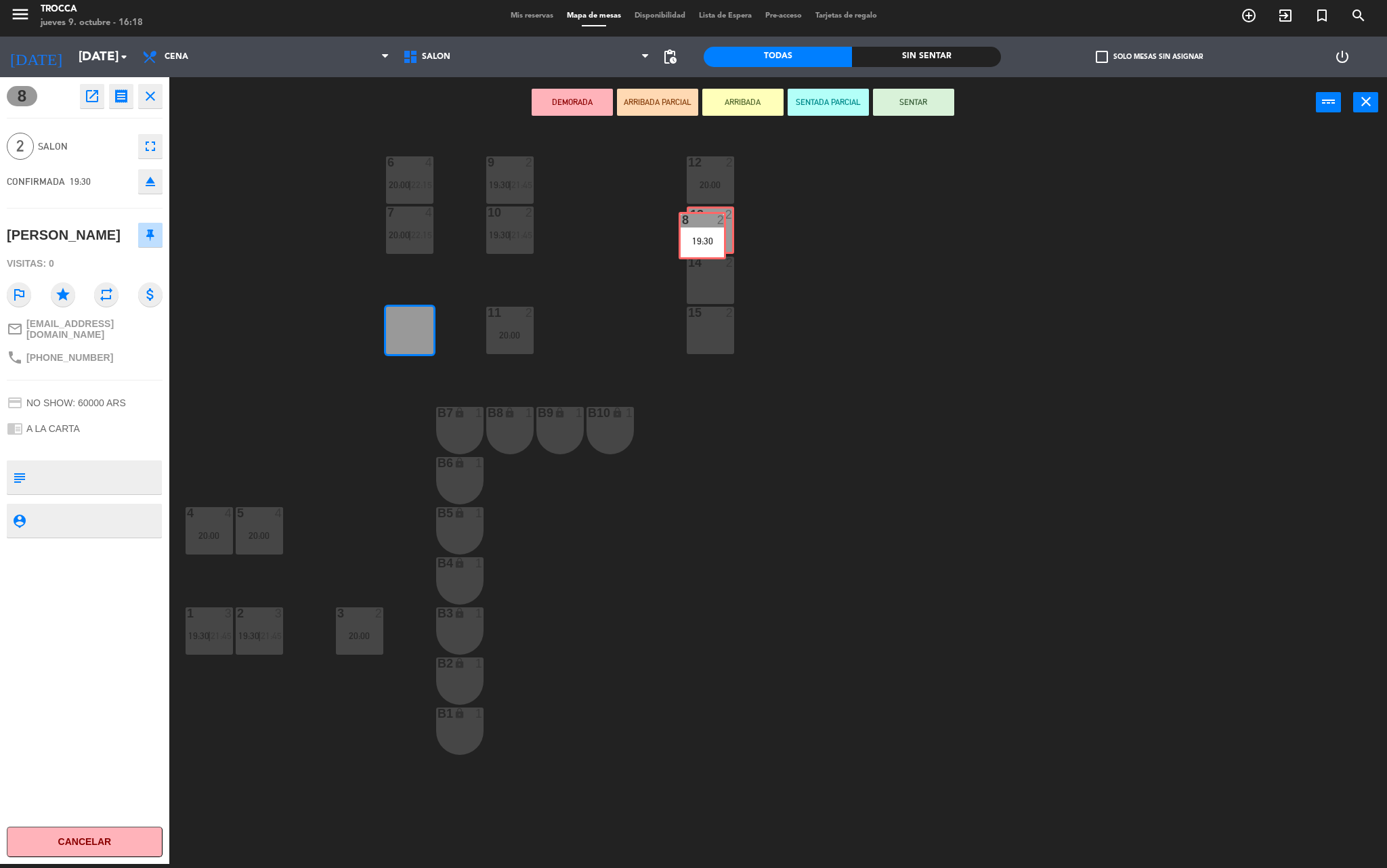
drag, startPoint x: 415, startPoint y: 332, endPoint x: 707, endPoint y: 237, distance: 307.1
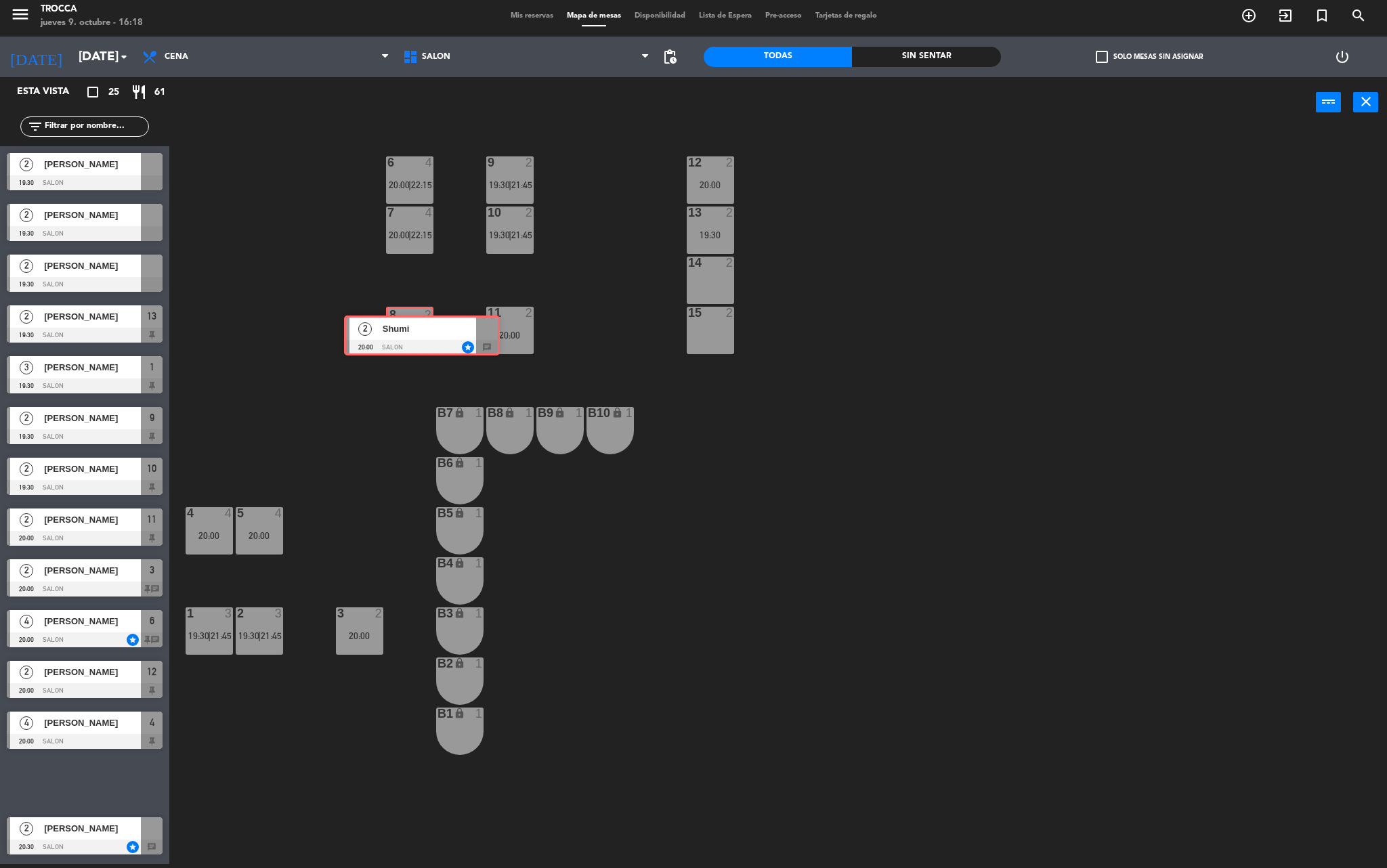
drag, startPoint x: 61, startPoint y: 779, endPoint x: 398, endPoint y: 332, distance: 559.8
click at [398, 332] on div "Esta vista crop_square 25 restaurant 61 filter_list 2 [PERSON_NAME] 19:30 SALON…" at bounding box center [694, 473] width 1387 height 791
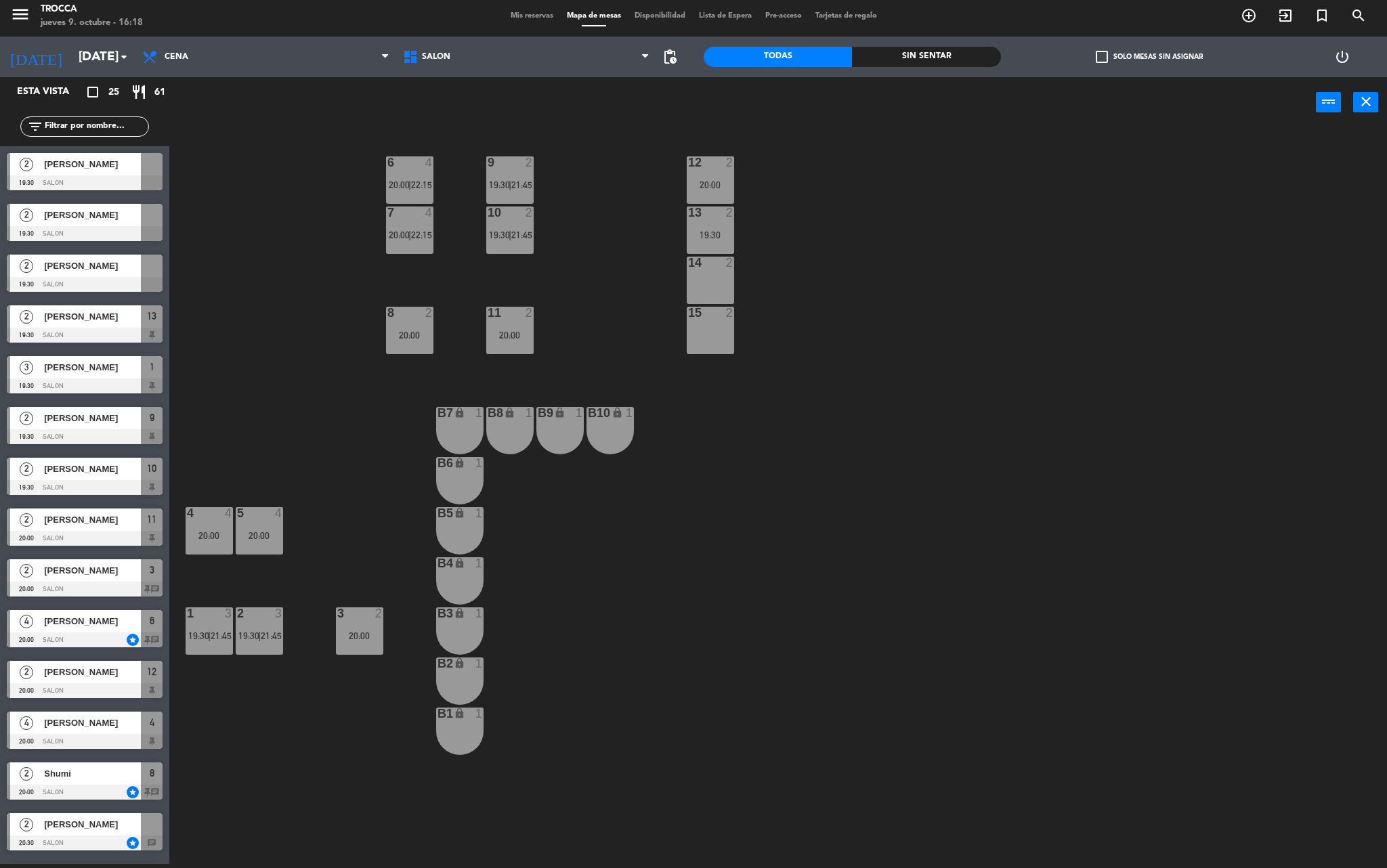
click at [62, 827] on span "[PERSON_NAME]" at bounding box center [93, 824] width 97 height 15
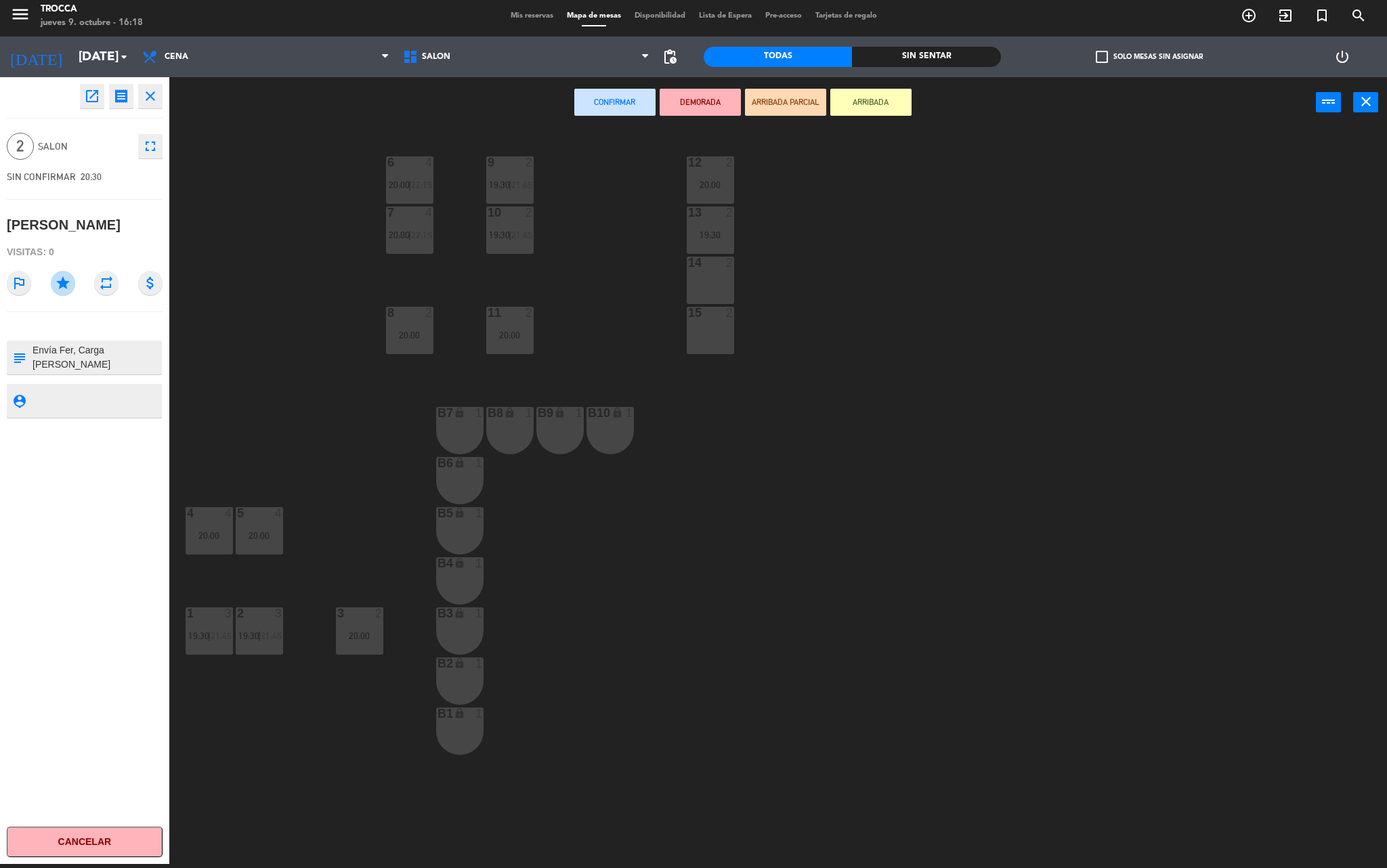
click at [160, 100] on button "close" at bounding box center [150, 95] width 24 height 24
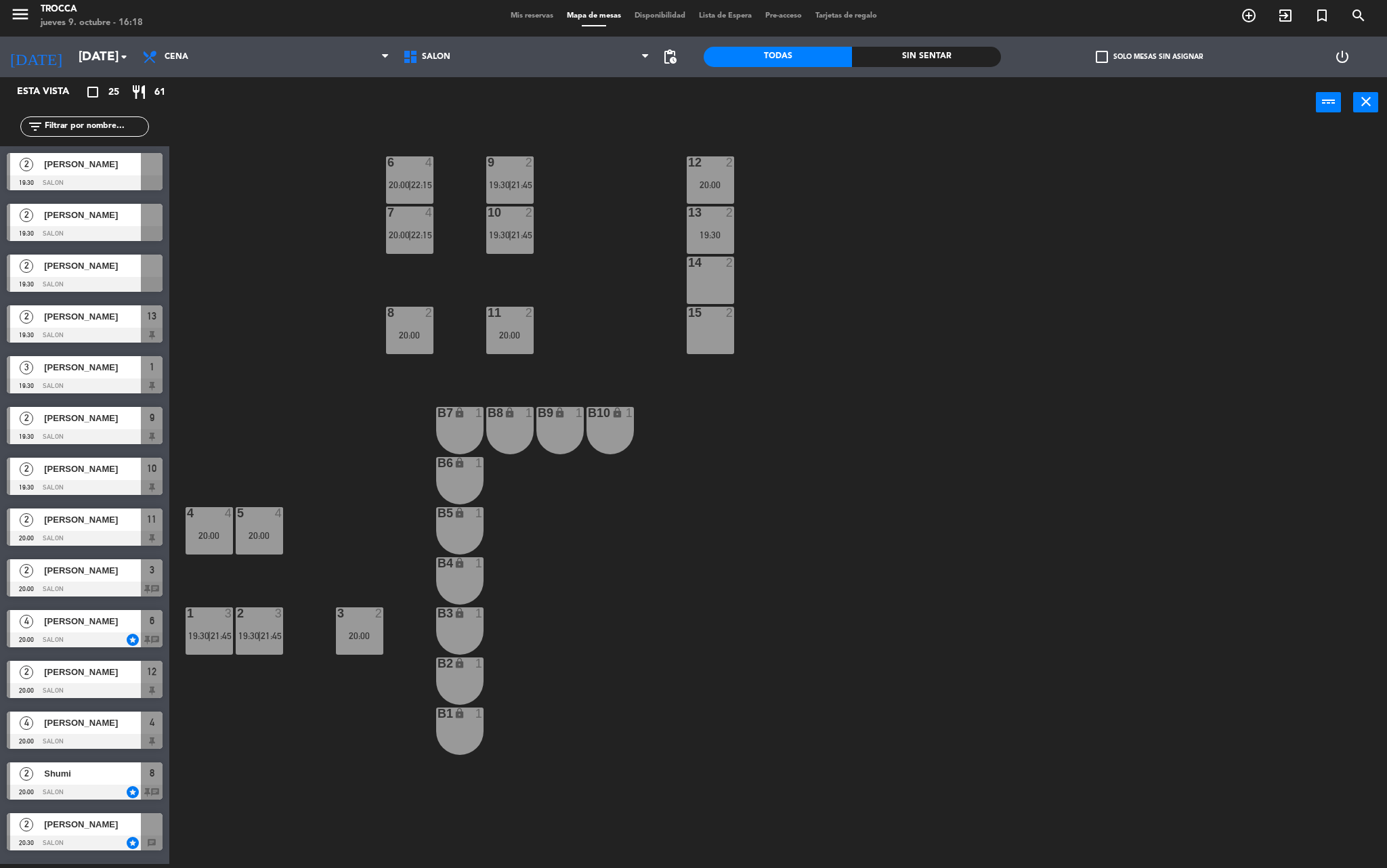
click at [501, 319] on div "11 2" at bounding box center [510, 314] width 48 height 14
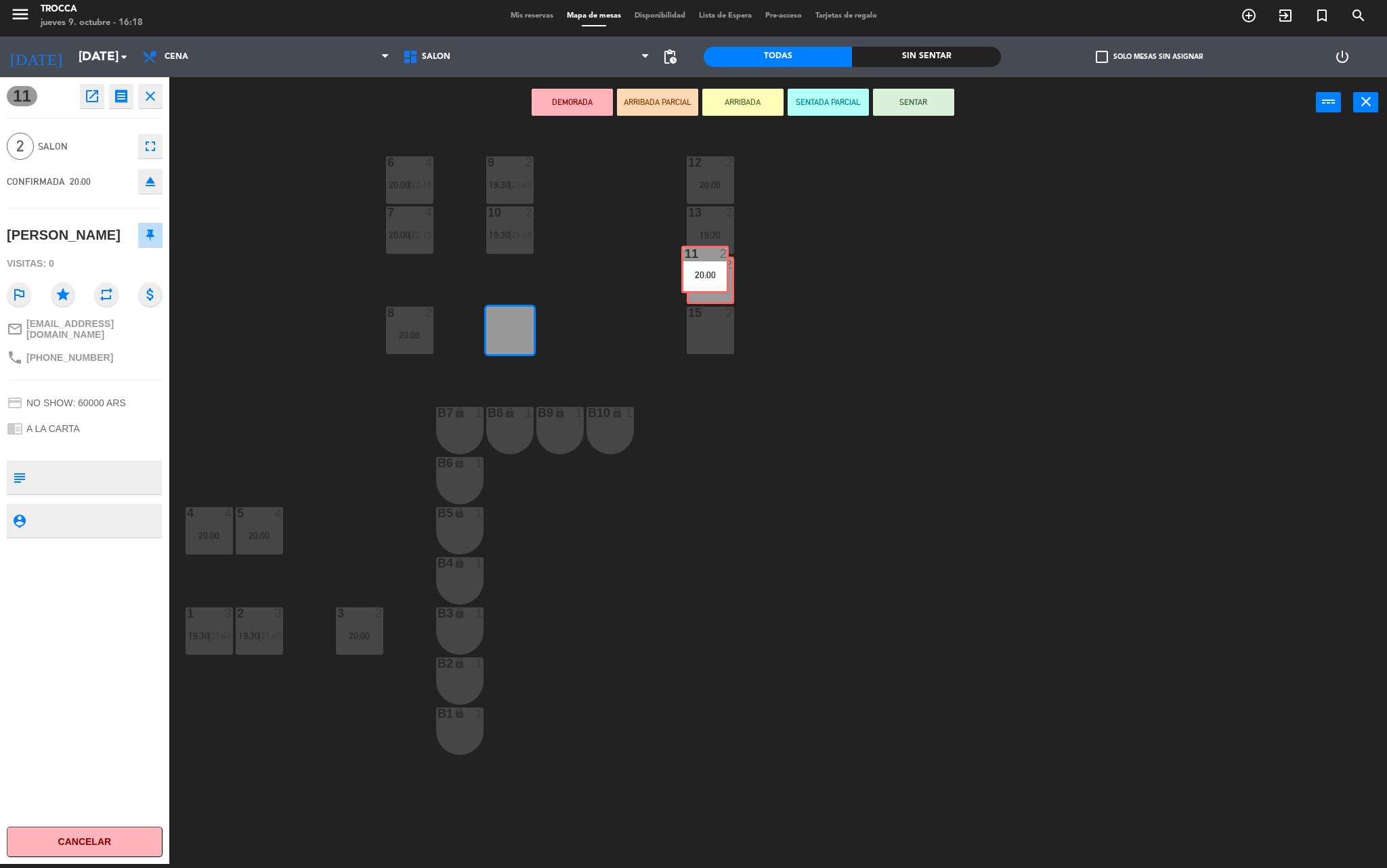
drag, startPoint x: 501, startPoint y: 319, endPoint x: 696, endPoint y: 258, distance: 204.3
click at [696, 258] on div "9 2 19:30 | 21:45 12 2 20:00 6 4 20:00 | 22:15 7 4 20:00 | 22:15 10 2 19:30 | 2…" at bounding box center [785, 500] width 1204 height 736
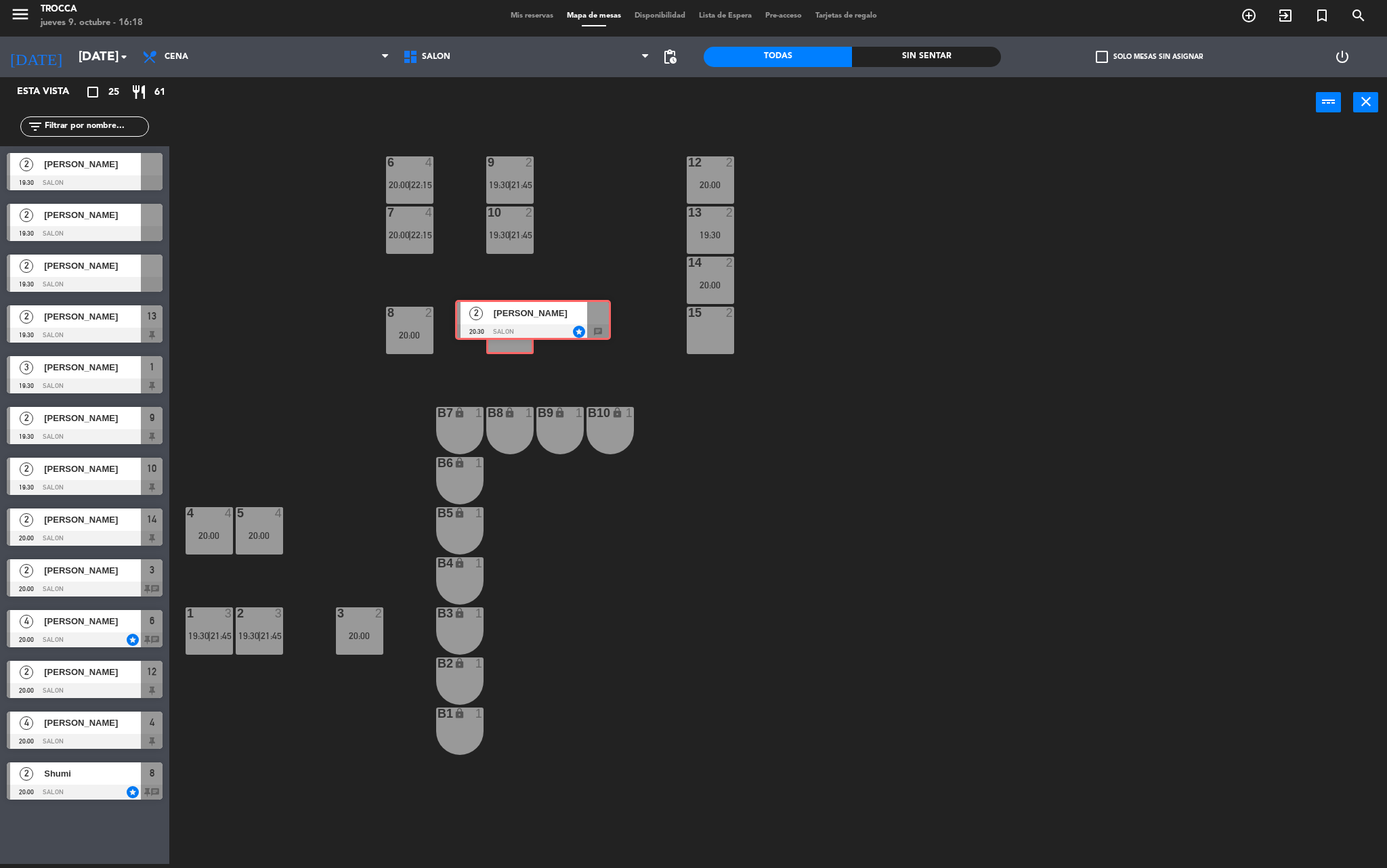
drag, startPoint x: 73, startPoint y: 836, endPoint x: 521, endPoint y: 322, distance: 681.8
click at [521, 322] on div "Esta vista crop_square 25 restaurant 61 filter_list 2 [PERSON_NAME] 19:30 SALON…" at bounding box center [694, 473] width 1387 height 791
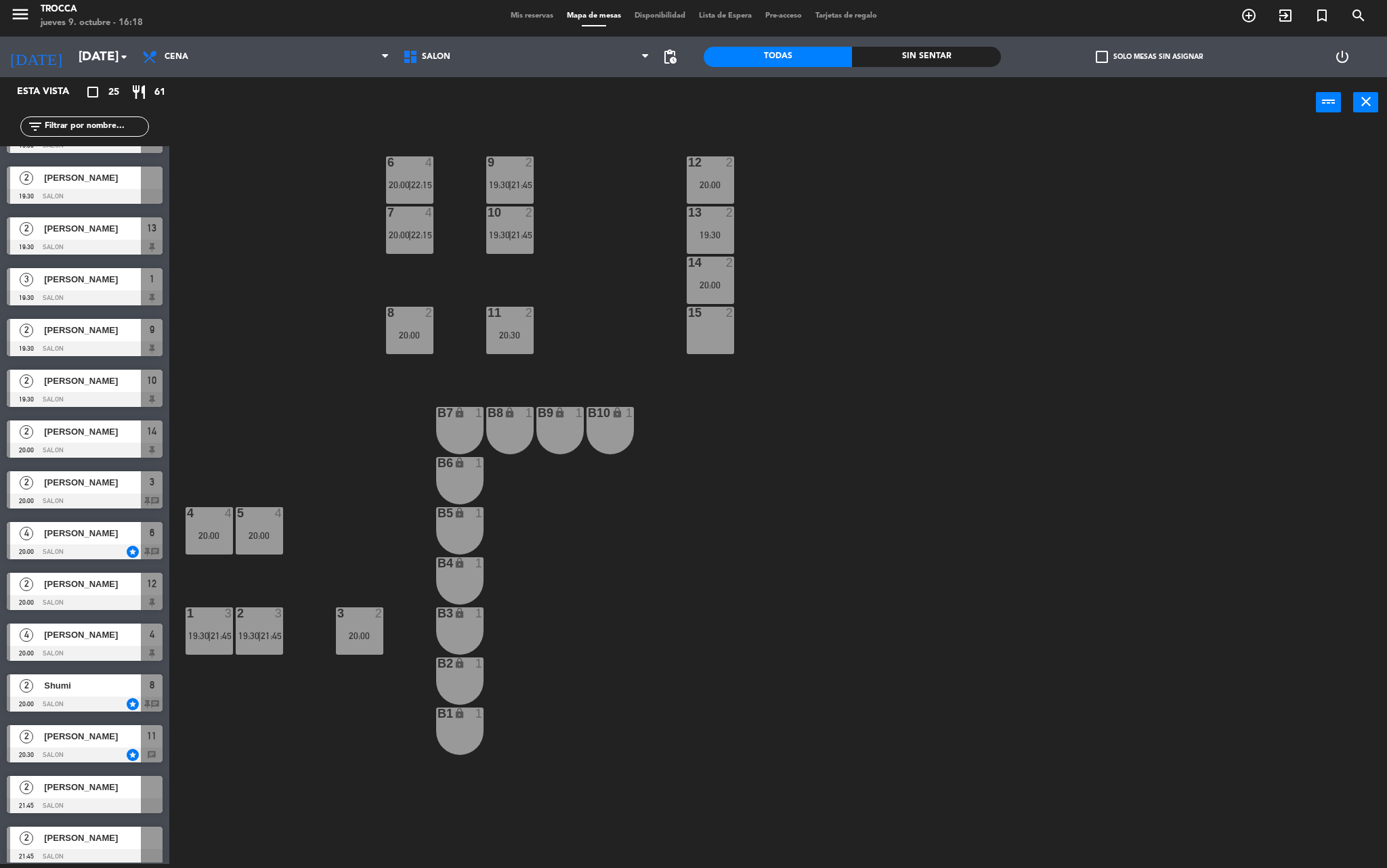
scroll to position [135, 0]
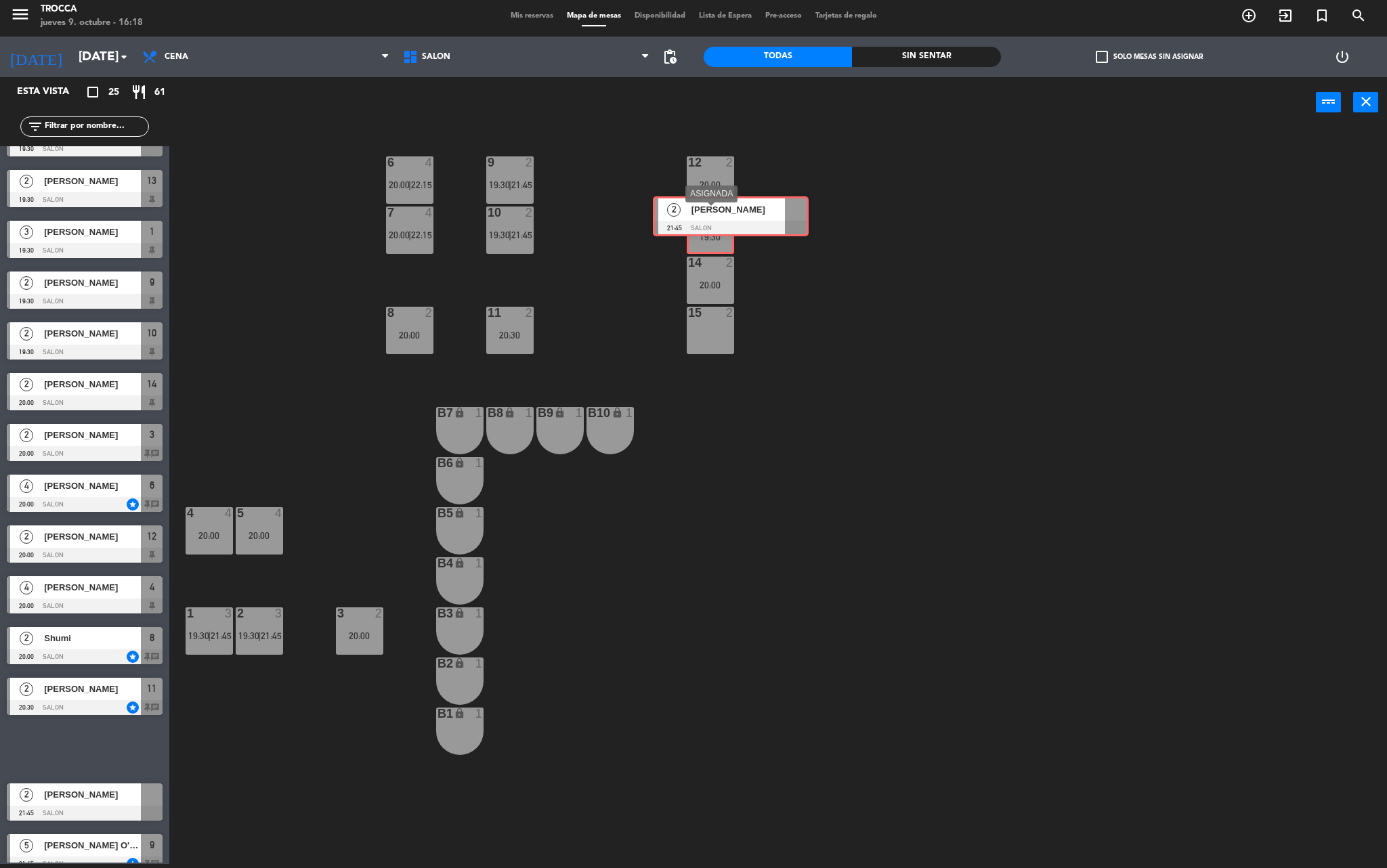
drag, startPoint x: 83, startPoint y: 754, endPoint x: 729, endPoint y: 222, distance: 836.9
click at [729, 222] on div "Esta vista crop_square 25 restaurant 61 filter_list 2 [PERSON_NAME] 19:30 SALON…" at bounding box center [694, 473] width 1387 height 791
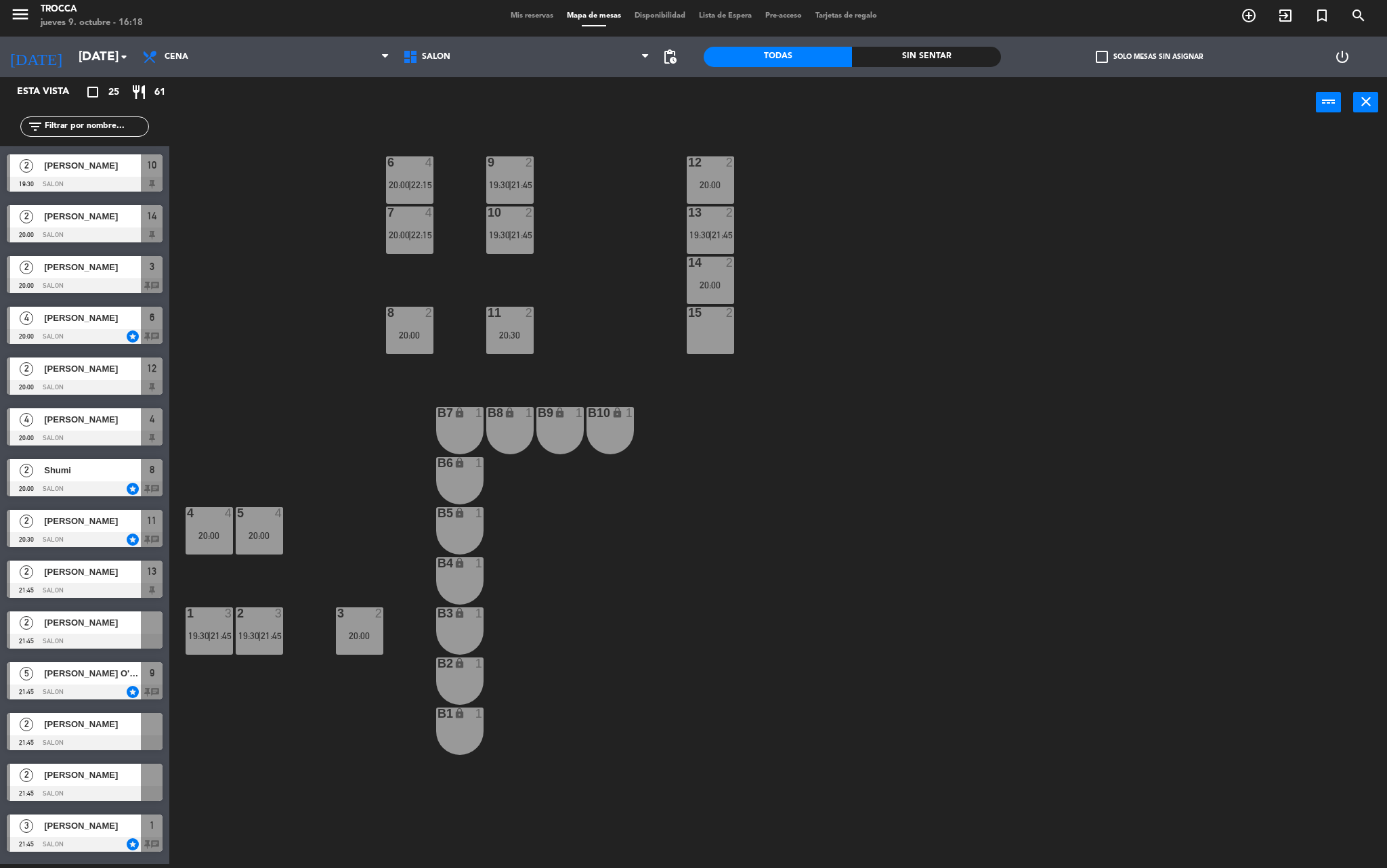
scroll to position [406, 0]
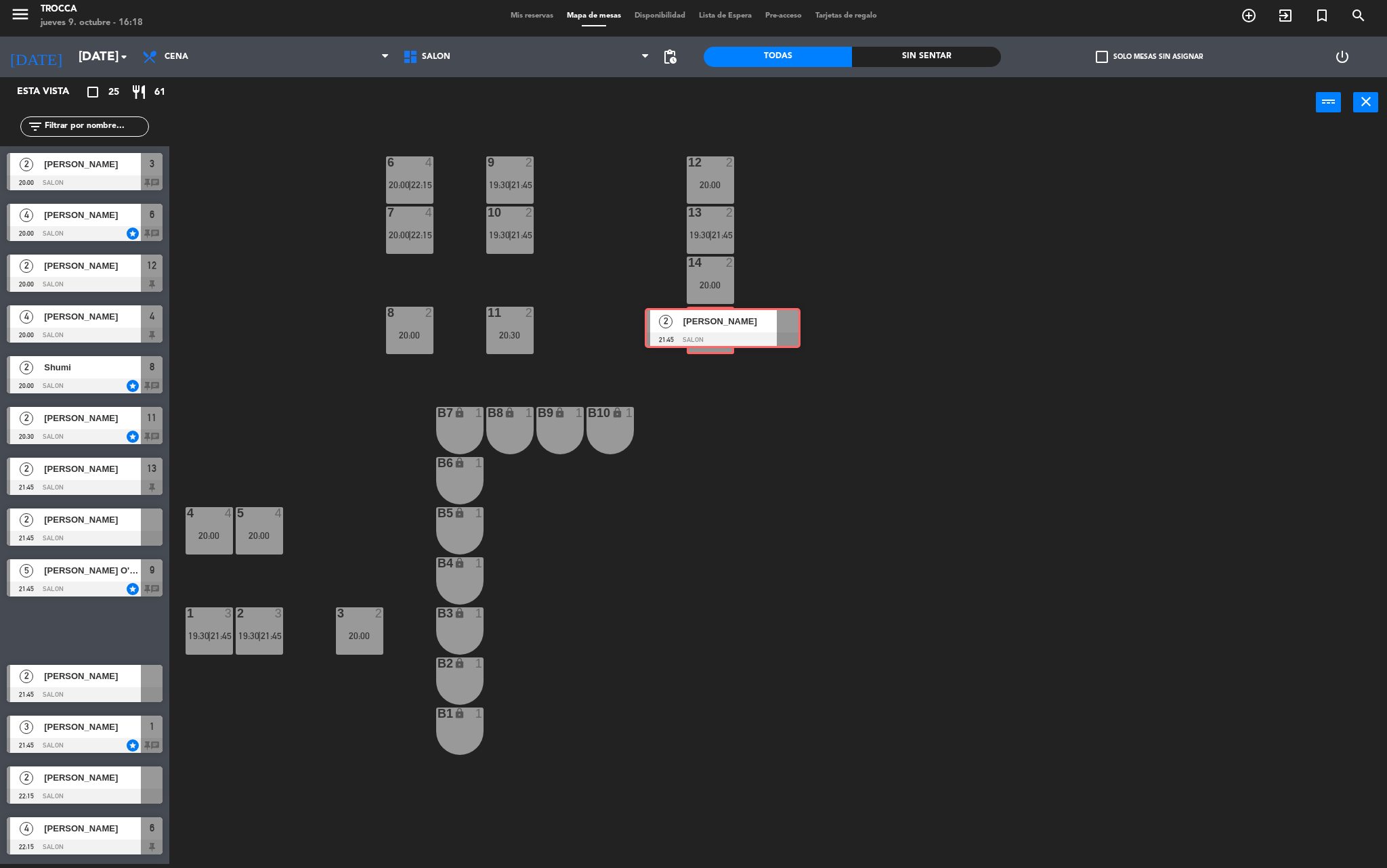
drag, startPoint x: 89, startPoint y: 634, endPoint x: 727, endPoint y: 332, distance: 705.9
click at [727, 332] on div "Esta vista crop_square 25 restaurant 61 filter_list 2 [PERSON_NAME] 19:30 SALON…" at bounding box center [694, 473] width 1387 height 791
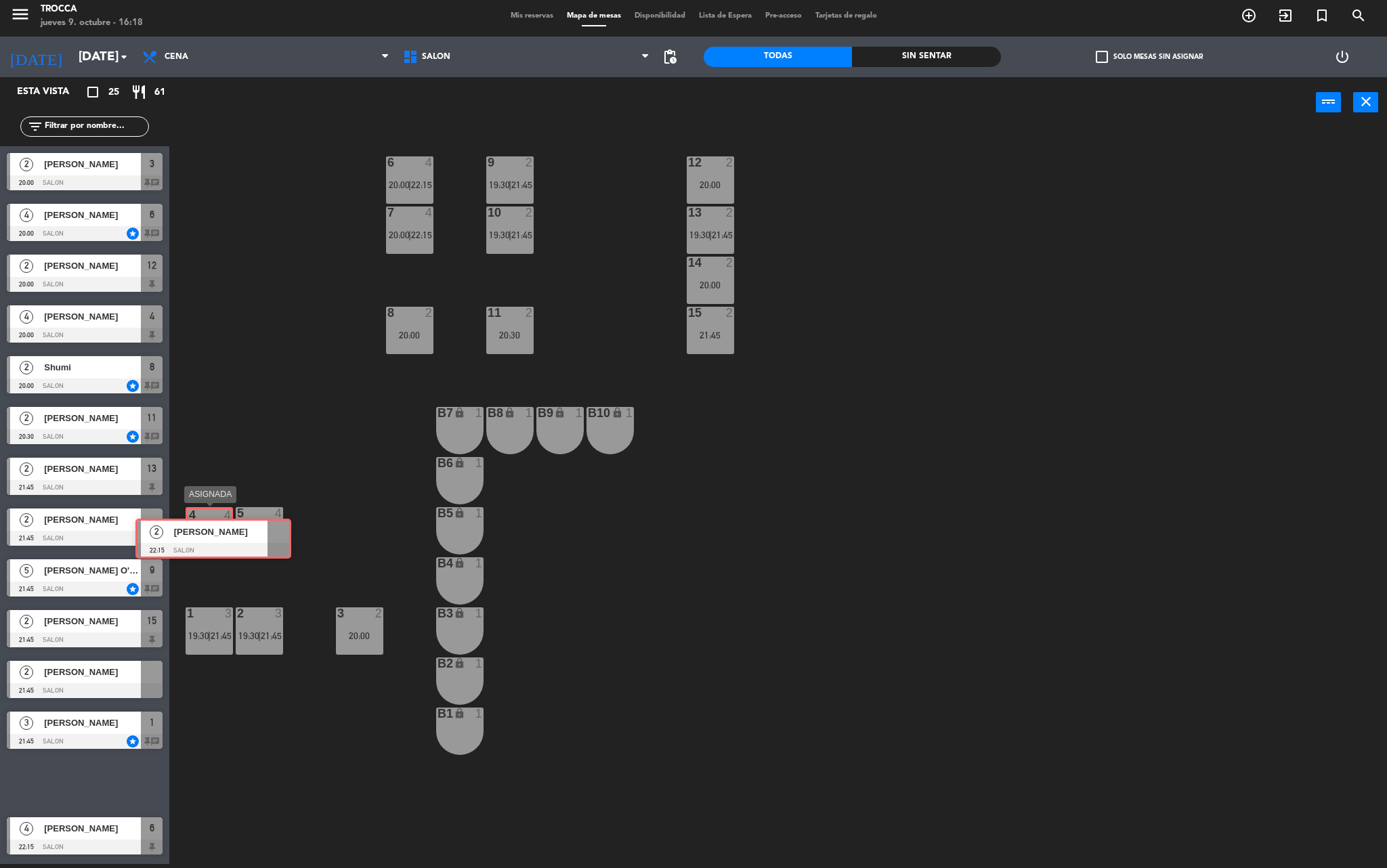
drag, startPoint x: 64, startPoint y: 785, endPoint x: 192, endPoint y: 542, distance: 274.7
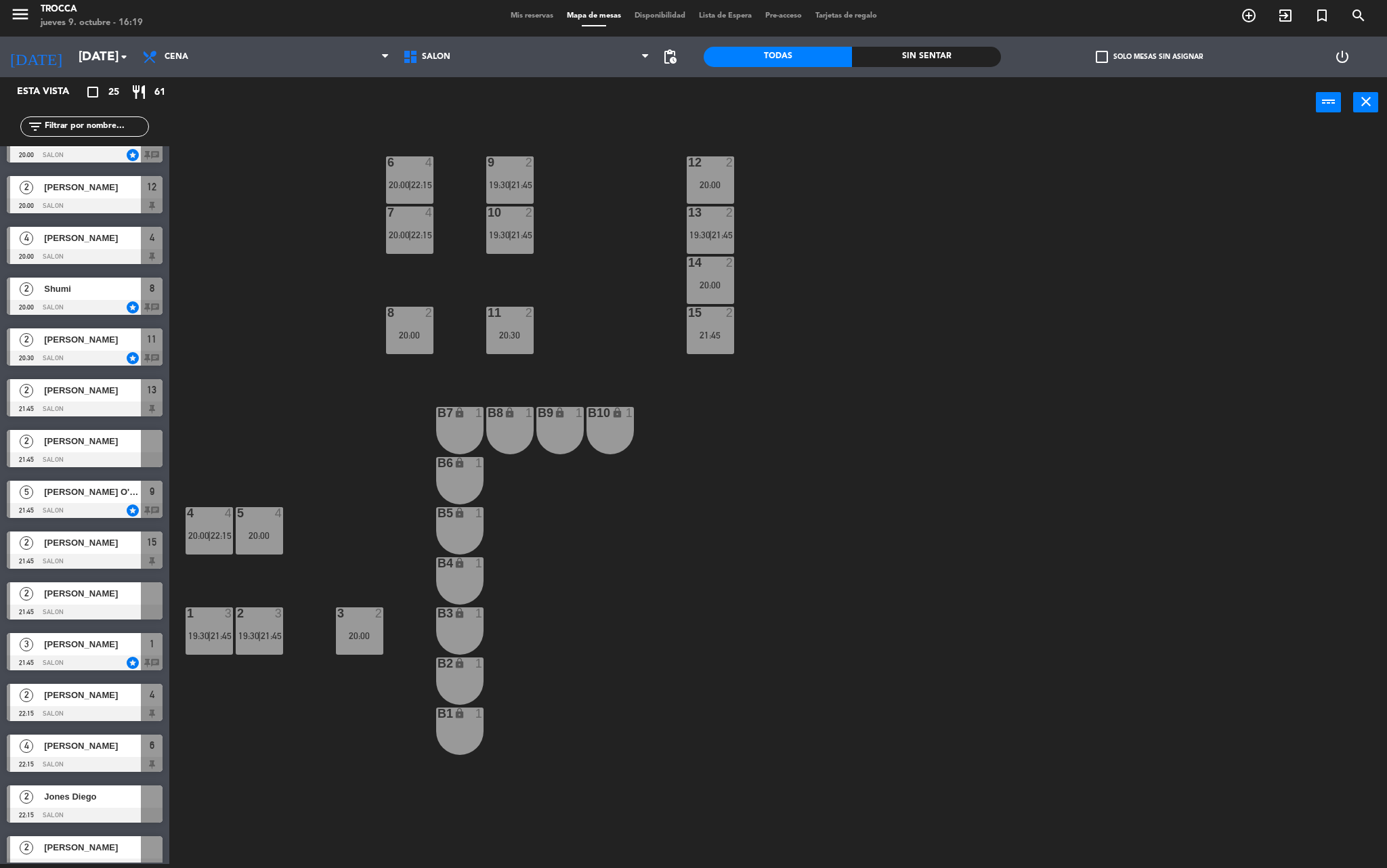
scroll to position [554, 0]
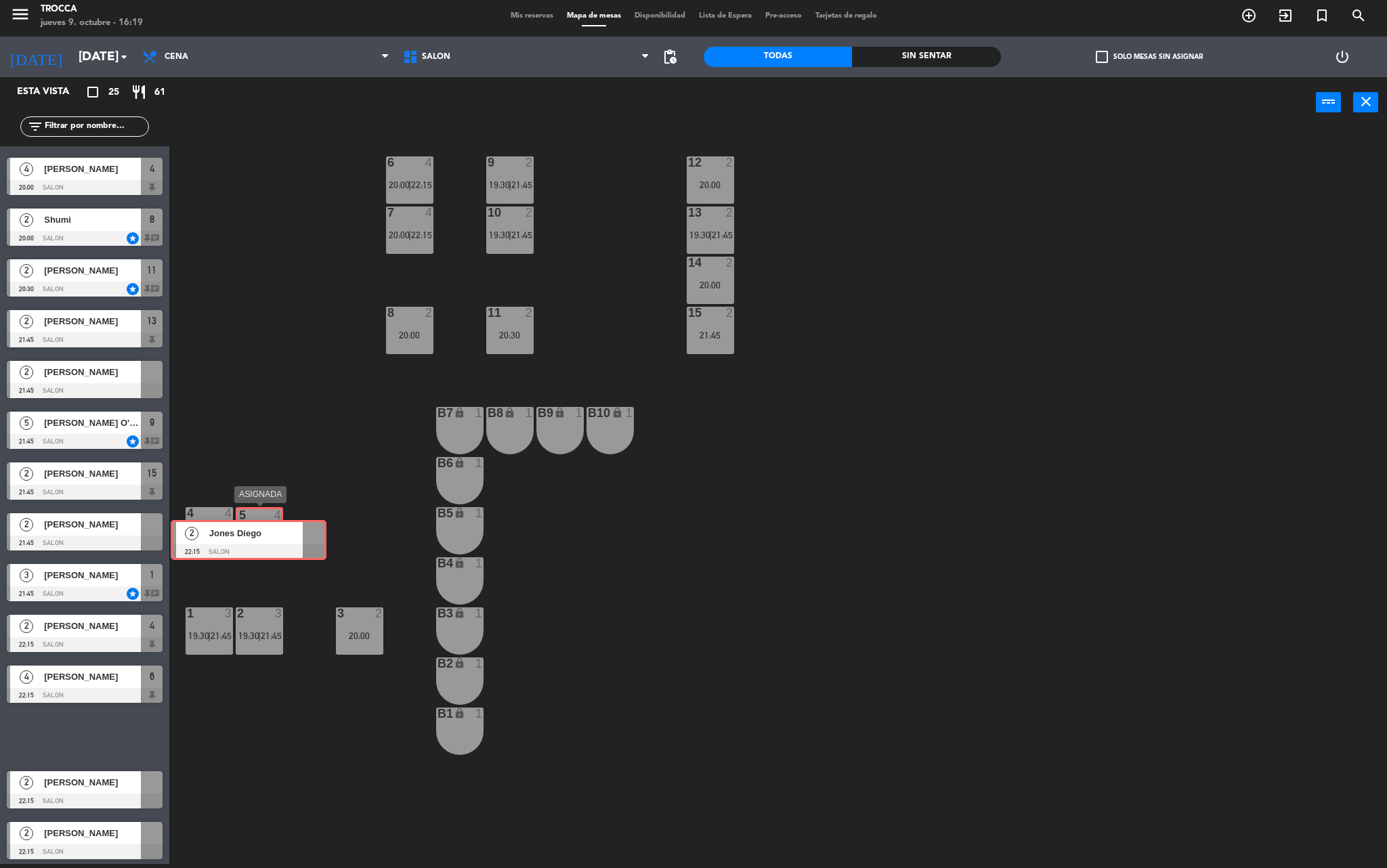
drag, startPoint x: 103, startPoint y: 742, endPoint x: 270, endPoint y: 547, distance: 256.7
click at [270, 546] on div "Esta vista crop_square 25 restaurant 61 filter_list 2 [PERSON_NAME] 19:30 SALON…" at bounding box center [694, 473] width 1387 height 791
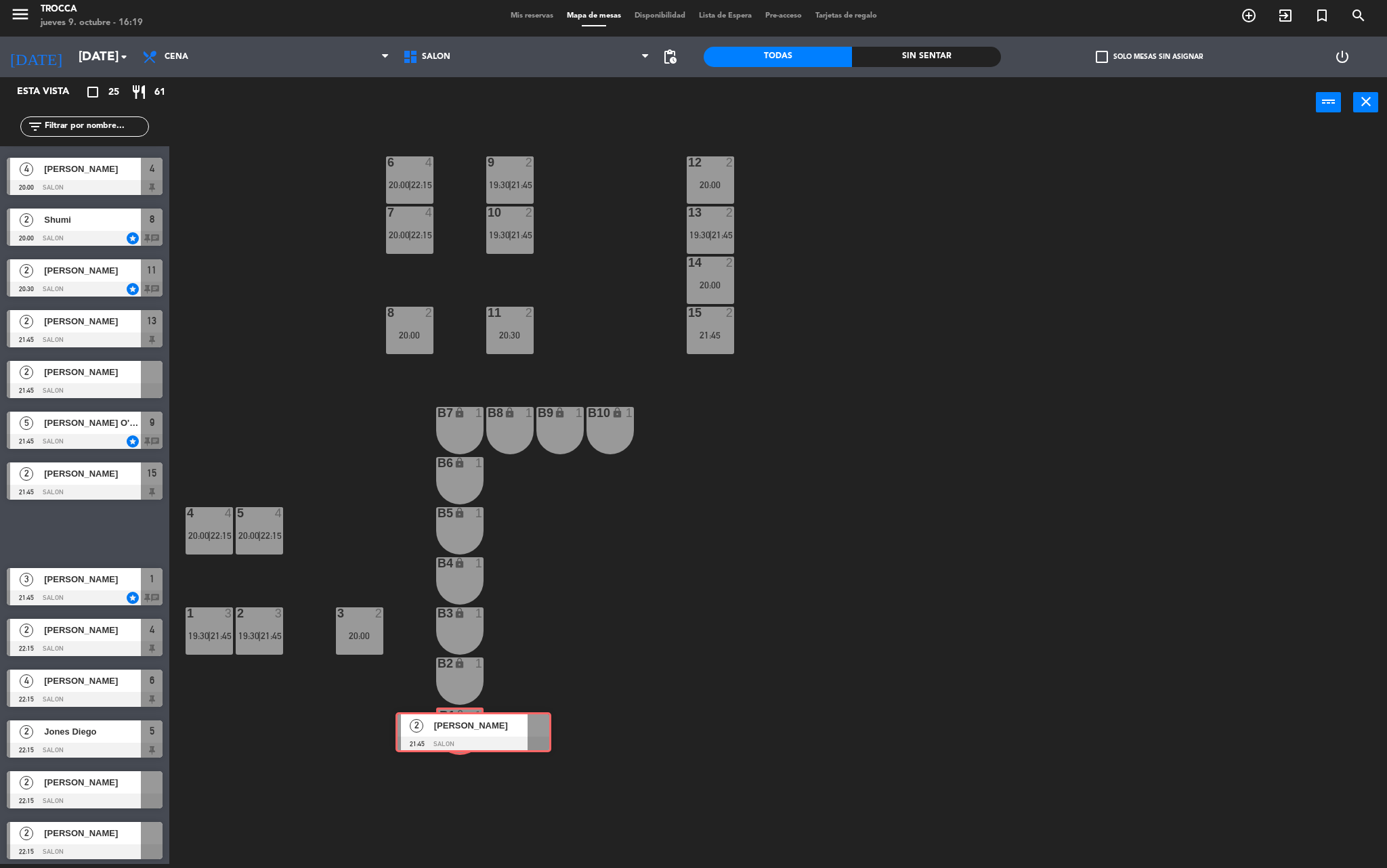
drag, startPoint x: 65, startPoint y: 540, endPoint x: 454, endPoint y: 739, distance: 436.9
click at [454, 739] on div "Esta vista crop_square 25 restaurant 61 filter_list 2 [PERSON_NAME] 19:30 SALON…" at bounding box center [694, 473] width 1387 height 791
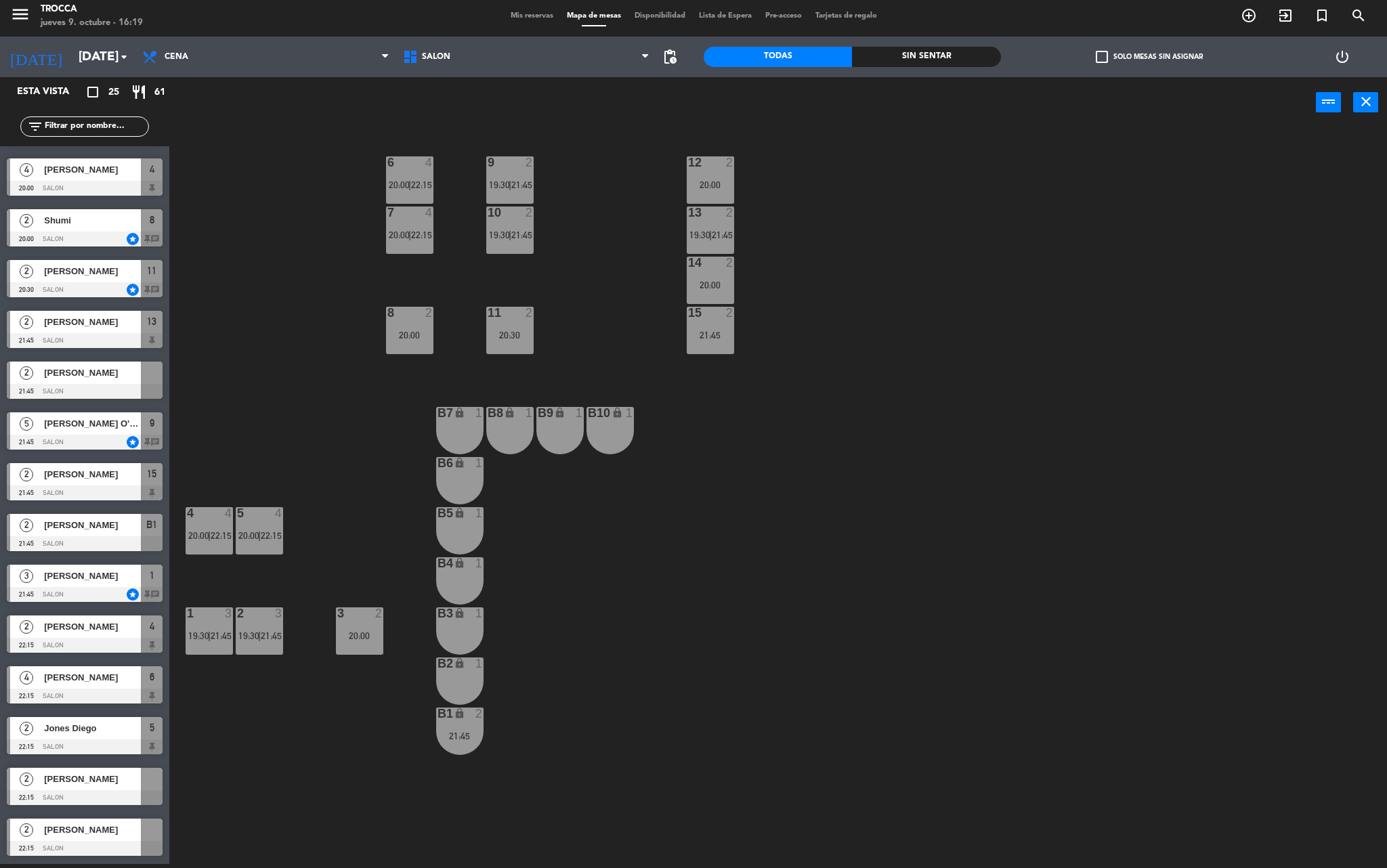
click at [451, 734] on div "21:45" at bounding box center [460, 736] width 48 height 10
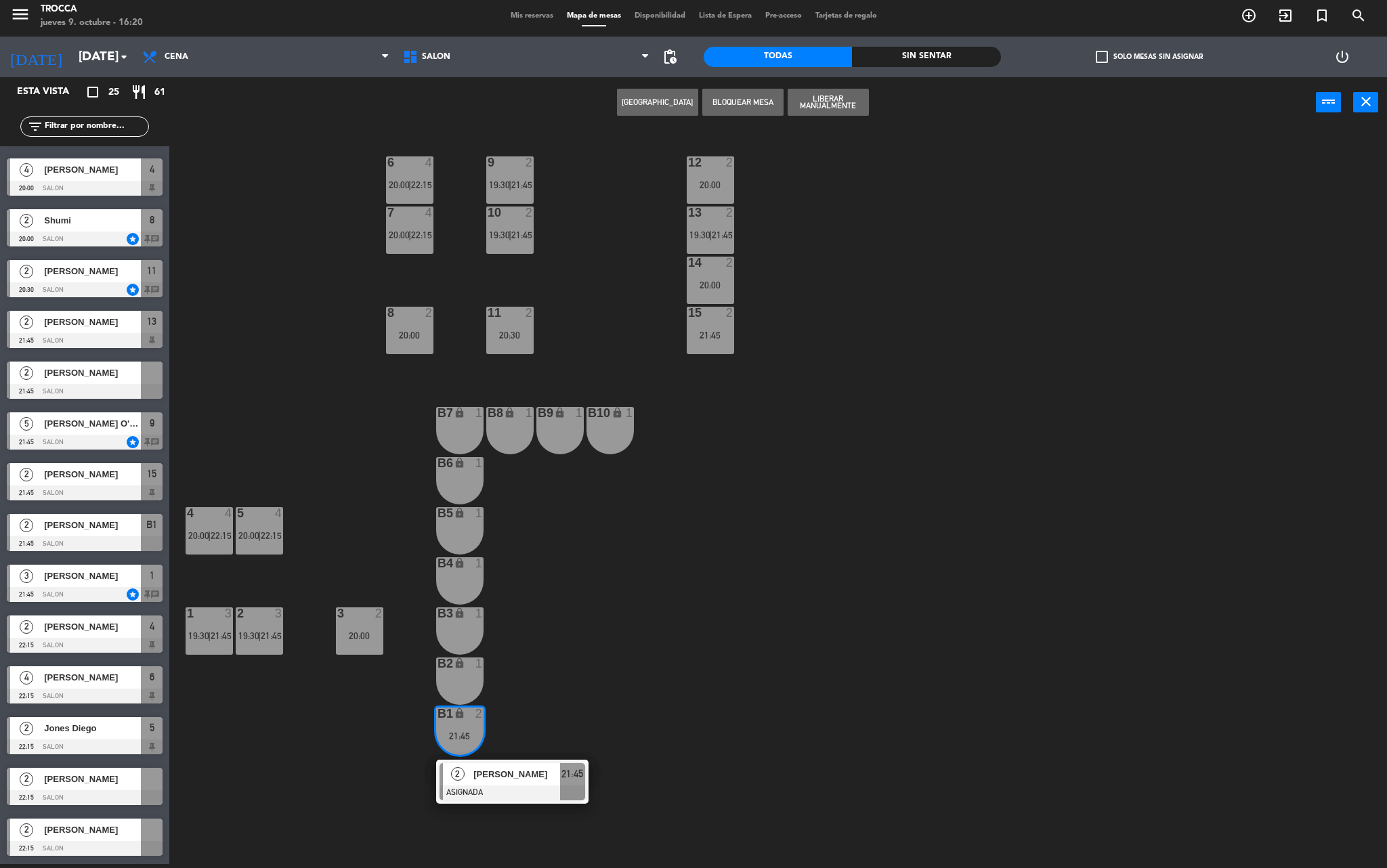
click at [455, 677] on div "B2 lock 1" at bounding box center [460, 681] width 48 height 48
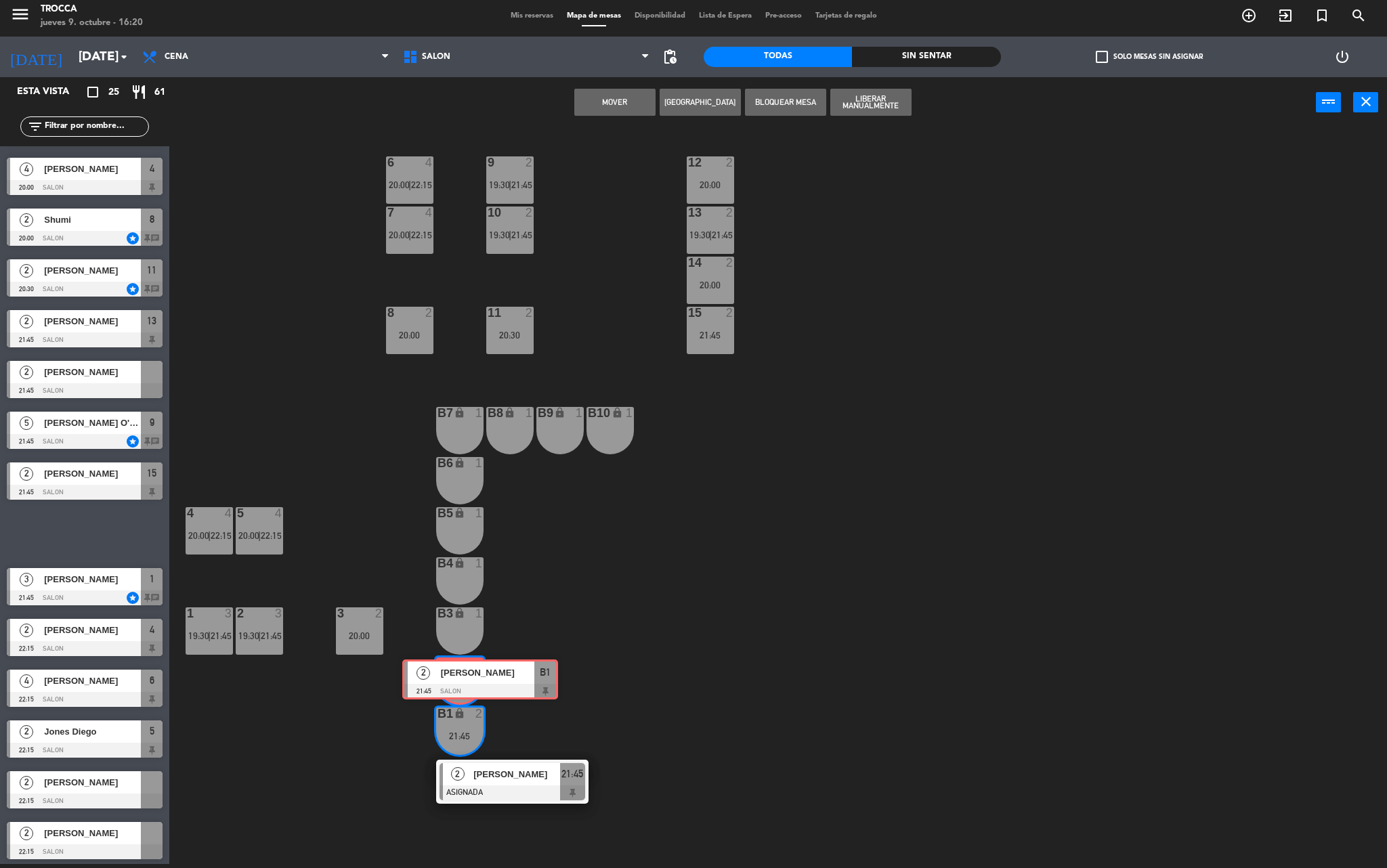
drag, startPoint x: 84, startPoint y: 535, endPoint x: 458, endPoint y: 674, distance: 399.0
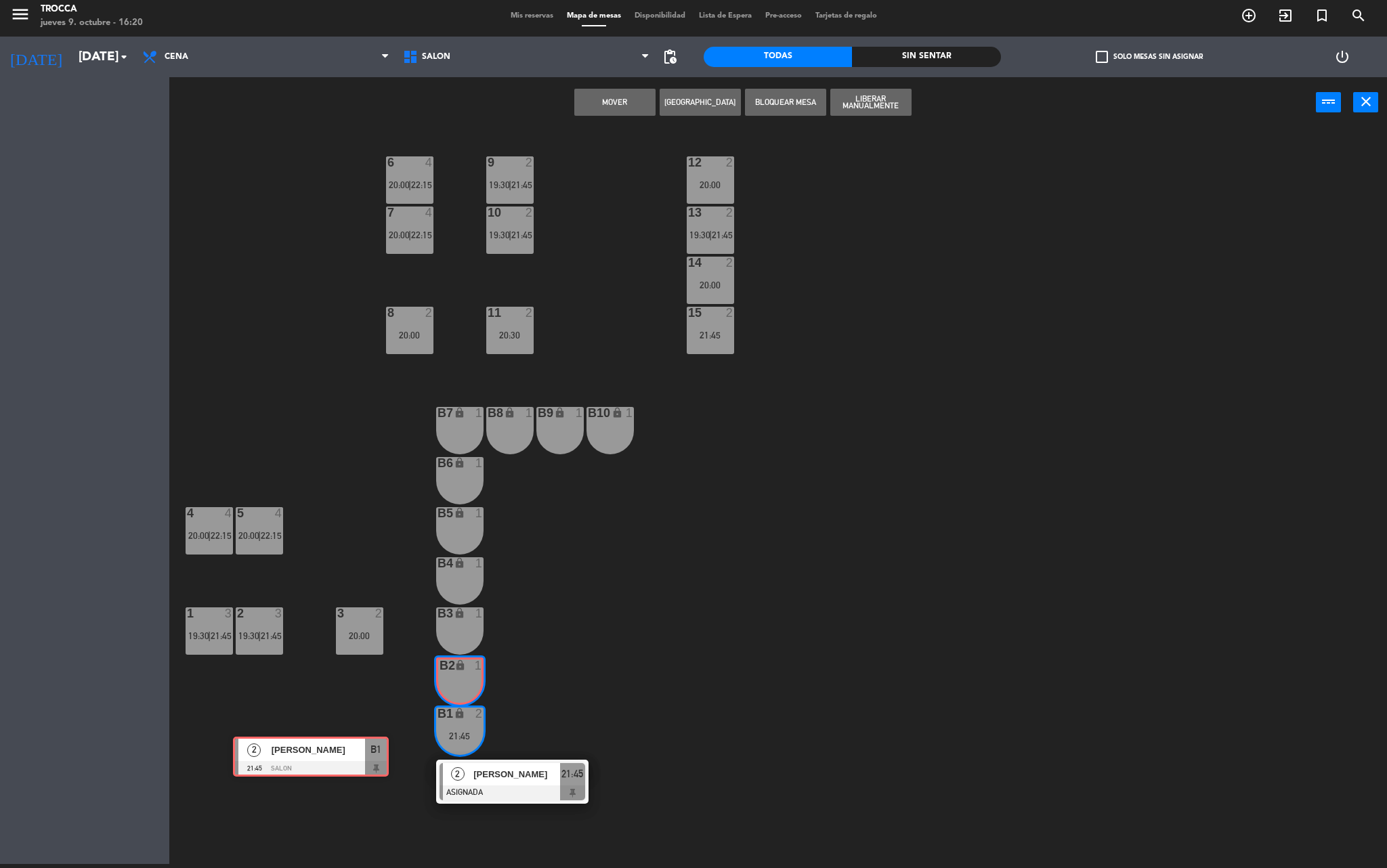
click at [458, 674] on div "Esta vista crop_square 25 restaurant 61 filter_list 2 [PERSON_NAME] 19:30 SALON…" at bounding box center [694, 473] width 1387 height 791
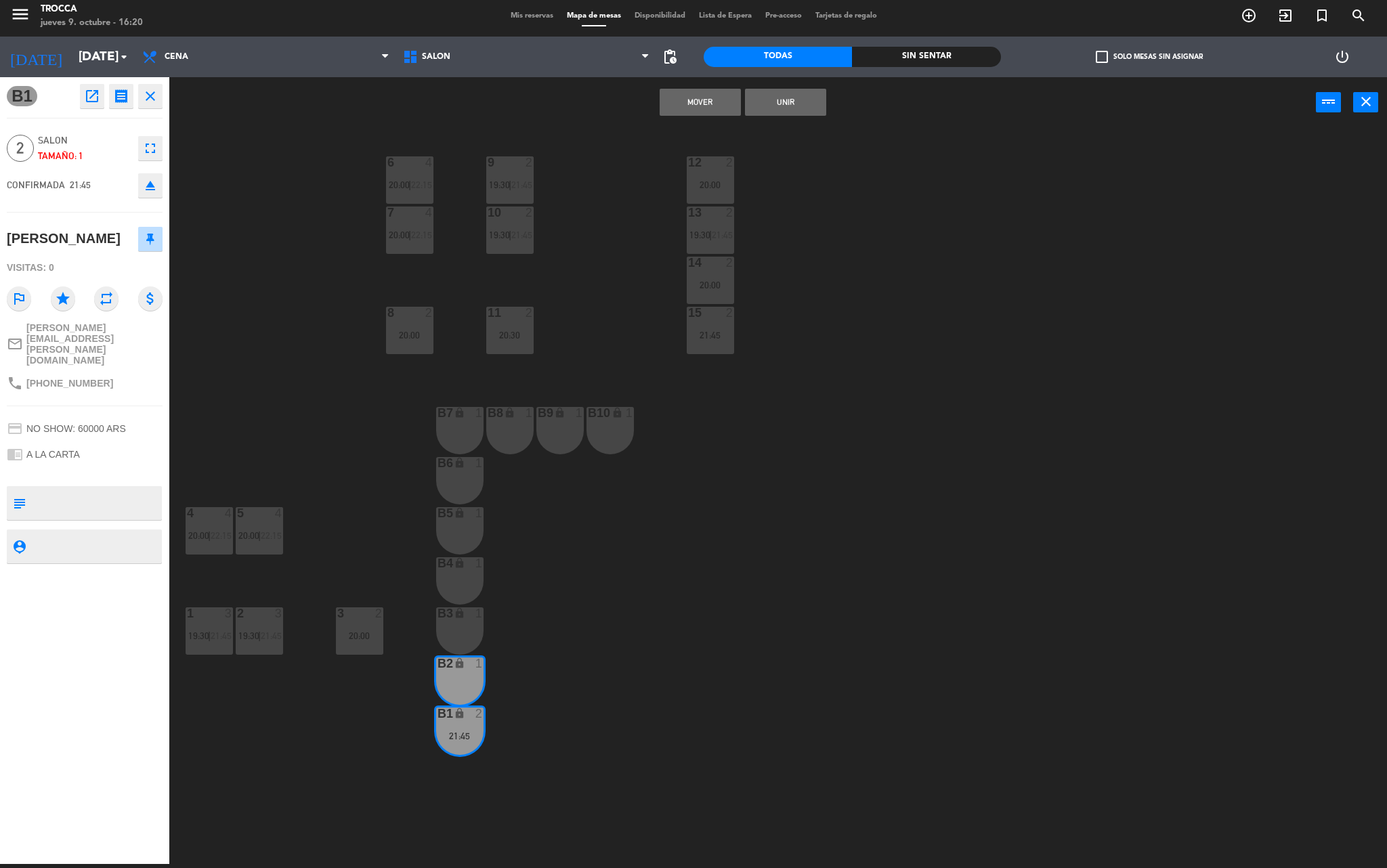
click at [794, 100] on button "Unir" at bounding box center [786, 102] width 82 height 27
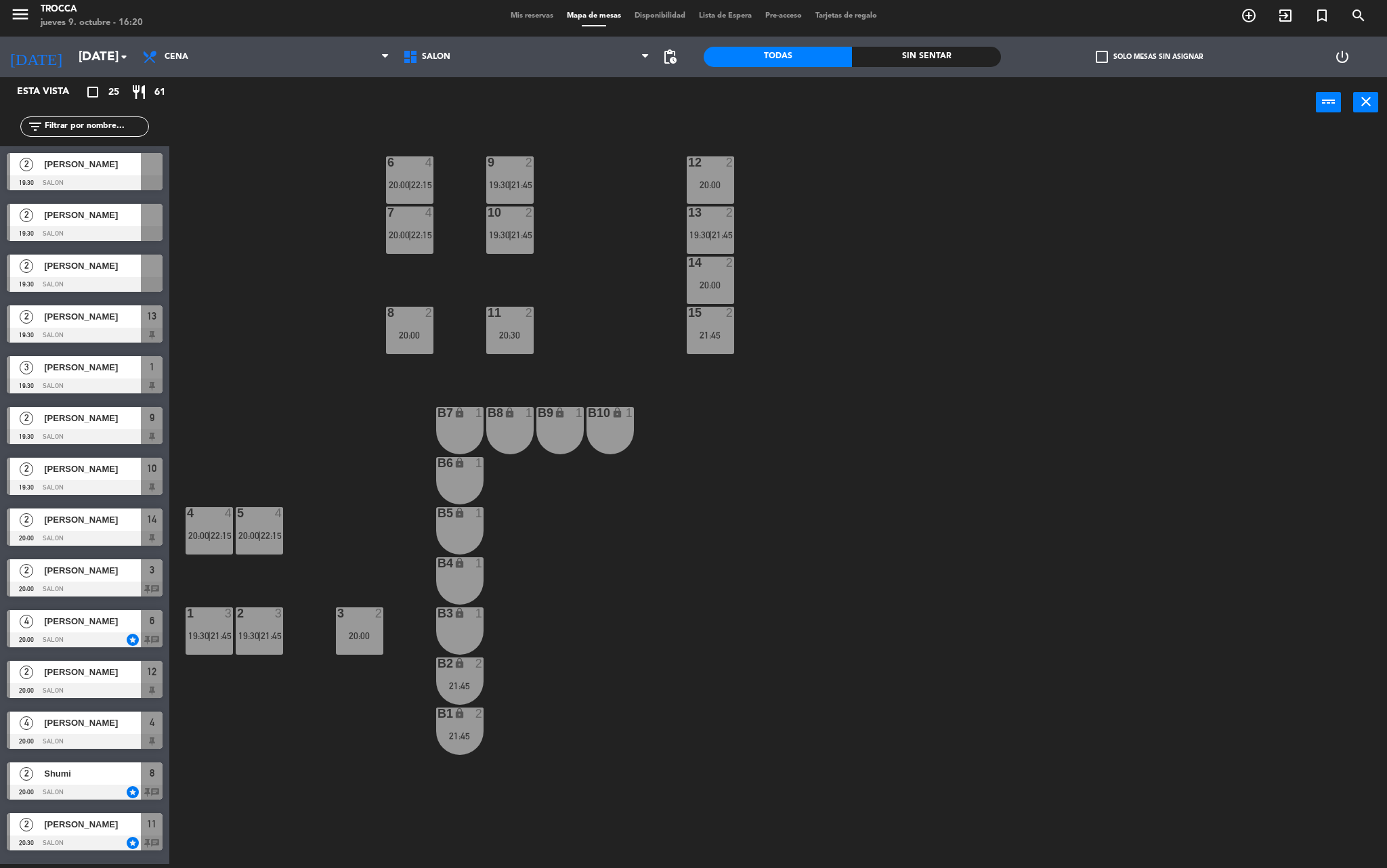
scroll to position [95, 0]
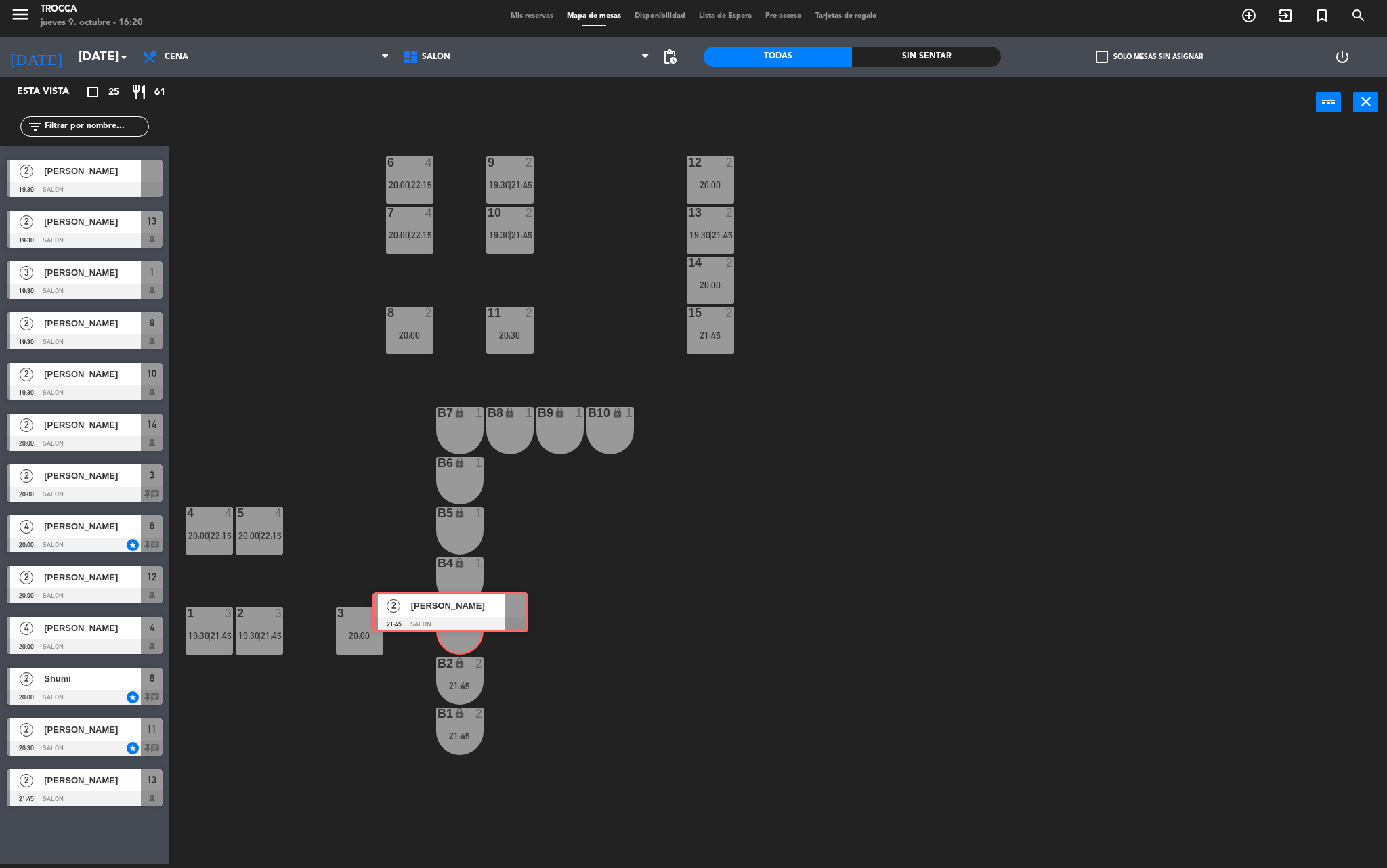
drag, startPoint x: 110, startPoint y: 845, endPoint x: 476, endPoint y: 617, distance: 431.2
click at [476, 617] on div "Esta vista crop_square 25 restaurant 61 filter_list 2 [PERSON_NAME] 19:30 SALON…" at bounding box center [694, 473] width 1387 height 791
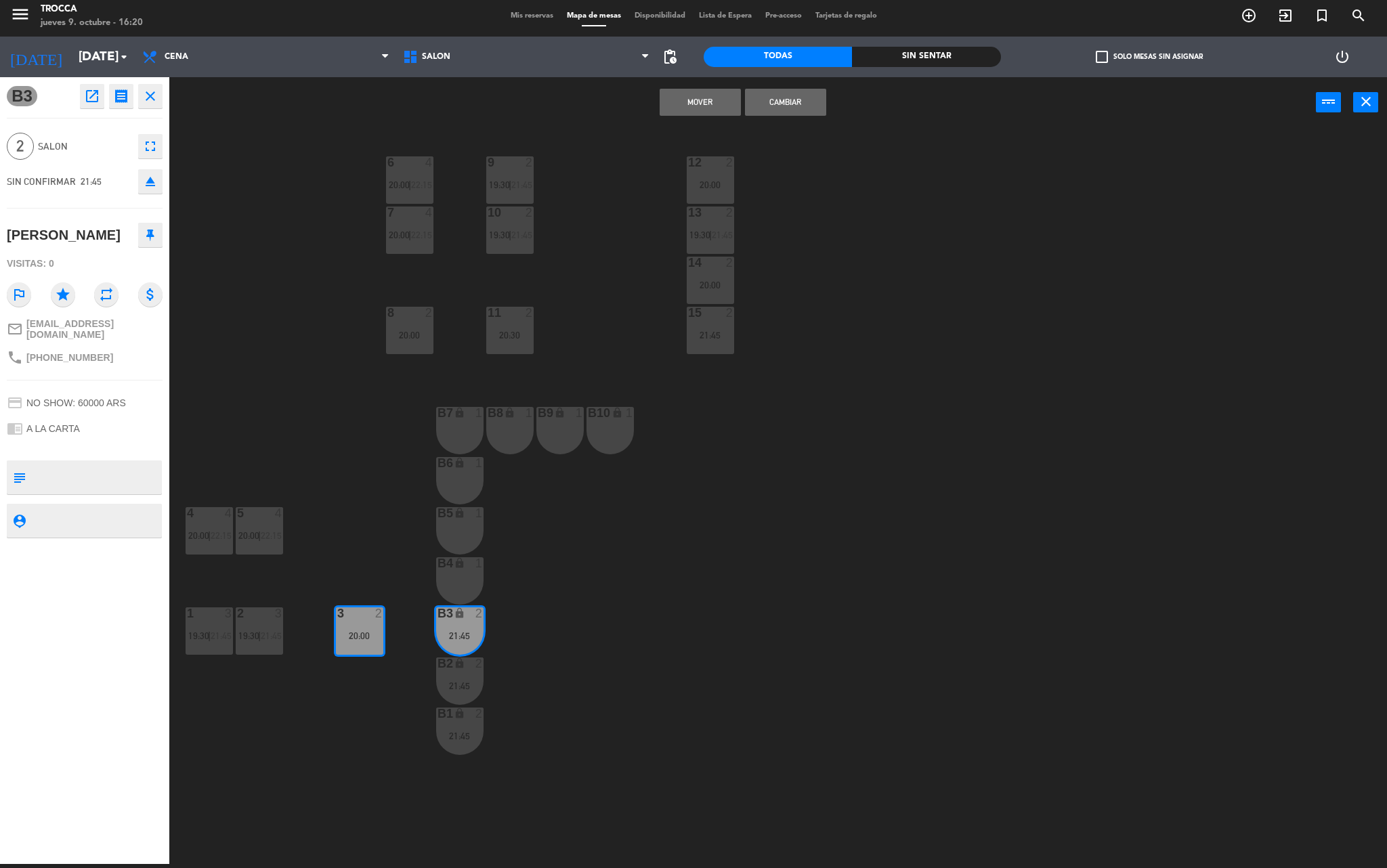
drag, startPoint x: 73, startPoint y: 838, endPoint x: 454, endPoint y: 563, distance: 469.9
click at [333, 742] on div "9 2 19:30 | 21:45 12 2 20:00 6 4 20:00 | 22:15 7 4 20:00 | 22:15 10 2 19:30 | 2…" at bounding box center [785, 500] width 1204 height 736
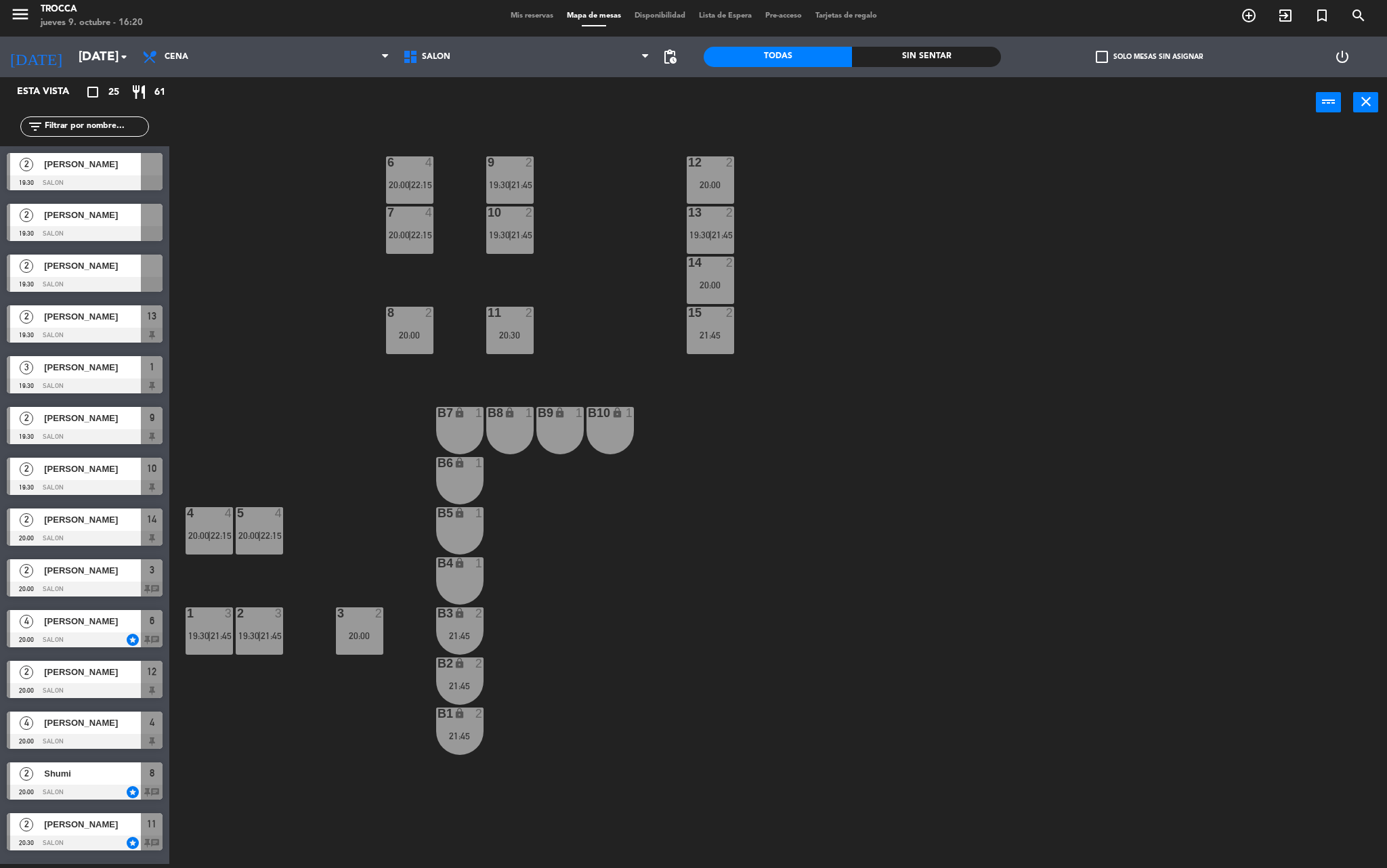
scroll to position [271, 0]
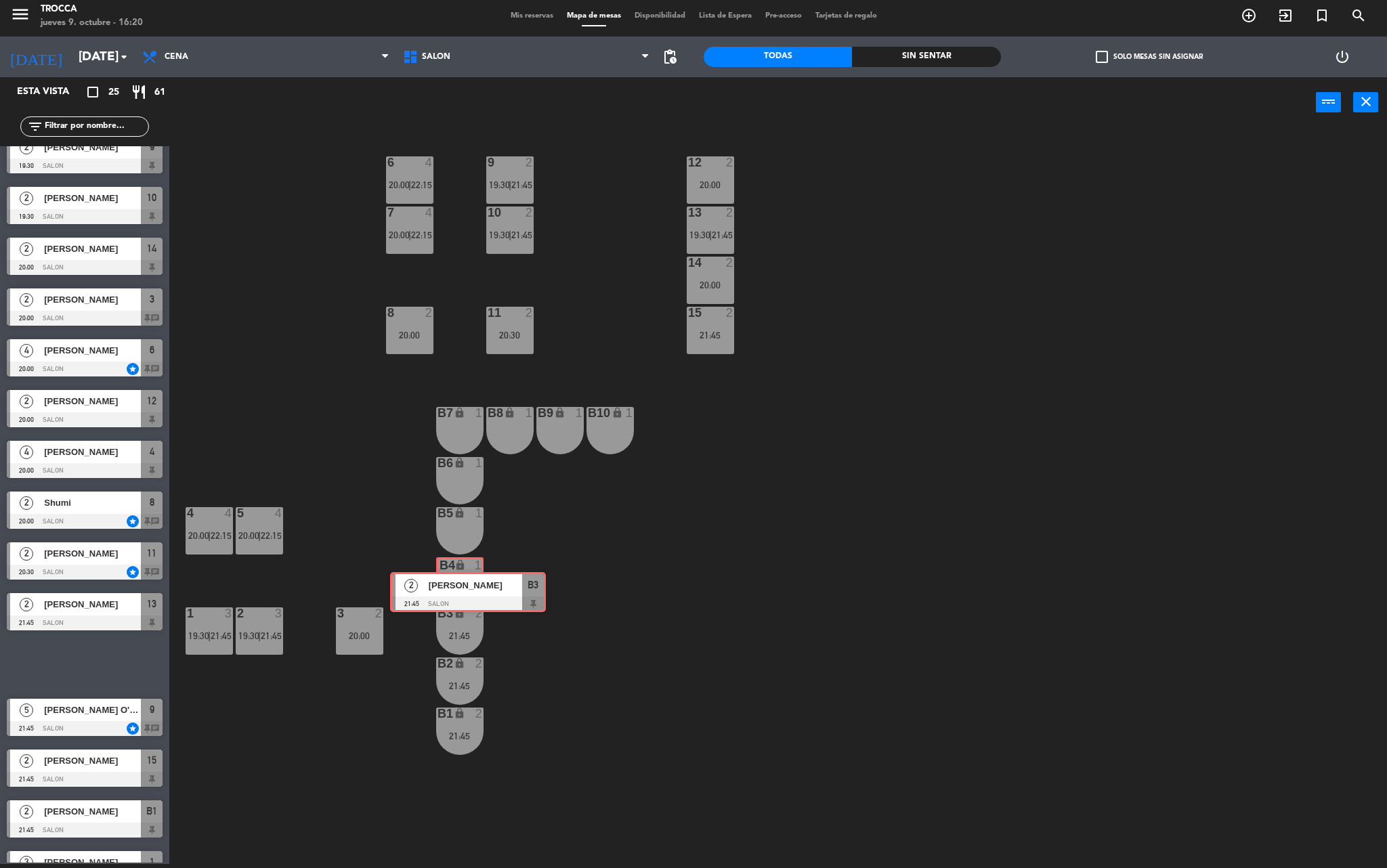
drag, startPoint x: 68, startPoint y: 655, endPoint x: 456, endPoint y: 567, distance: 397.9
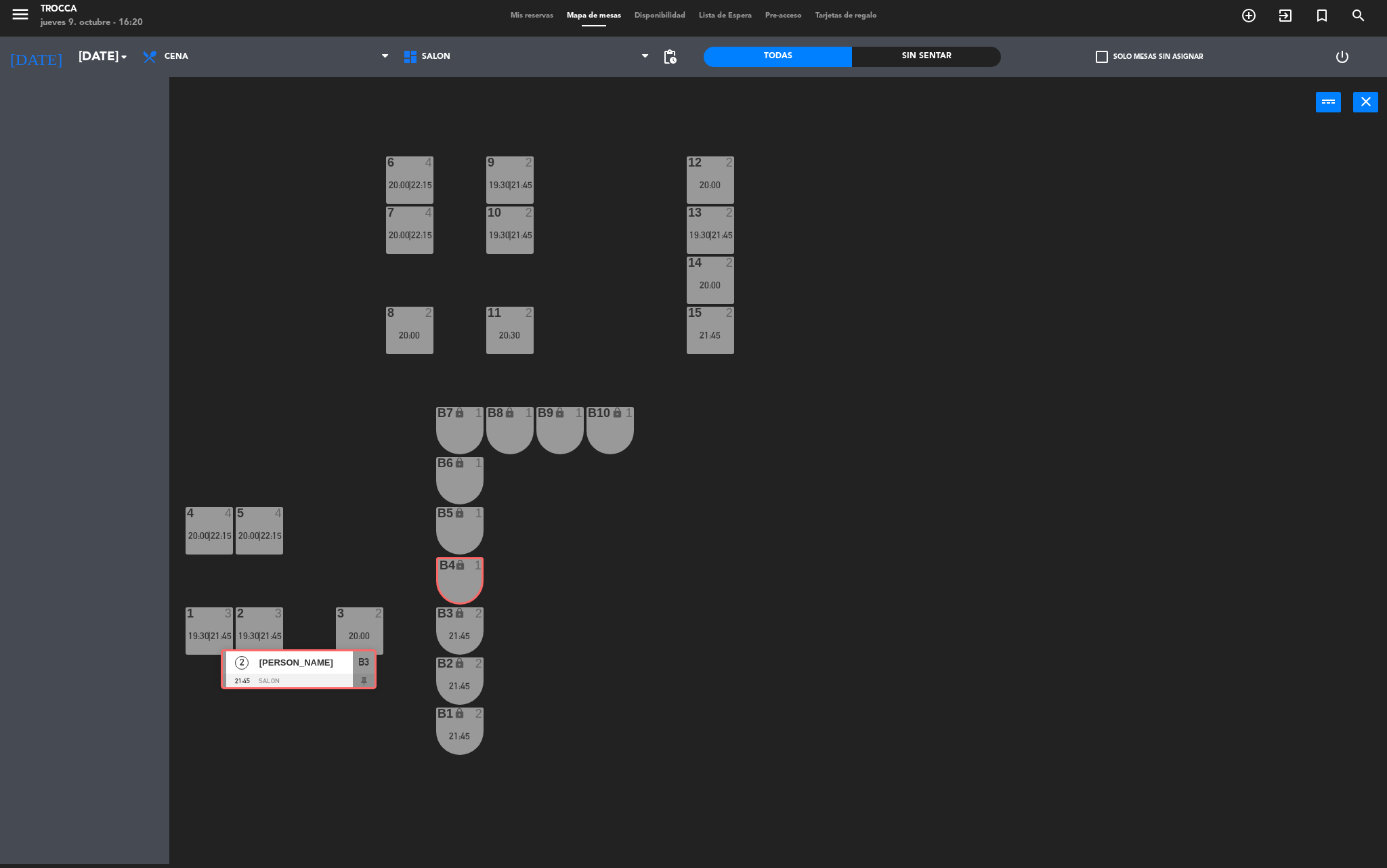
click at [456, 567] on div "Esta vista crop_square 25 restaurant 61 filter_list 2 [PERSON_NAME] 19:30 SALON…" at bounding box center [694, 473] width 1387 height 791
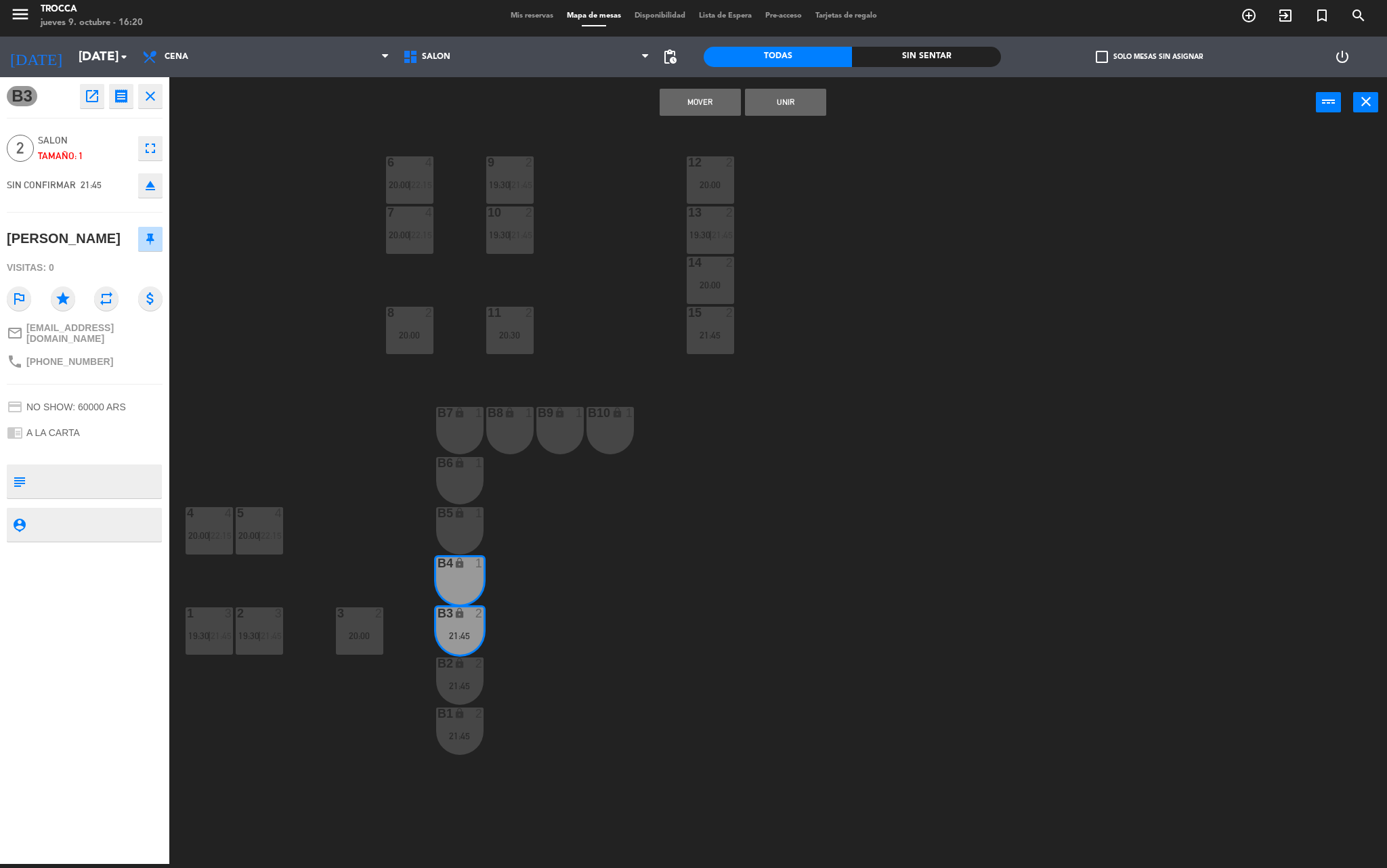
click at [788, 89] on button "Unir" at bounding box center [786, 102] width 82 height 27
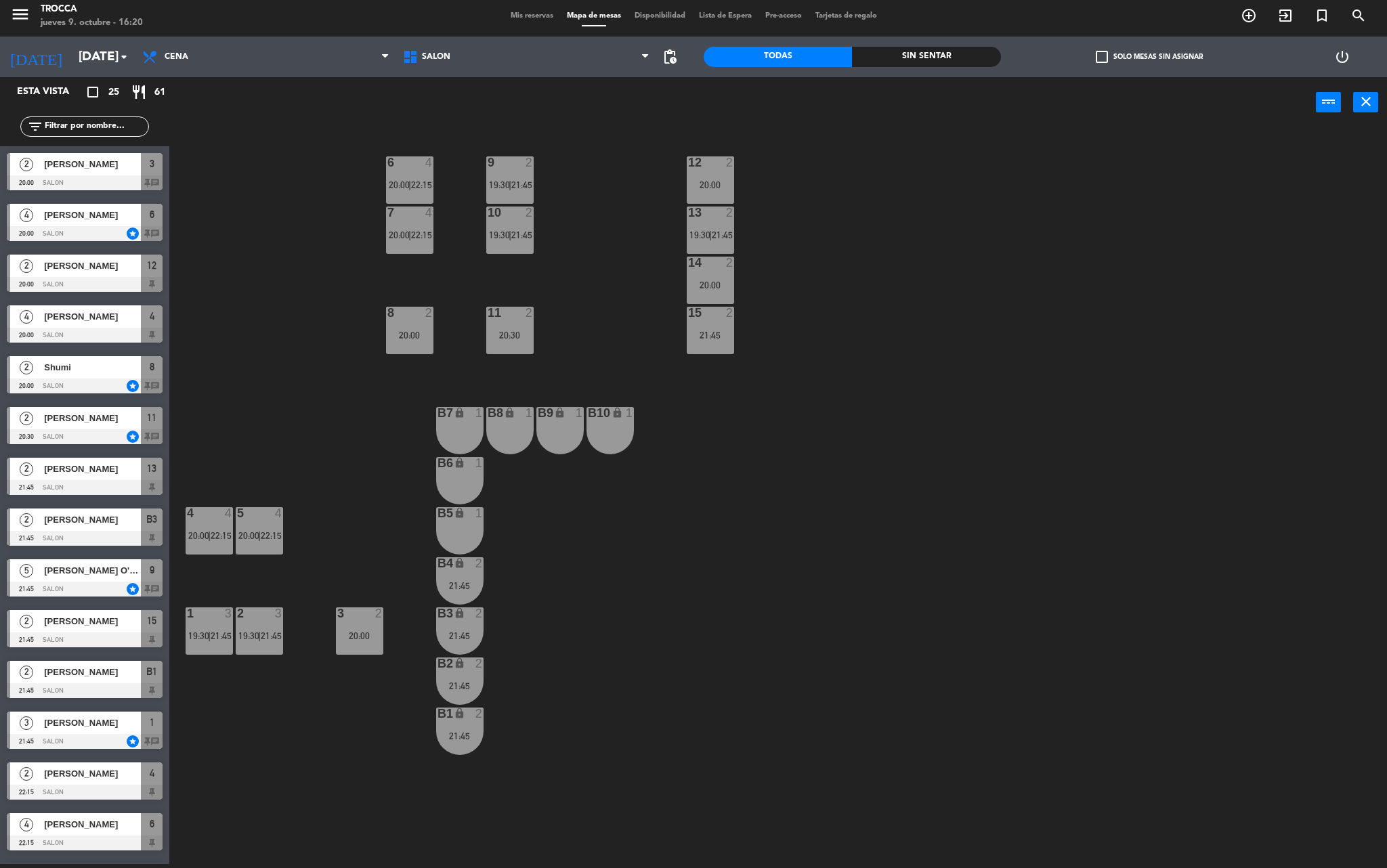
scroll to position [542, 0]
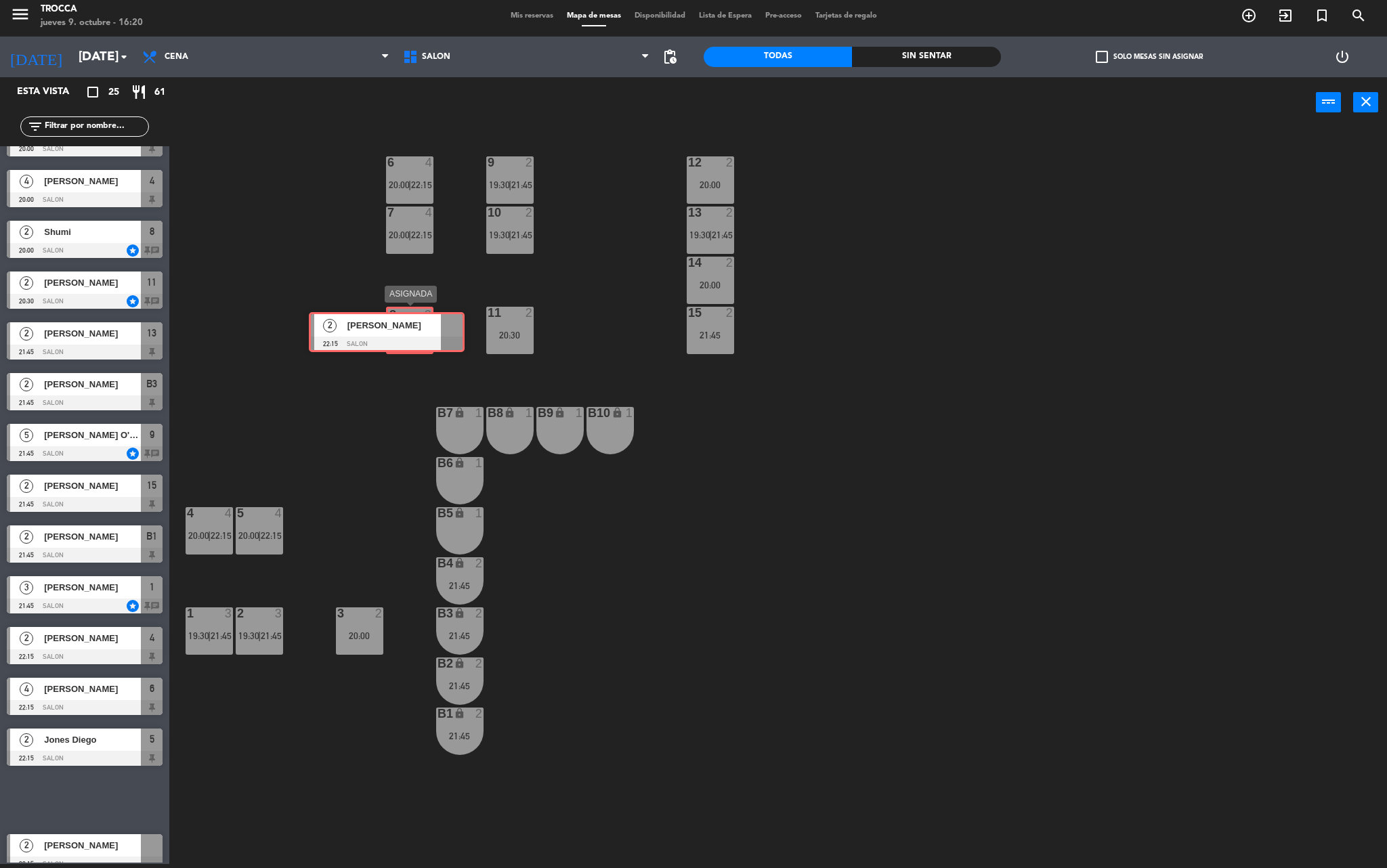
drag, startPoint x: 119, startPoint y: 798, endPoint x: 420, endPoint y: 334, distance: 553.1
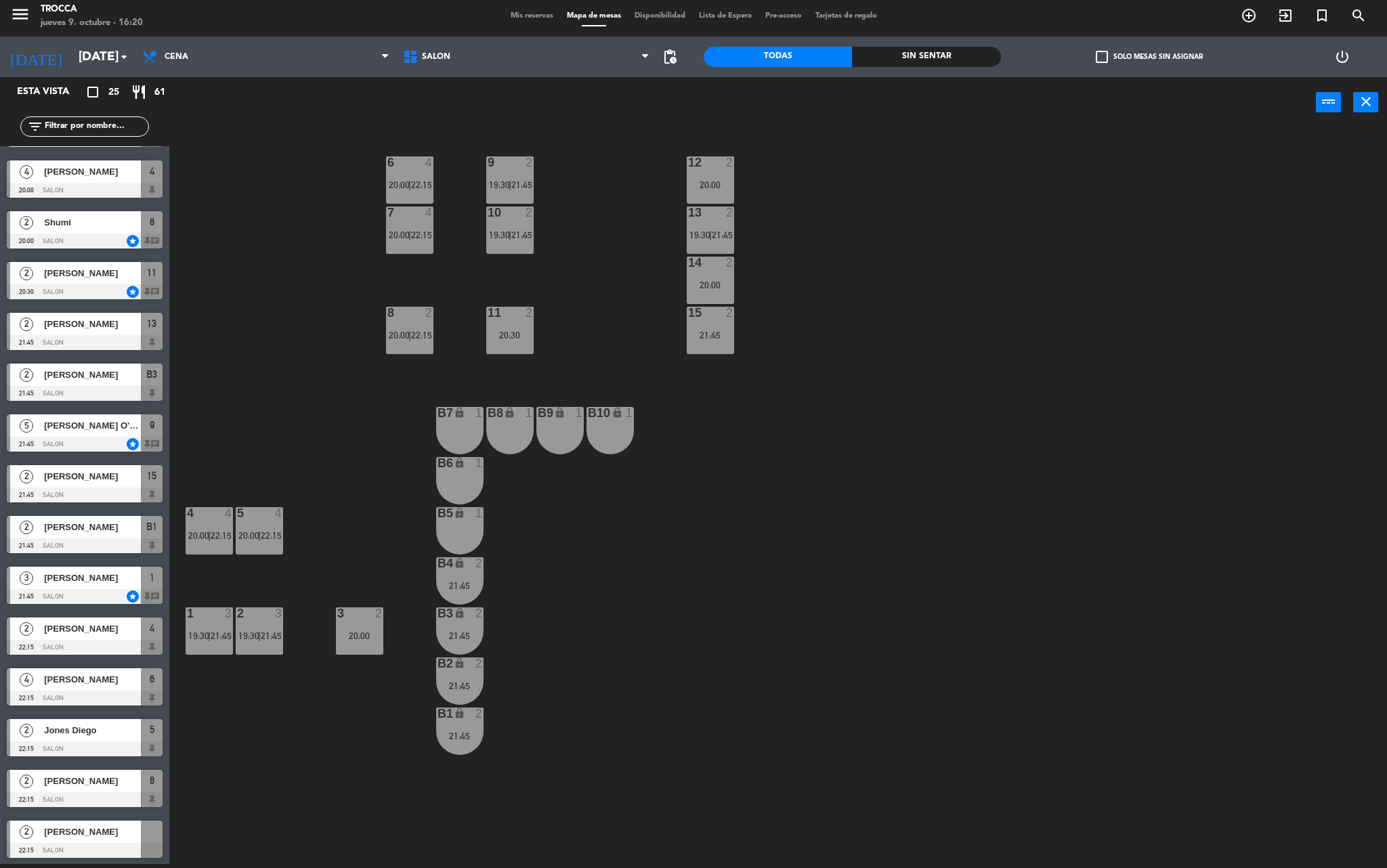
scroll to position [554, 0]
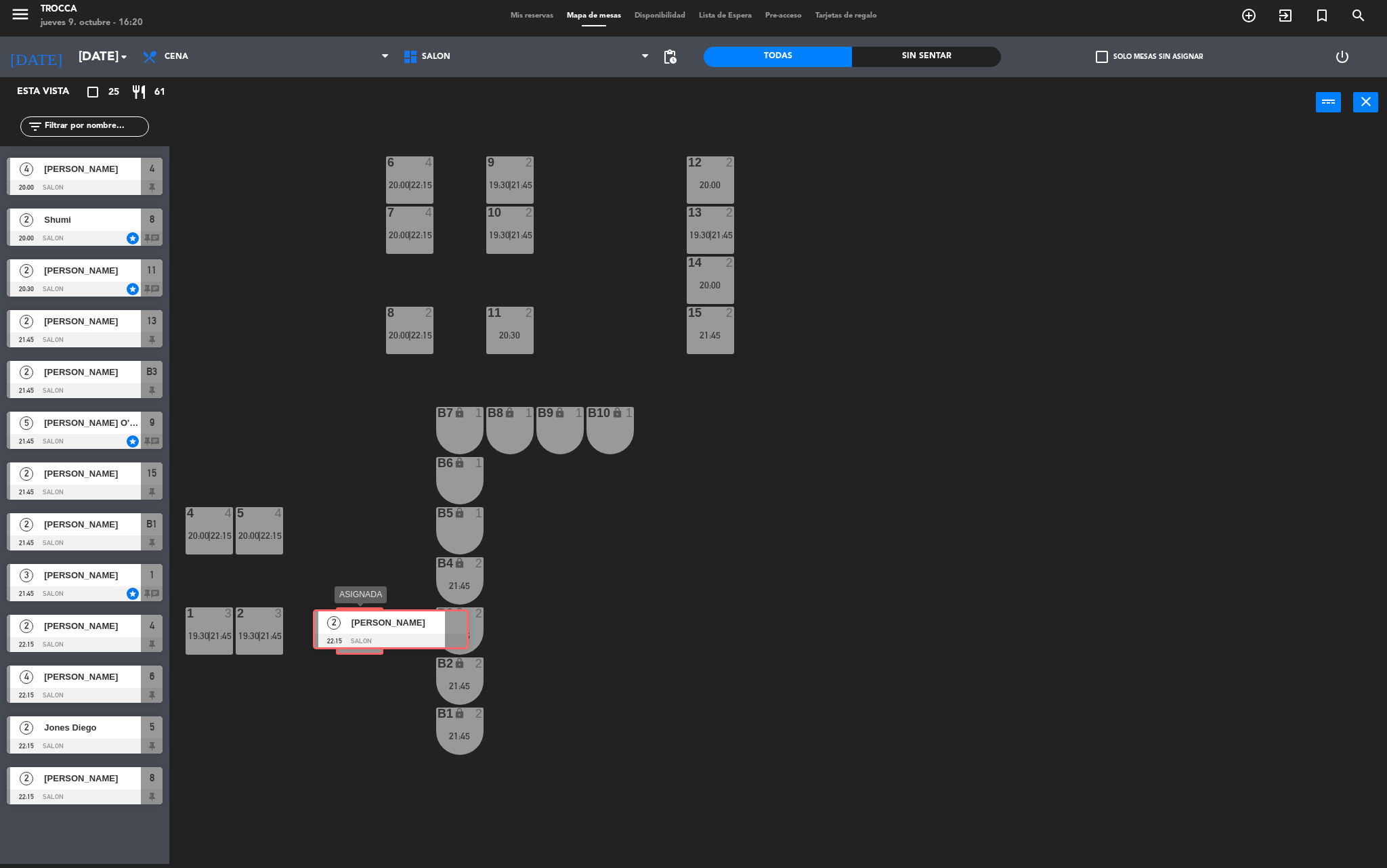
drag, startPoint x: 59, startPoint y: 836, endPoint x: 366, endPoint y: 627, distance: 371.4
click at [366, 627] on div "Esta vista crop_square 25 restaurant 61 filter_list 2 [PERSON_NAME] 19:30 SALON…" at bounding box center [694, 473] width 1387 height 791
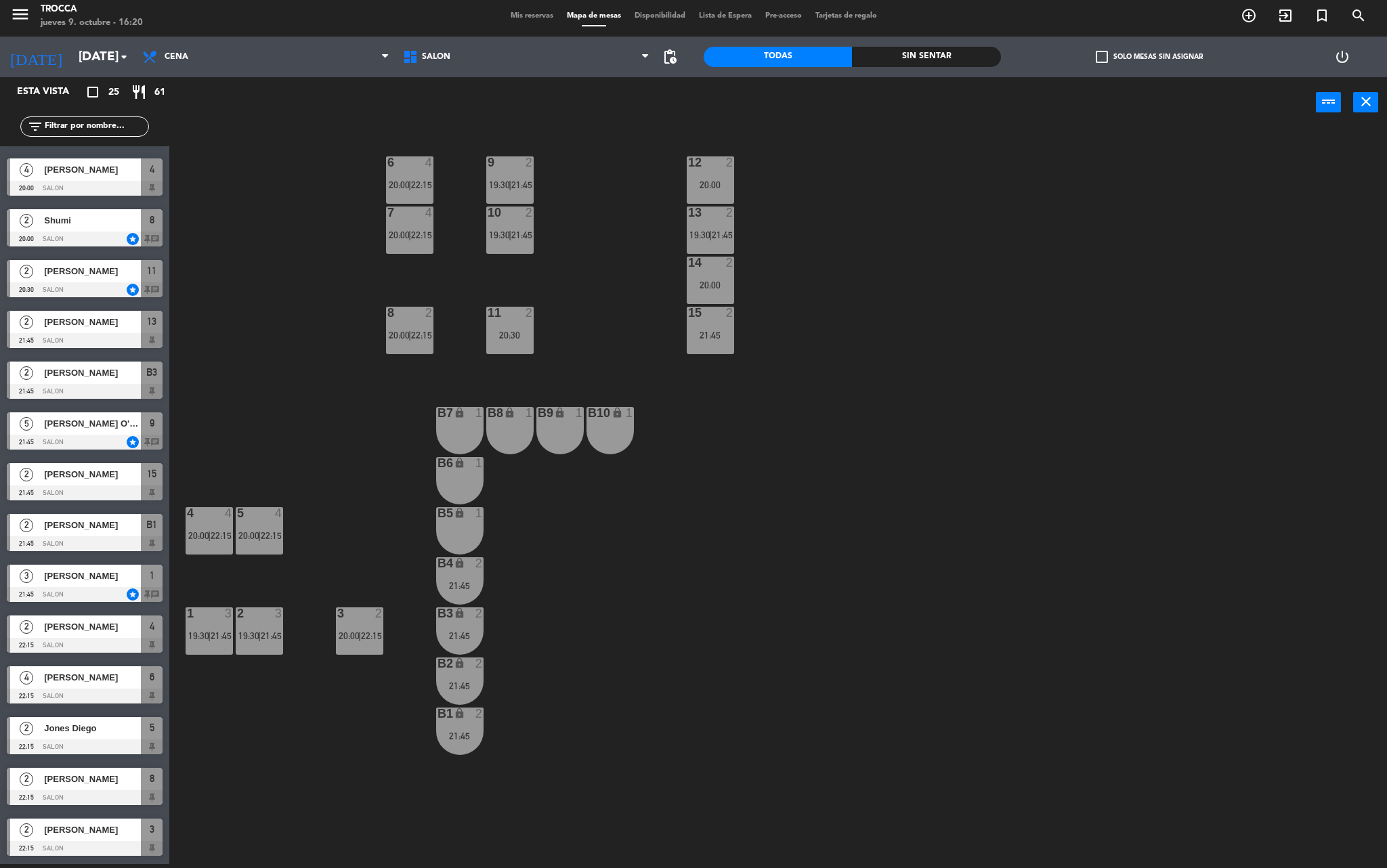
drag, startPoint x: 559, startPoint y: 370, endPoint x: 545, endPoint y: 355, distance: 20.5
click at [554, 364] on div "9 2 19:30 | 21:45 12 2 20:00 6 4 20:00 | 22:15 7 4 20:00 | 22:15 10 2 19:30 | 2…" at bounding box center [785, 500] width 1204 height 736
click at [535, 346] on div "9 2 19:30 | 21:45 12 2 20:00 6 4 20:00 | 22:15 7 4 20:00 | 22:15 10 2 19:30 | 2…" at bounding box center [785, 500] width 1204 height 736
click at [524, 343] on div "11 2 20:30" at bounding box center [510, 330] width 48 height 48
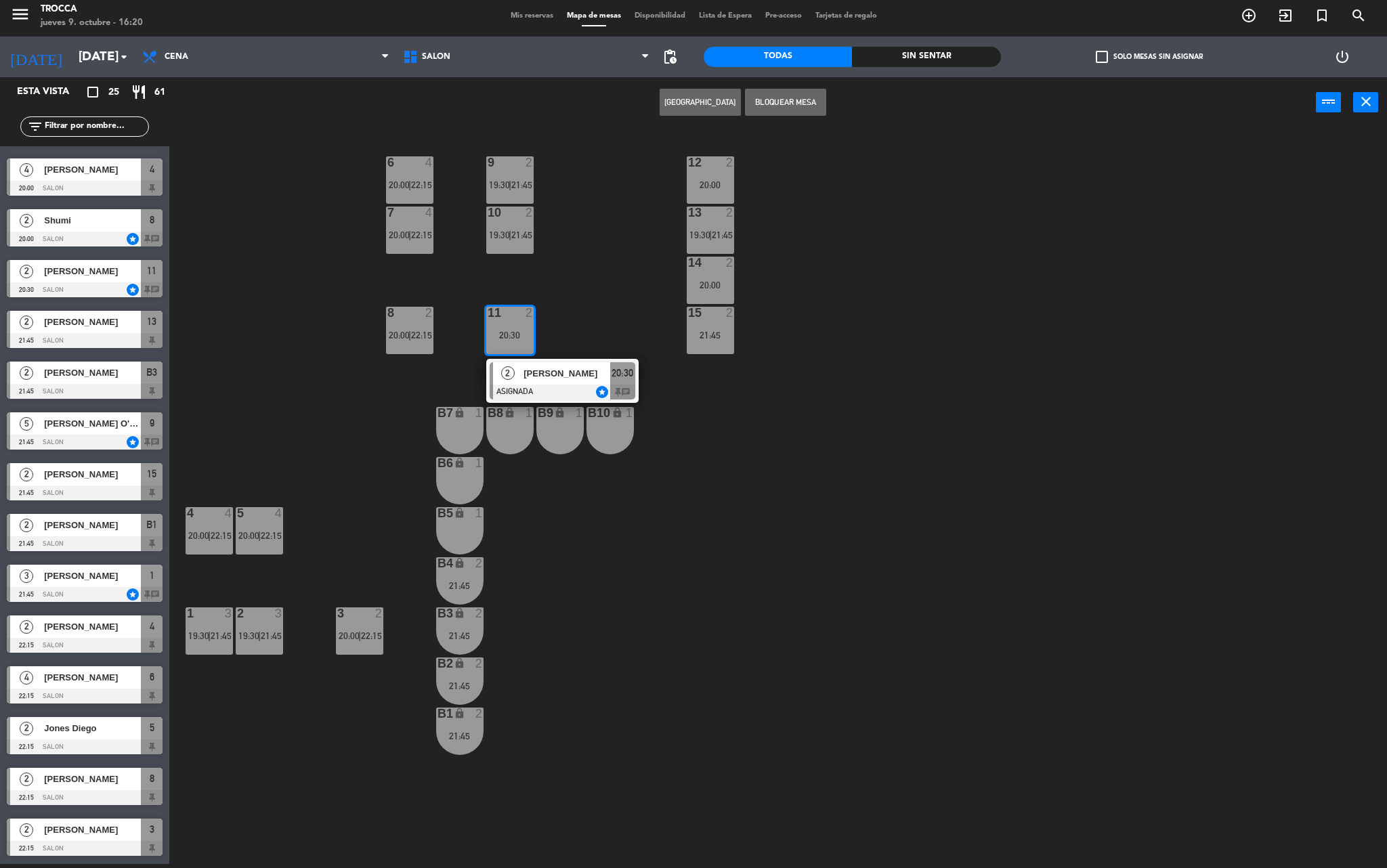
click at [622, 388] on div at bounding box center [562, 392] width 146 height 15
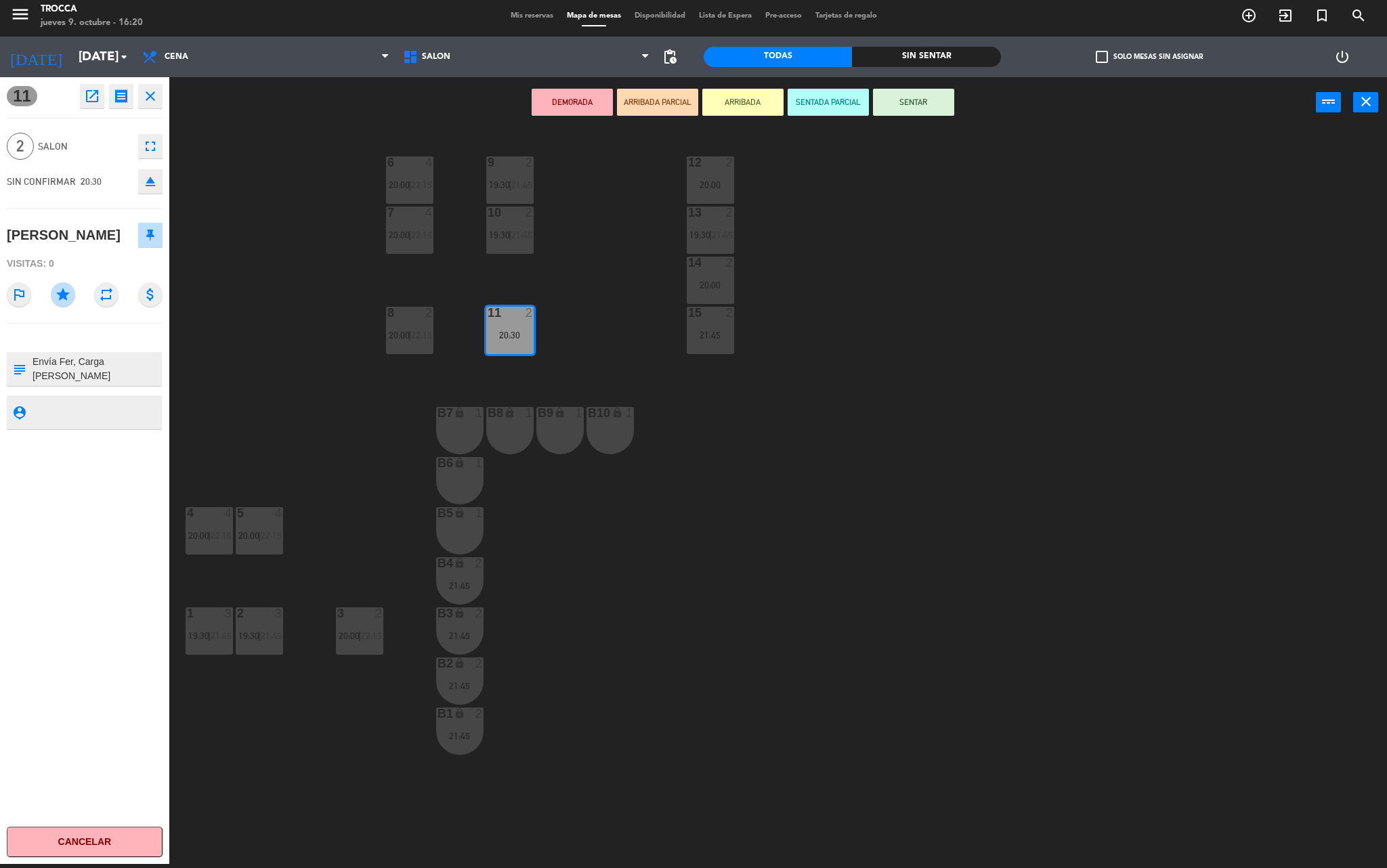
click at [584, 328] on div "9 2 19:30 | 21:45 12 2 20:00 6 4 20:00 | 22:15 7 4 20:00 | 22:15 10 2 19:30 | 2…" at bounding box center [785, 500] width 1204 height 736
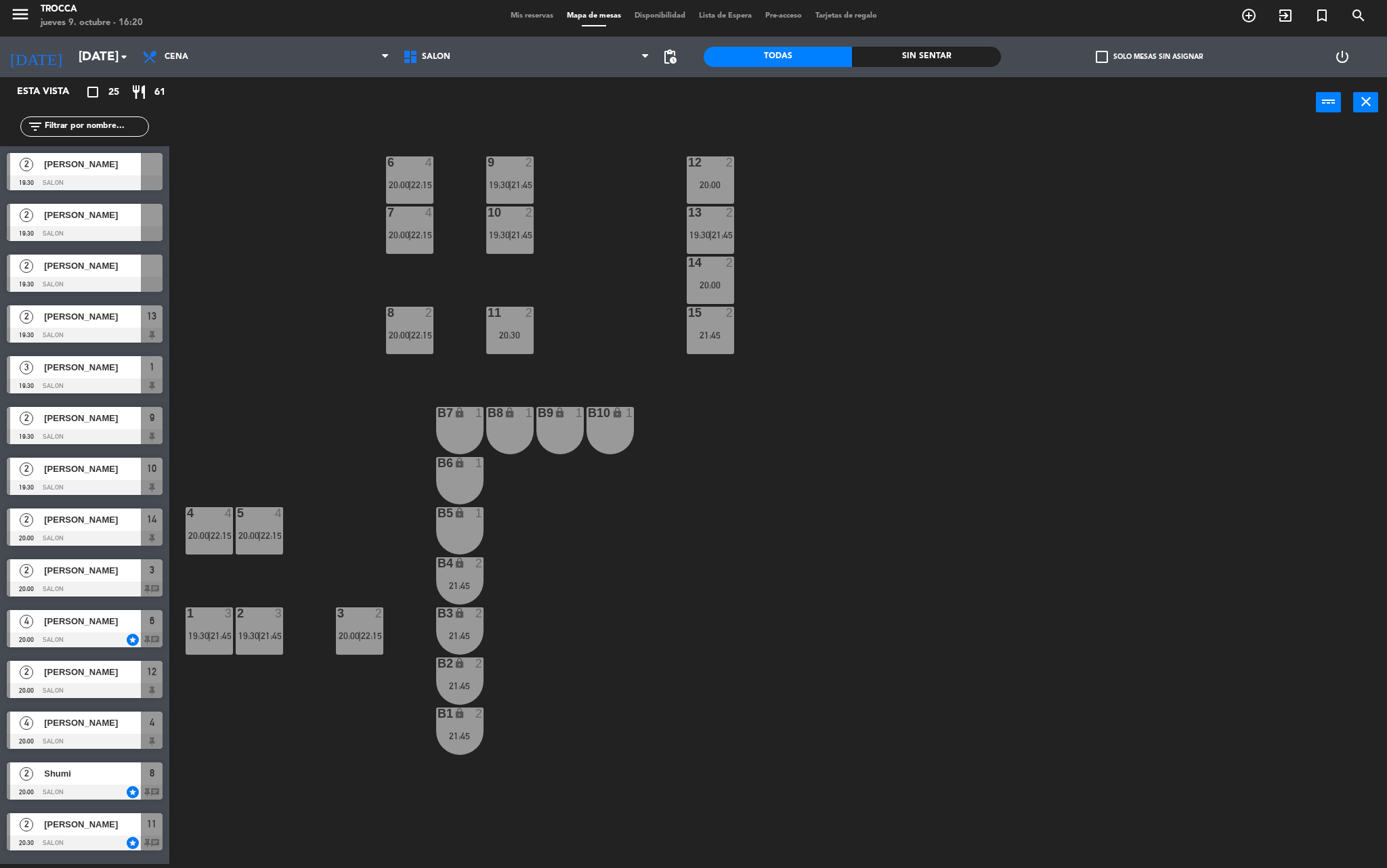
drag, startPoint x: 584, startPoint y: 328, endPoint x: 602, endPoint y: 155, distance: 173.9
click at [600, 153] on div "9 2 19:30 | 21:45 12 2 20:00 6 4 20:00 | 22:15 7 4 20:00 | 22:15 10 2 19:30 | 2…" at bounding box center [785, 500] width 1204 height 736
